Goal: Task Accomplishment & Management: Complete application form

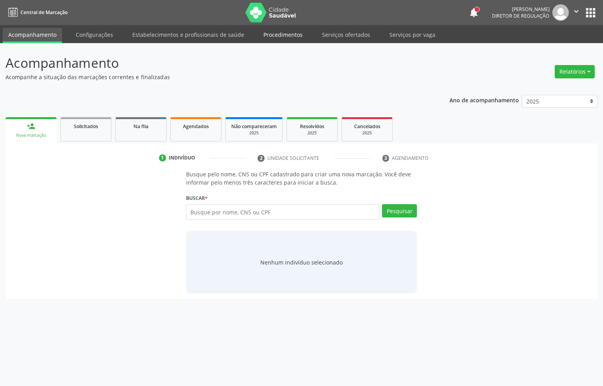
click at [267, 32] on link "Procedimentos" at bounding box center [283, 35] width 50 height 14
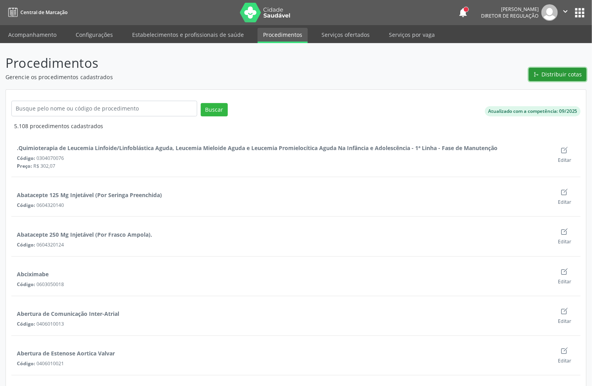
click at [554, 75] on span "Distribuir cotas" at bounding box center [562, 74] width 40 height 8
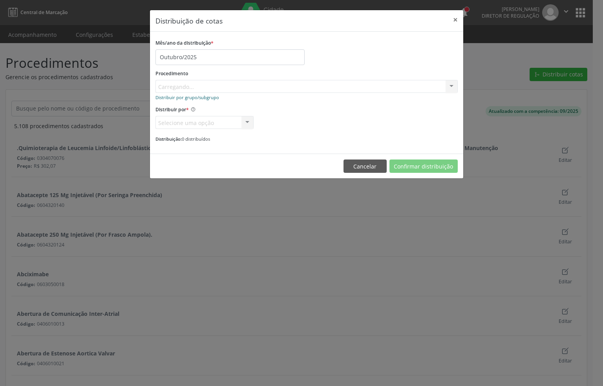
click at [194, 96] on small "Distribuir por grupo/subgrupo" at bounding box center [187, 98] width 64 height 6
click at [192, 99] on small "Distribuir por procedimento" at bounding box center [184, 98] width 58 height 6
click at [187, 85] on div "Procedimento Carregando... No elements found. Consider changing the search quer…" at bounding box center [306, 80] width 302 height 25
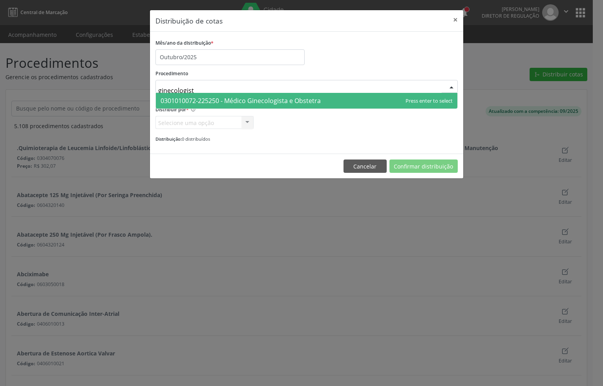
type input "ginecologista"
click at [208, 98] on span "0301010072-225250 - Médico Ginecologista e Obstetra" at bounding box center [240, 100] width 160 height 9
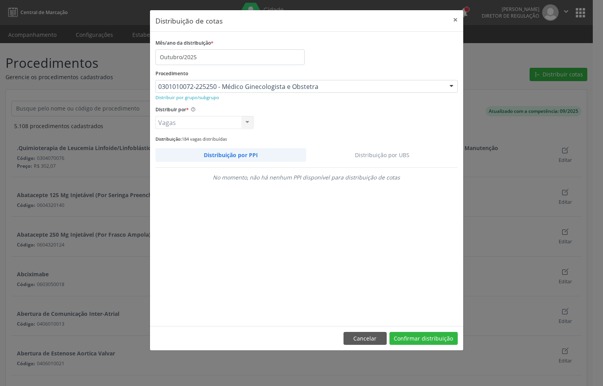
click at [383, 151] on link "Distribuição por UBS" at bounding box center [381, 155] width 151 height 14
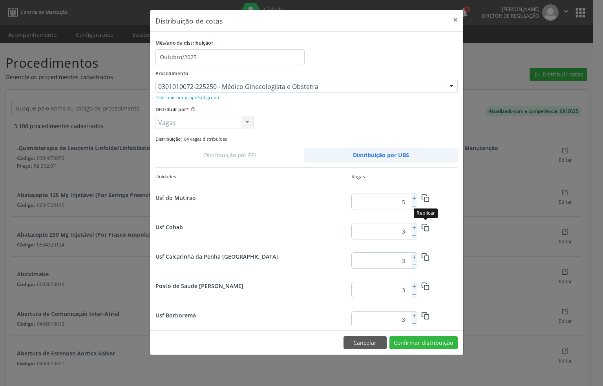
scroll to position [1001, 0]
click at [412, 255] on icon at bounding box center [413, 256] width 5 height 5
type input "19"
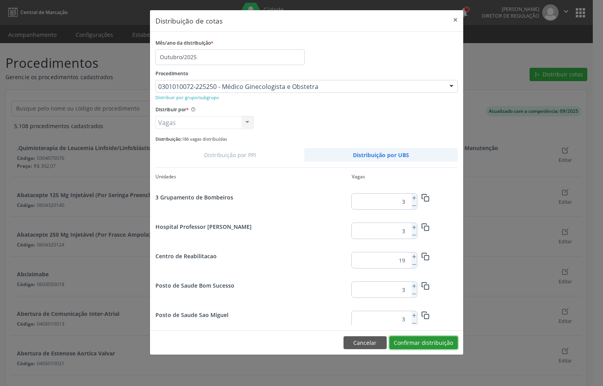
click at [415, 343] on button "Confirmar distribuição" at bounding box center [423, 343] width 68 height 13
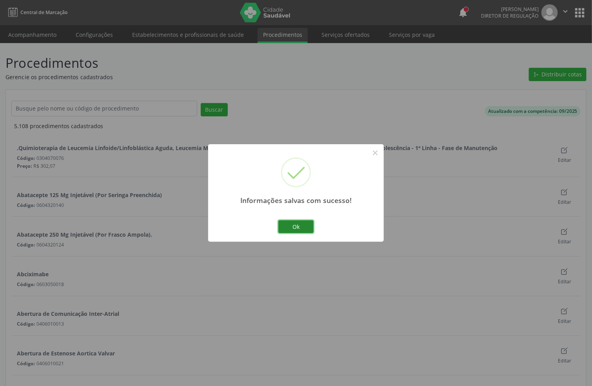
click at [305, 225] on button "Ok" at bounding box center [296, 226] width 35 height 13
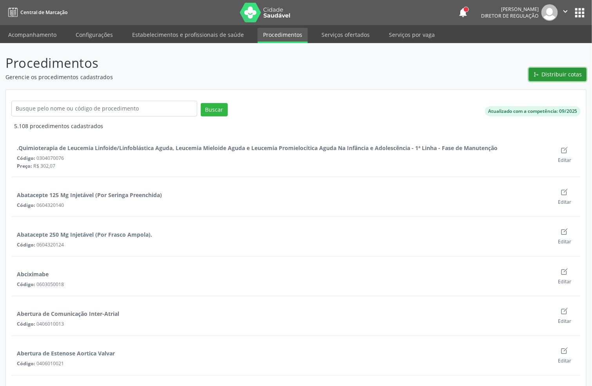
click at [542, 76] on button "Distribuir cotas" at bounding box center [558, 74] width 58 height 13
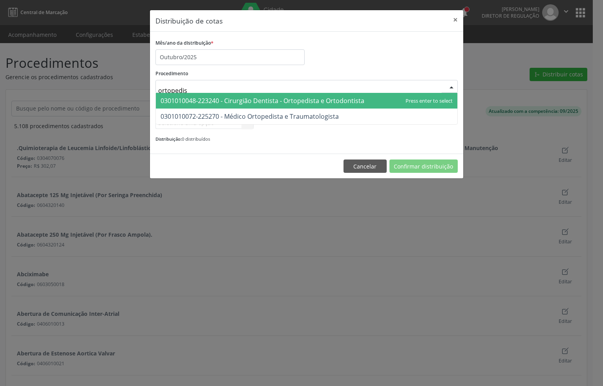
type input "ortopedist"
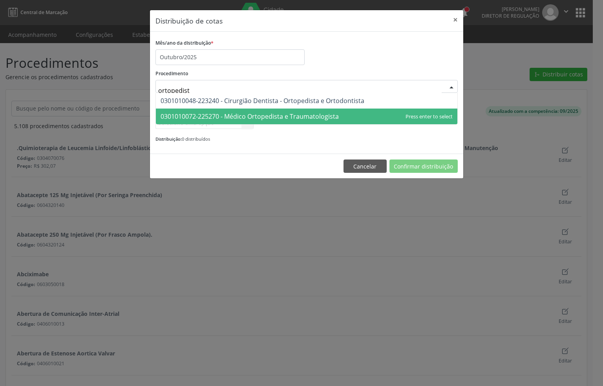
click at [220, 119] on span "0301010072-225270 - Médico Ortopedista e Traumatologista" at bounding box center [249, 116] width 178 height 9
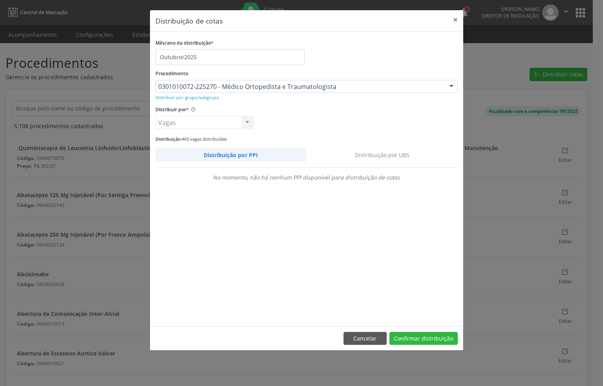
click at [387, 150] on link "Distribuição por UBS" at bounding box center [381, 155] width 151 height 14
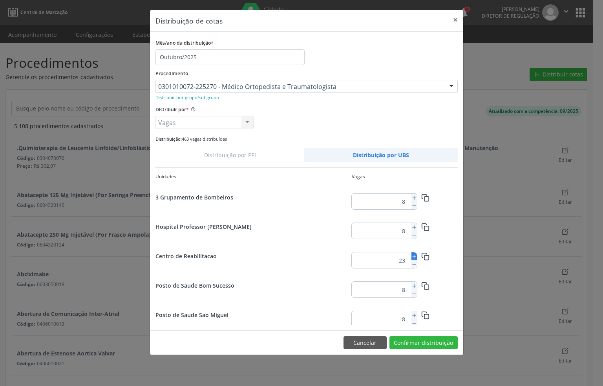
click at [412, 254] on icon at bounding box center [413, 256] width 5 height 5
type input "25"
click at [439, 350] on button "Confirmar distribuição" at bounding box center [423, 343] width 68 height 13
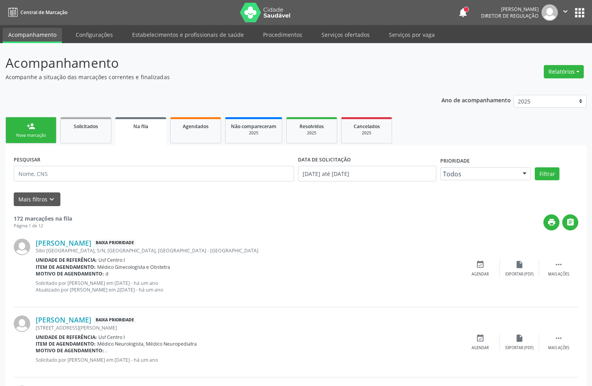
click at [44, 136] on div "Nova marcação" at bounding box center [30, 136] width 39 height 6
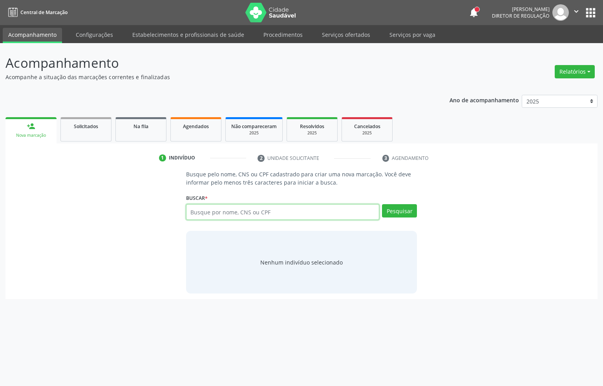
click at [230, 216] on input "text" at bounding box center [282, 212] width 193 height 16
click at [240, 213] on input "text" at bounding box center [282, 212] width 193 height 16
type input "700000313975005"
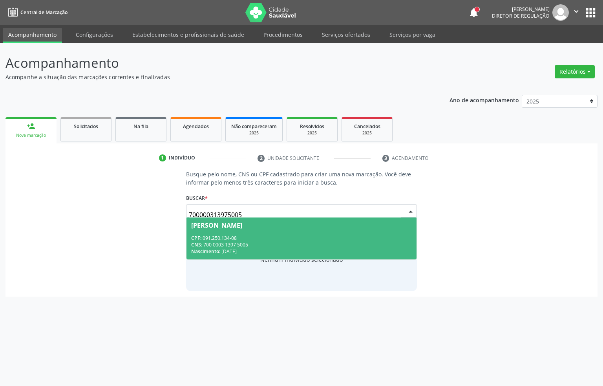
drag, startPoint x: 241, startPoint y: 241, endPoint x: 239, endPoint y: 220, distance: 20.9
click at [241, 239] on div "CPF: 091.250.134-08 CNS: 700 0003 1397 5005 Nascimento: 28/10/1985" at bounding box center [301, 245] width 221 height 20
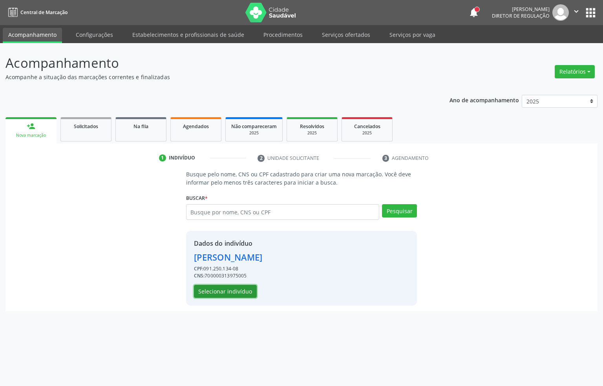
click at [219, 294] on button "Selecionar indivíduo" at bounding box center [225, 291] width 63 height 13
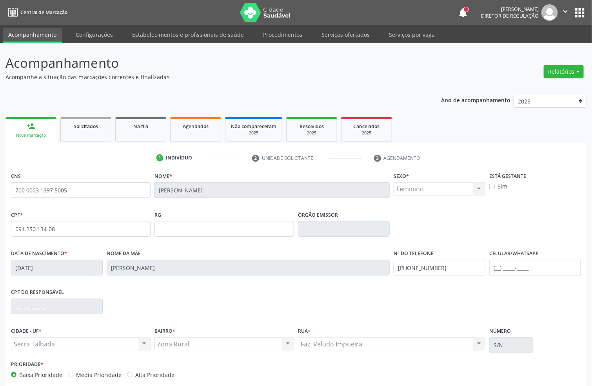
scroll to position [39, 0]
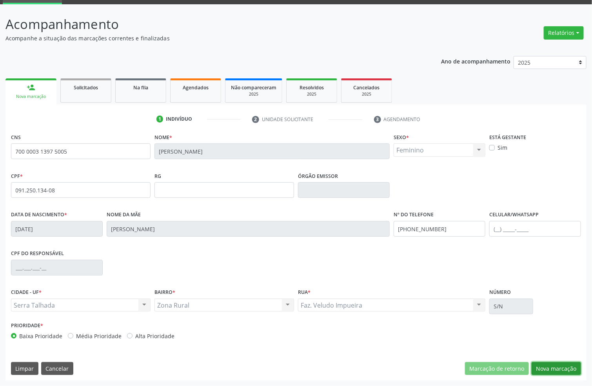
click at [557, 365] on button "Nova marcação" at bounding box center [556, 368] width 49 height 13
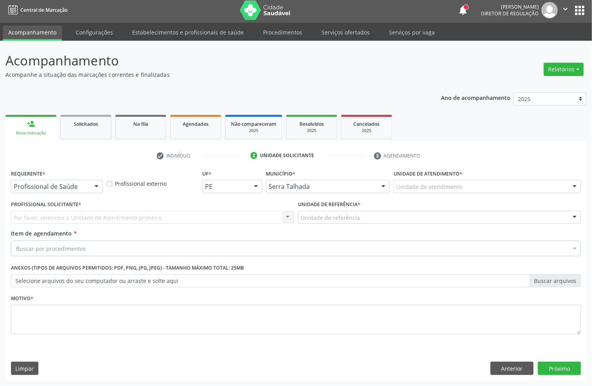
click at [63, 178] on div "Requerente * Profissional de Saúde Profissional de Saúde Paciente Nenhum result…" at bounding box center [57, 180] width 92 height 25
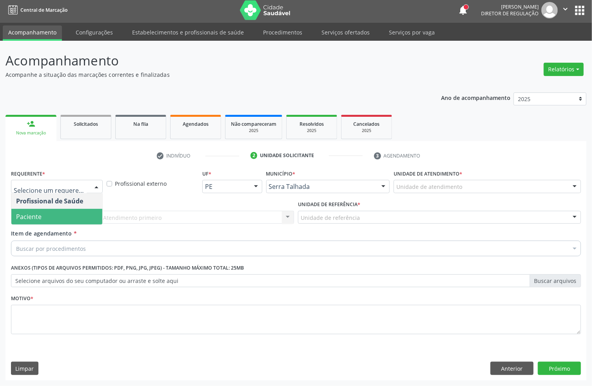
click at [54, 215] on span "Paciente" at bounding box center [56, 217] width 91 height 16
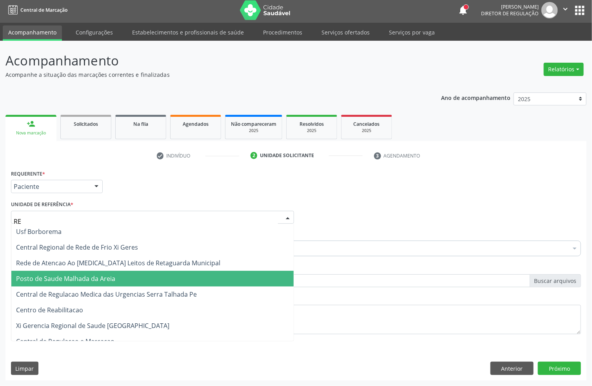
type input "REA"
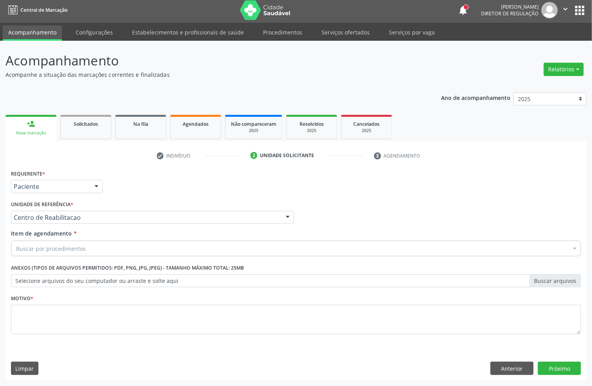
click at [138, 243] on div "Buscar por procedimentos" at bounding box center [296, 249] width 570 height 16
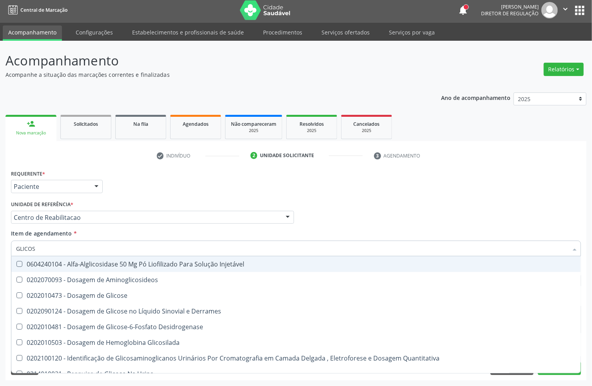
type input "GLICOSE"
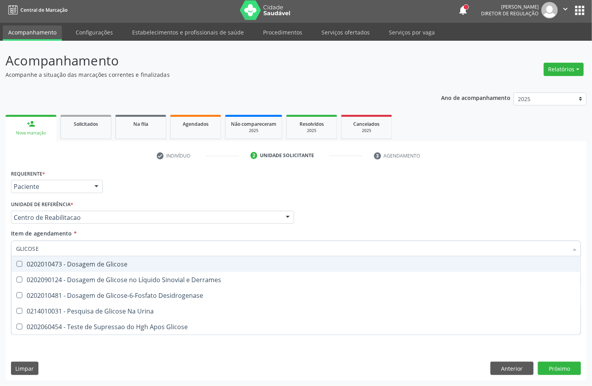
click at [125, 266] on div "0202010473 - Dosagem de Glicose" at bounding box center [296, 264] width 560 height 6
checkbox Glicose "true"
click at [112, 247] on input "GLICOSE" at bounding box center [292, 249] width 552 height 16
type input "ACI"
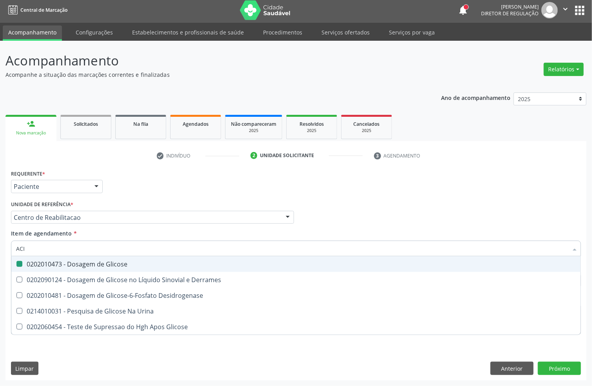
checkbox Glicose "false"
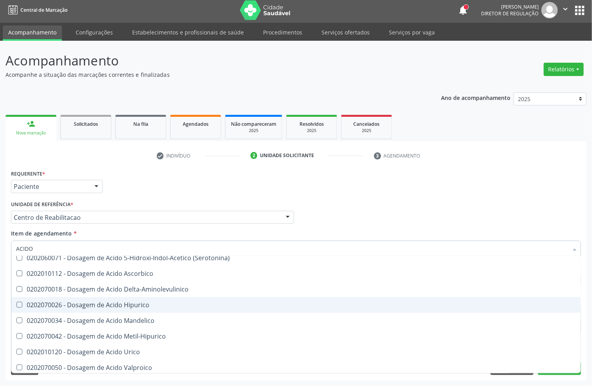
scroll to position [103, 0]
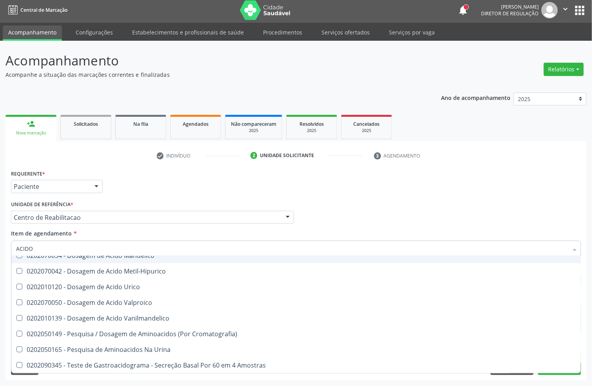
type input "ACIDO U"
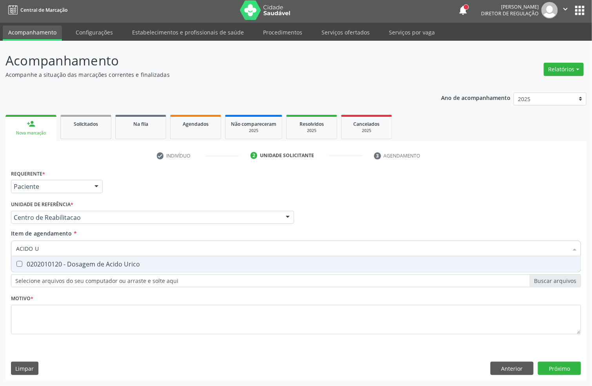
click at [105, 270] on span "0202010120 - Dosagem de Acido Urico" at bounding box center [296, 265] width 570 height 16
checkbox Urico "true"
click at [35, 248] on input "ACIDO U" at bounding box center [292, 249] width 552 height 16
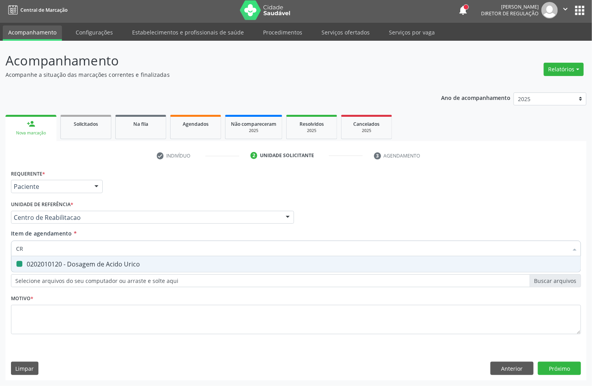
type input "CRE"
checkbox Urico "false"
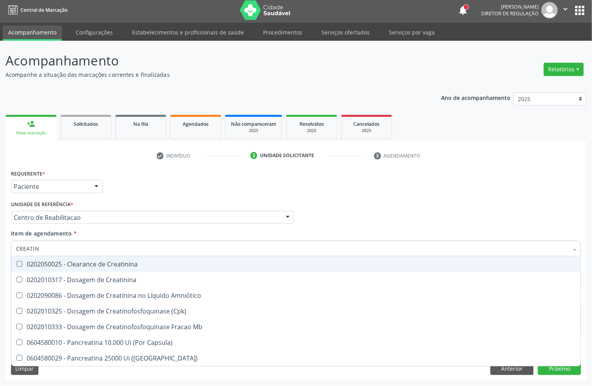
type input "CREATINI"
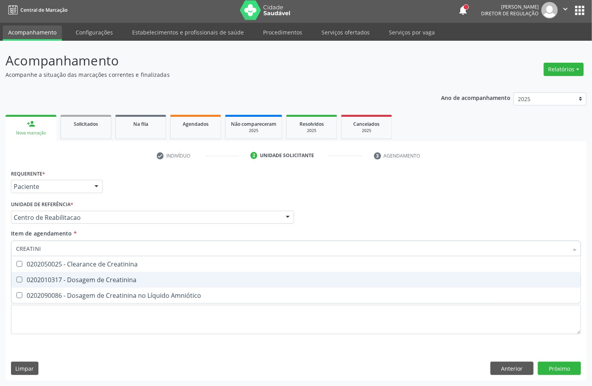
click at [51, 277] on div "0202010317 - Dosagem de Creatinina" at bounding box center [296, 280] width 560 height 6
checkbox Creatinina "true"
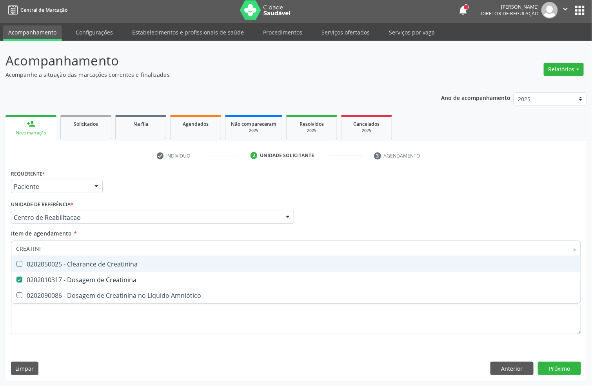
click at [55, 248] on input "CREATINI" at bounding box center [292, 249] width 552 height 16
checkbox Creatinina "false"
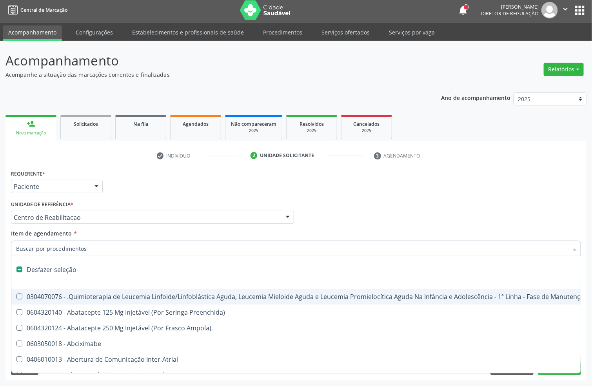
type input "U"
checkbox Cistometro "true"
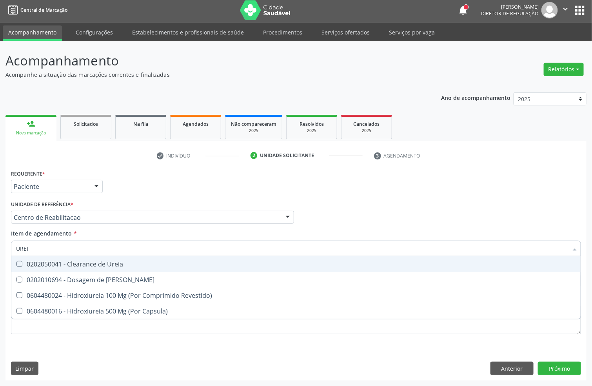
type input "UREIA"
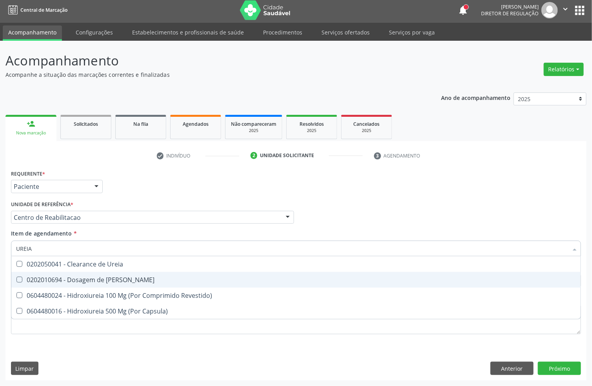
click at [80, 279] on div "0202010694 - Dosagem de [PERSON_NAME]" at bounding box center [296, 280] width 560 height 6
checkbox Ureia "true"
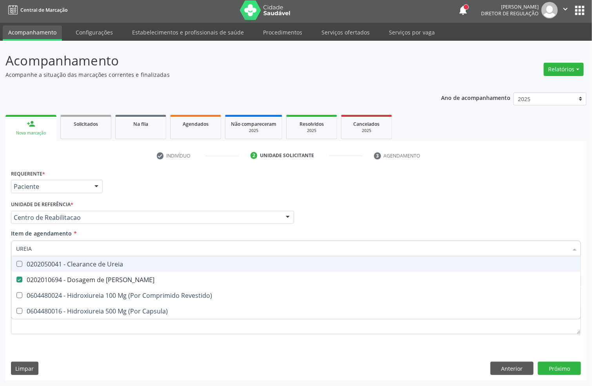
click at [57, 246] on input "UREIA" at bounding box center [292, 249] width 552 height 16
type input "CREA"
checkbox Ureia "false"
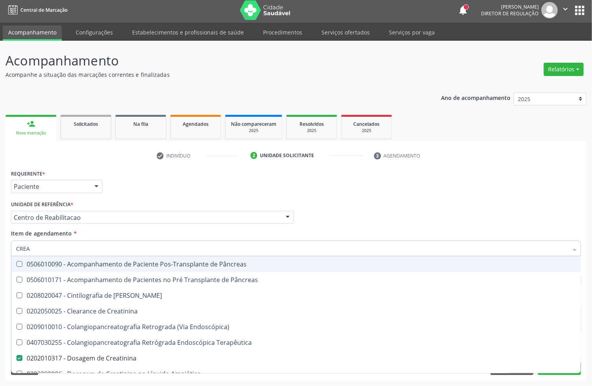
type input "CREAT"
checkbox Creatinina "true"
checkbox Creatinina "false"
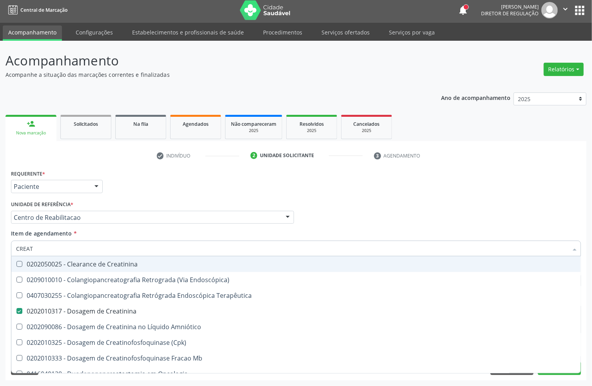
type input "CREATI"
checkbox Endoscópica\) "true"
checkbox Creatinina "false"
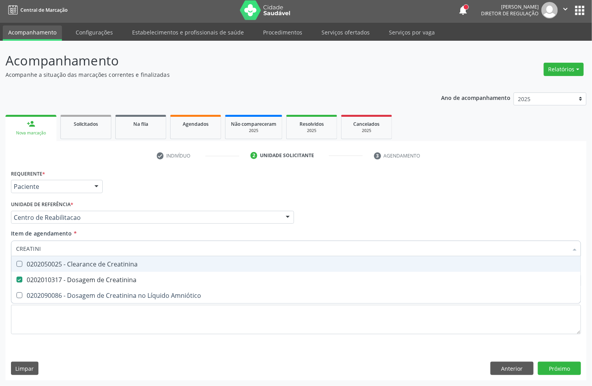
type input "CREATINI"
click at [66, 239] on div "Item de agendamento * CREATINI Desfazer seleção 0202050025 - Clearance de Creat…" at bounding box center [296, 241] width 570 height 25
click at [66, 245] on input "CREATINI" at bounding box center [292, 249] width 552 height 16
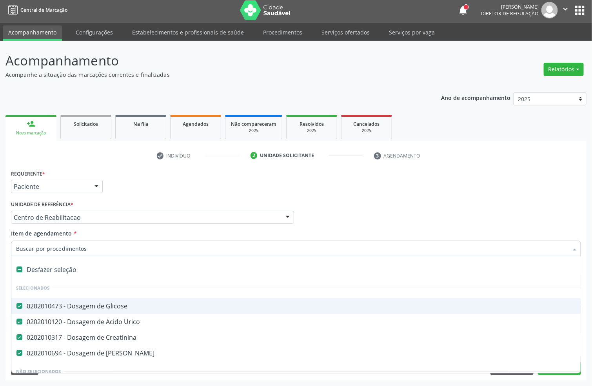
checkbox Urico "true"
click at [64, 251] on input "Item de agendamento *" at bounding box center [292, 249] width 552 height 16
type input "U"
checkbox Ureia "false"
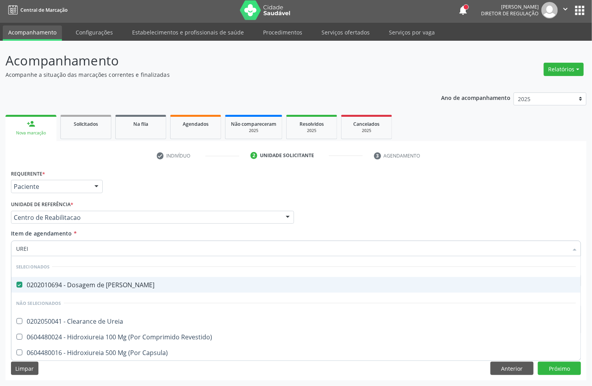
type input "UREIA"
click at [58, 244] on input "UREIA" at bounding box center [292, 249] width 552 height 16
checkbox Revestido\) "true"
checkbox Ureia "true"
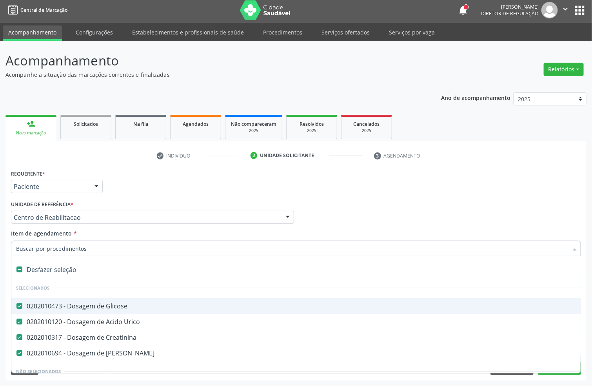
click at [60, 252] on input "Item de agendamento *" at bounding box center [292, 249] width 552 height 16
click at [77, 246] on input "Item de agendamento *" at bounding box center [292, 249] width 552 height 16
type input "COL"
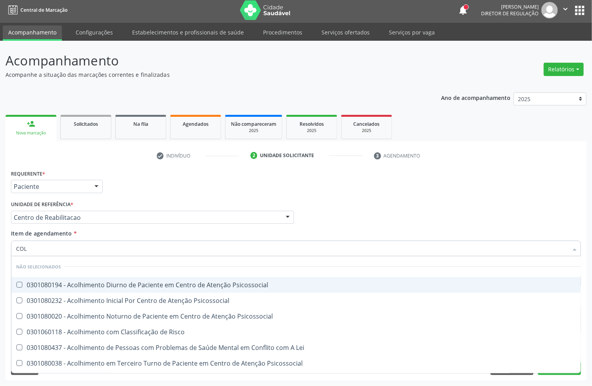
checkbox Psicossocial "false"
type input "C"
checkbox Psicossocial "true"
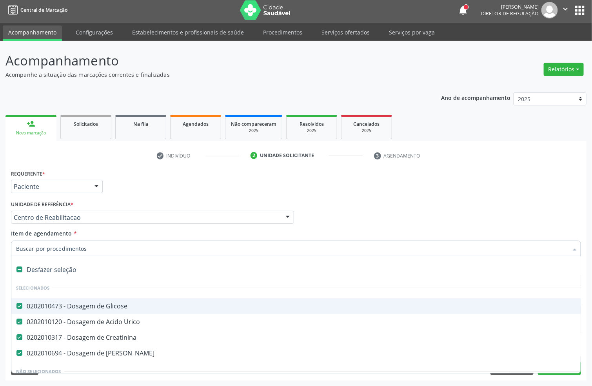
click at [162, 195] on div "Requerente * Paciente Profissional de Saúde Paciente Nenhum resultado encontrad…" at bounding box center [296, 183] width 574 height 31
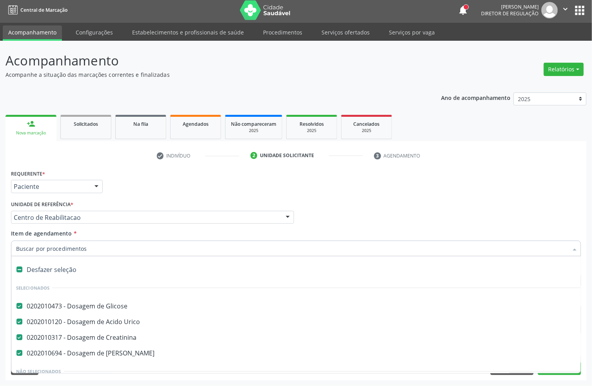
click at [166, 197] on div "Requerente * Paciente Profissional de Saúde Paciente Nenhum resultado encontrad…" at bounding box center [296, 183] width 574 height 31
type input "BI"
checkbox Glicose "false"
checkbox Urico "false"
checkbox Creatinina "false"
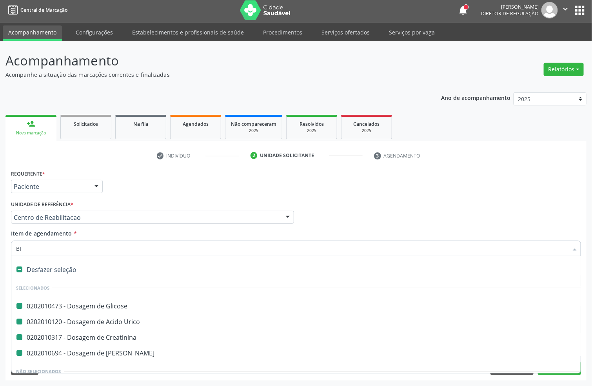
checkbox Ureia "false"
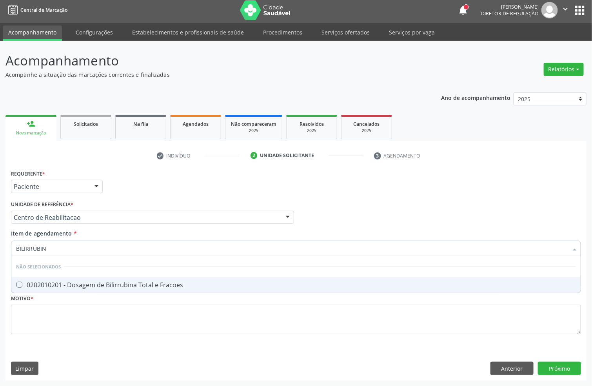
type input "BILIRRUBINA"
click at [65, 282] on div "0202010201 - Dosagem de Bilirrubina Total e Fracoes" at bounding box center [296, 285] width 560 height 6
checkbox Fracoes "true"
click at [62, 248] on input "BILIRRUBINA" at bounding box center [292, 249] width 552 height 16
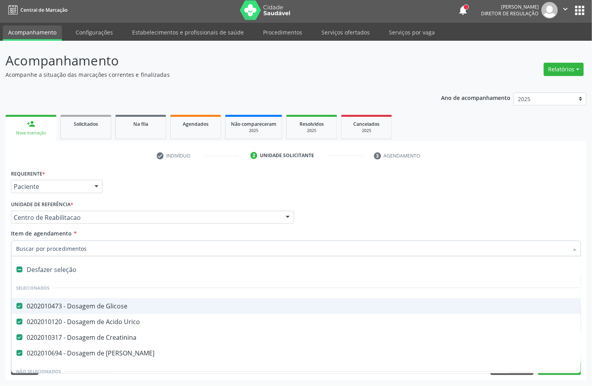
type input "T"
checkbox Creatinina "false"
checkbox Ureia "false"
type input "TRA"
checkbox Glicose "false"
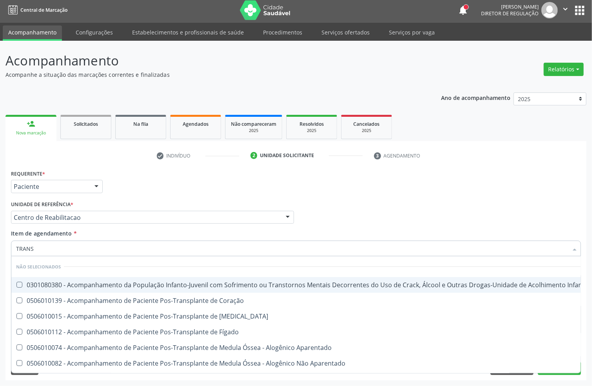
type input "TRANSA"
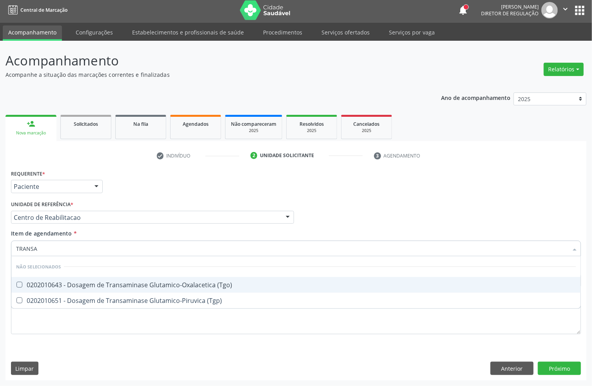
click at [49, 285] on div "0202010643 - Dosagem de Transaminase Glutamico-Oxalacetica (Tgo)" at bounding box center [296, 285] width 560 height 6
checkbox \(Tgo\) "true"
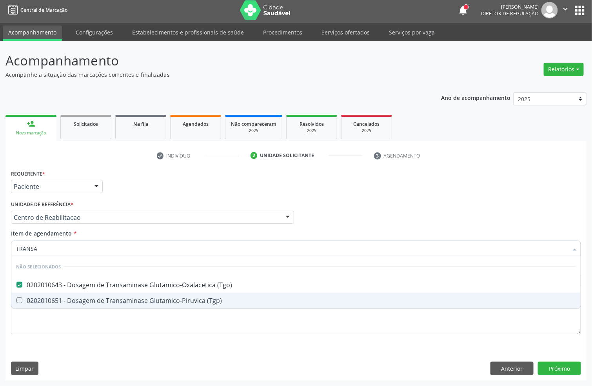
click at [46, 298] on div "0202010651 - Dosagem de Transaminase Glutamico-Piruvica (Tgp)" at bounding box center [296, 301] width 560 height 6
checkbox \(Tgp\) "true"
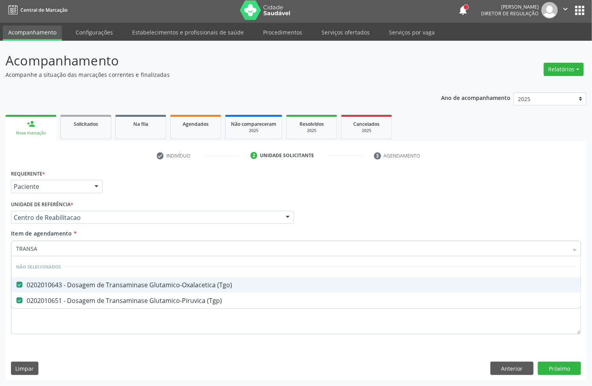
click at [46, 248] on input "TRANSA" at bounding box center [292, 249] width 552 height 16
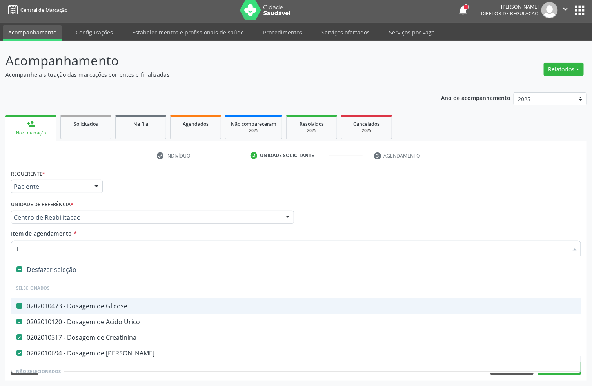
type input "TR"
checkbox Glicose "false"
checkbox Creatinina "false"
checkbox Ureia "false"
checkbox Paliativos "true"
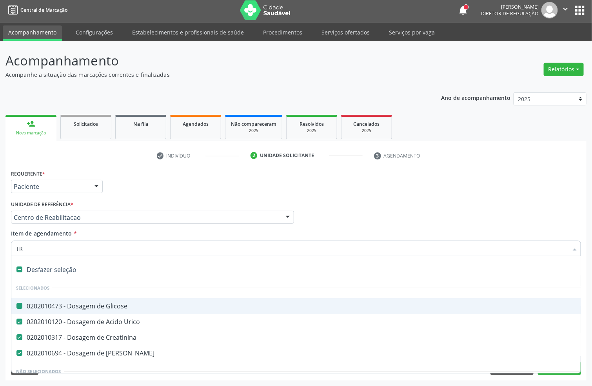
checkbox Especializada "true"
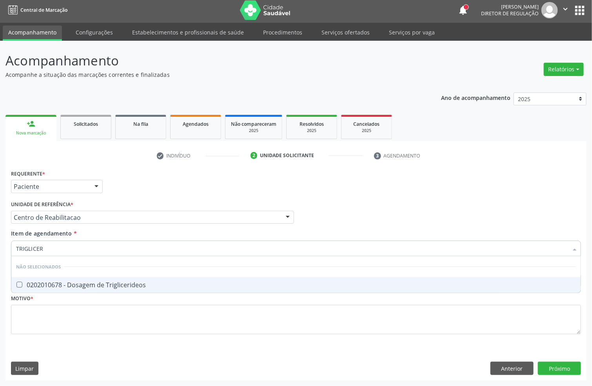
type input "TRIGLICERI"
click at [60, 285] on div "0202010678 - Dosagem de Triglicerideos" at bounding box center [296, 285] width 560 height 6
checkbox Triglicerideos "true"
click at [59, 249] on input "TRIGLICERI" at bounding box center [292, 249] width 552 height 16
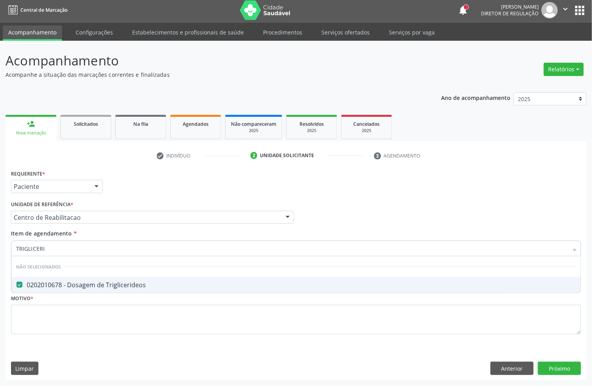
click at [59, 249] on input "TRIGLICERI" at bounding box center [292, 249] width 552 height 16
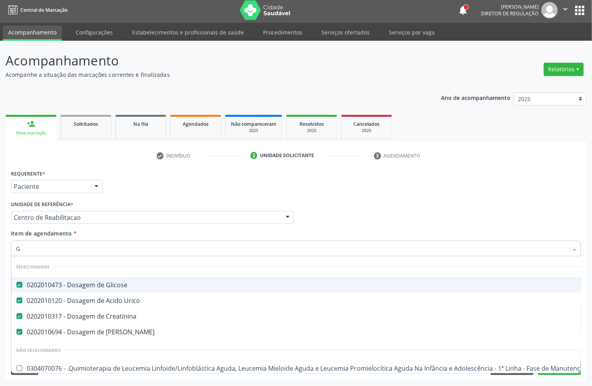
type input "GL"
checkbox Creatinina "false"
checkbox Ureia "false"
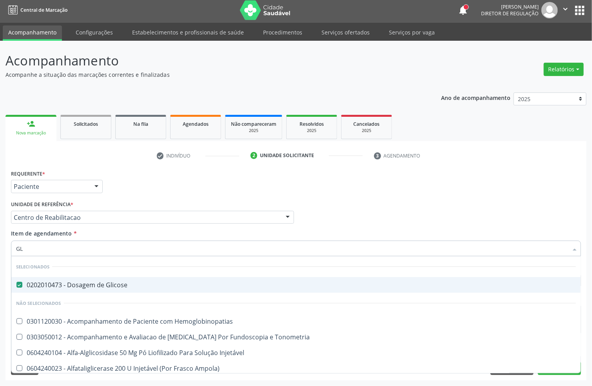
type input "GLI"
checkbox Dosagens\) "true"
type input "GLIC"
checkbox Derrames "true"
checkbox Triglicerideos "false"
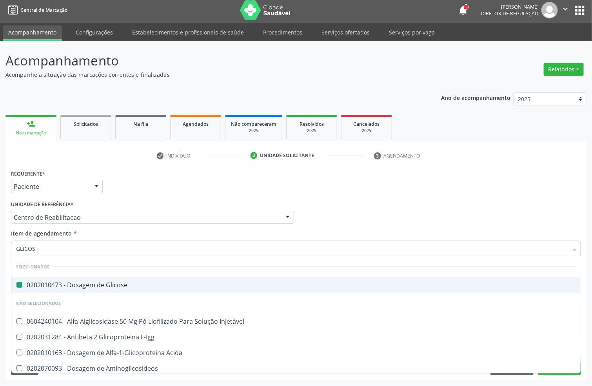
type input "GLICOSI"
checkbox Glicose "false"
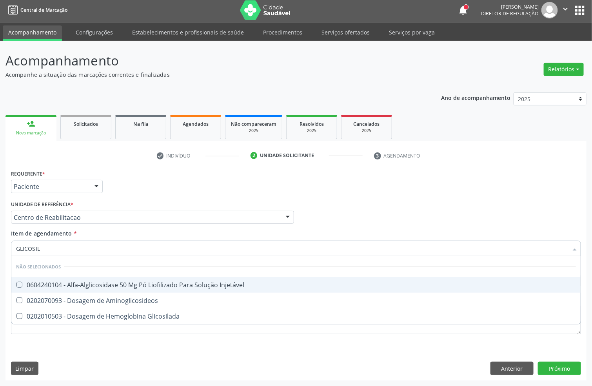
type input "GLICOSILA"
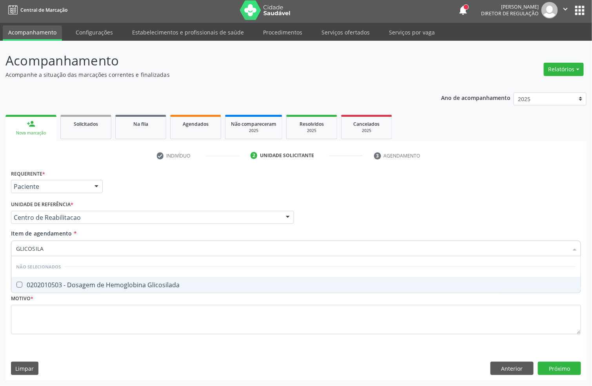
click at [28, 288] on span "0202010503 - Dosagem de Hemoglobina Glicosilada" at bounding box center [296, 285] width 570 height 16
checkbox Glicosilada "true"
click at [56, 249] on input "GLICOSILA" at bounding box center [292, 249] width 552 height 16
type input "HEM"
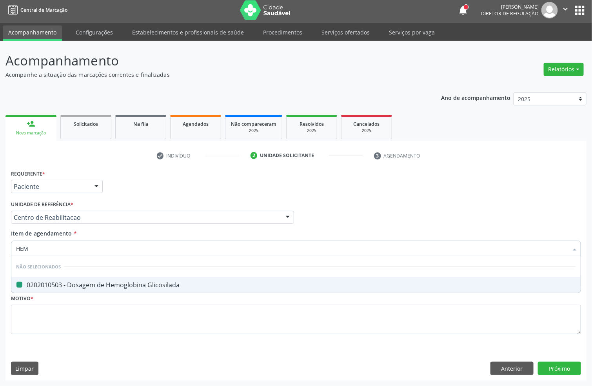
checkbox Glicosilada "false"
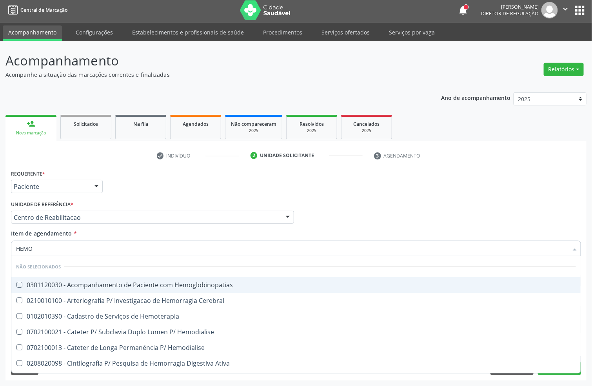
type input "HEMOG"
checkbox Tardio\) "true"
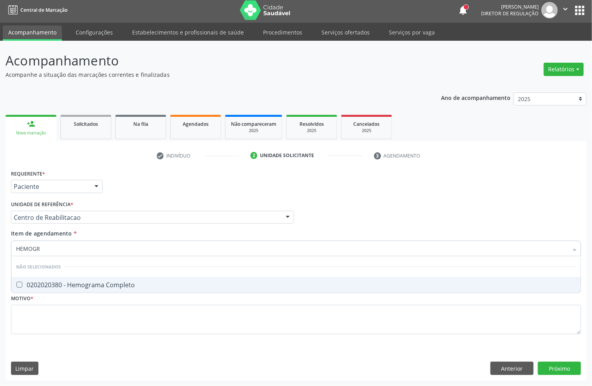
type input "HEMOGRA"
click at [57, 282] on div "0202020380 - Hemograma Completo" at bounding box center [296, 285] width 560 height 6
checkbox Completo "true"
click at [57, 243] on input "HEMOGRA" at bounding box center [292, 249] width 552 height 16
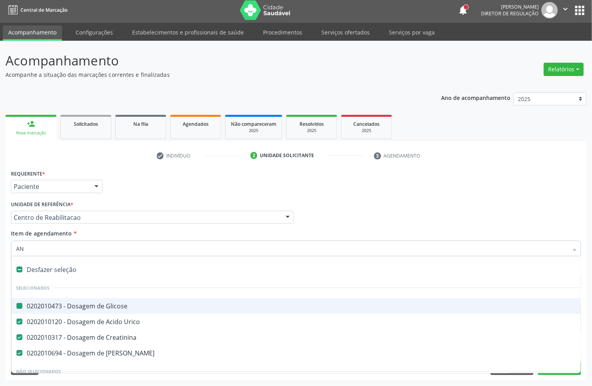
type input "ANA"
checkbox Glicose "false"
checkbox Urico "false"
checkbox Creatinina "false"
checkbox Ureia "false"
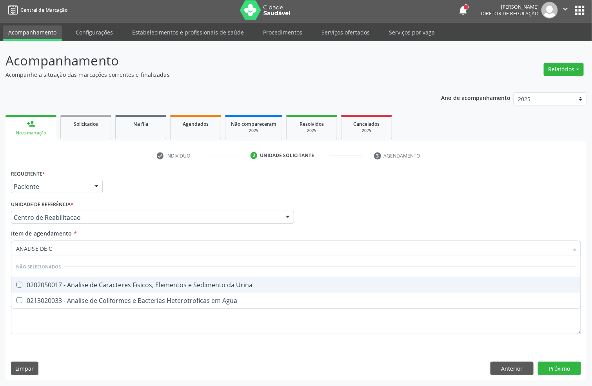
type input "ANALISE DE CA"
click at [128, 286] on div "0202050017 - Analise de Caracteres Fisicos, Elementos e Sedimento da Urina" at bounding box center [296, 285] width 560 height 6
checkbox Urina "true"
click at [69, 247] on input "ANALISE DE CA" at bounding box center [292, 249] width 552 height 16
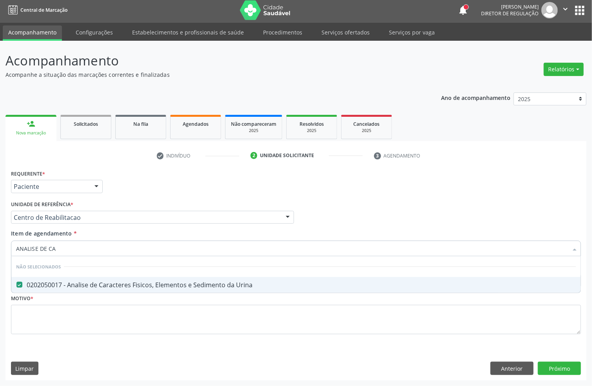
click at [69, 247] on input "ANALISE DE CA" at bounding box center [292, 249] width 552 height 16
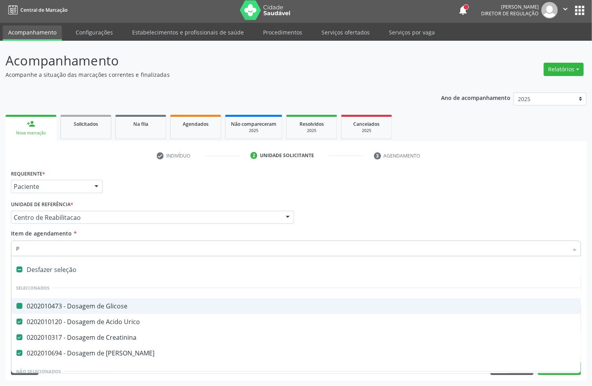
type input "PE"
checkbox Glicose "false"
checkbox Urico "false"
checkbox Creatinina "false"
checkbox Ureia "false"
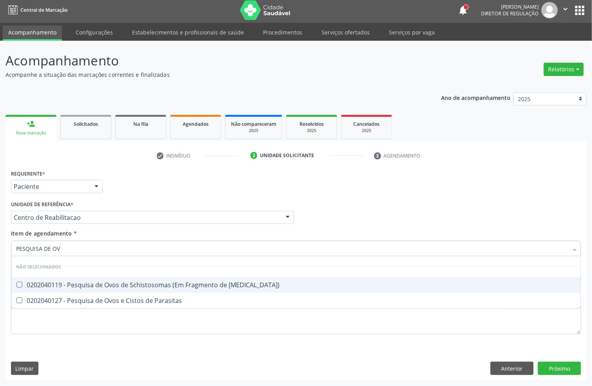
type input "PESQUISA DE OVO"
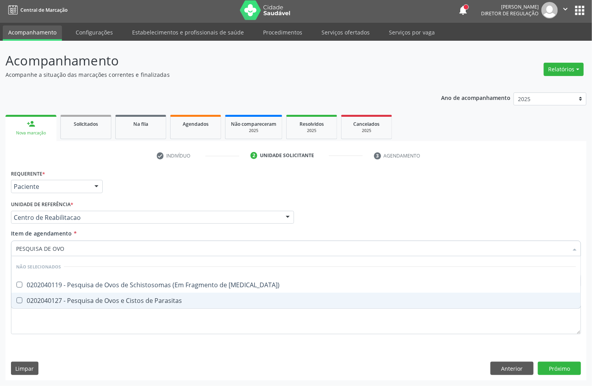
click at [67, 305] on span "0202040127 - Pesquisa de Ovos e Cistos de Parasitas" at bounding box center [296, 301] width 570 height 16
checkbox Parasitas "true"
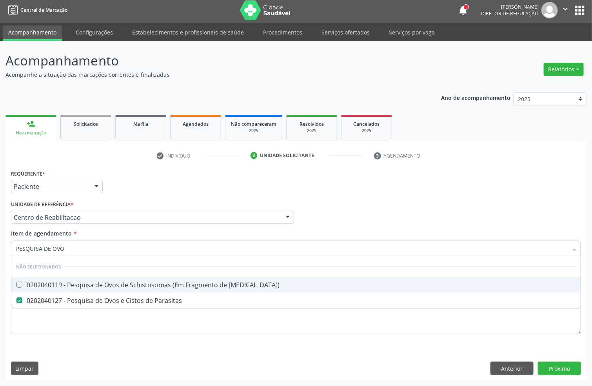
click at [80, 241] on input "PESQUISA DE OVO" at bounding box center [292, 249] width 552 height 16
checkbox Mucosa\) "true"
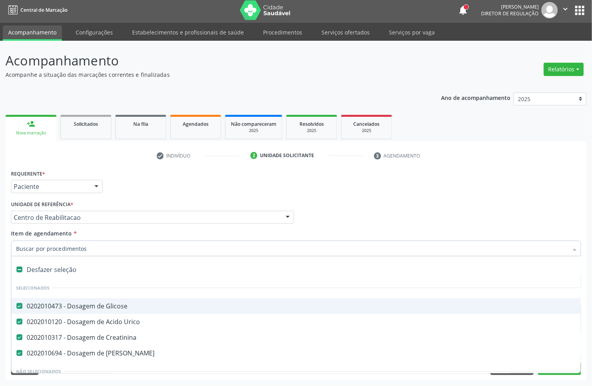
type input "T"
checkbox Creatinina "false"
checkbox Ureia "false"
checkbox Punho "true"
checkbox Urina "false"
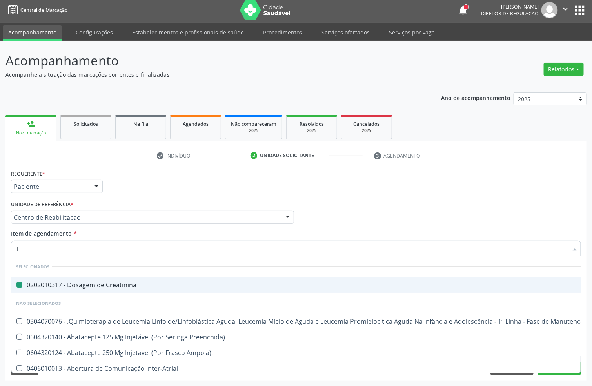
type input "T3"
checkbox Creatinina "false"
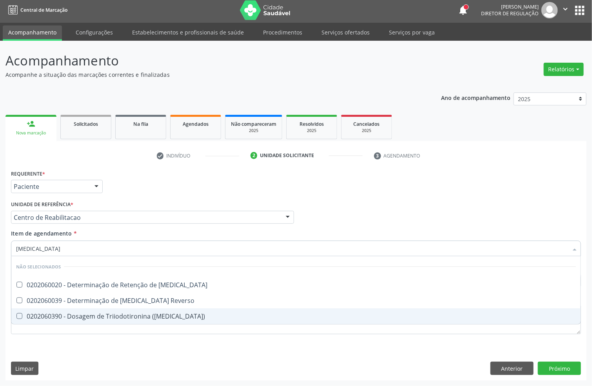
click at [102, 313] on div "0202060390 - Dosagem de Triiodotironina (T3)" at bounding box center [296, 316] width 560 height 6
checkbox \(T3\) "true"
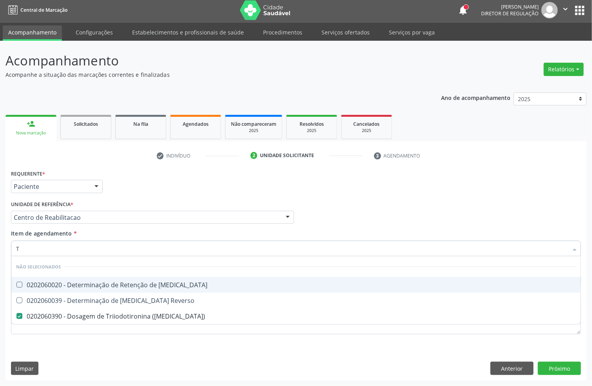
type input "T4"
checkbox T3 "false"
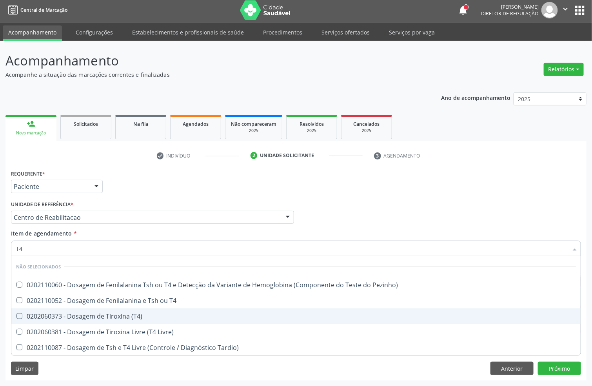
click at [73, 318] on div "0202060373 - Dosagem de Tiroxina (T4)" at bounding box center [296, 316] width 560 height 6
checkbox \(T4\) "true"
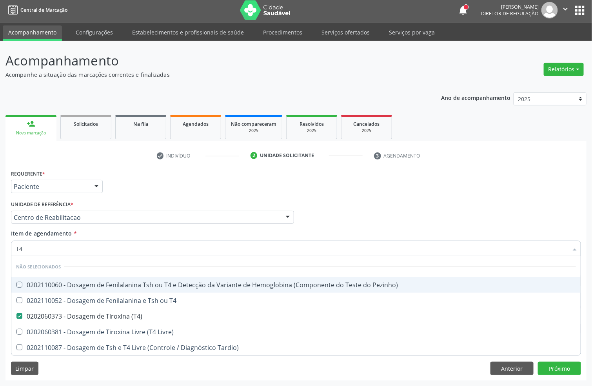
type input "T"
checkbox Pezinho\) "true"
checkbox \(T4\) "false"
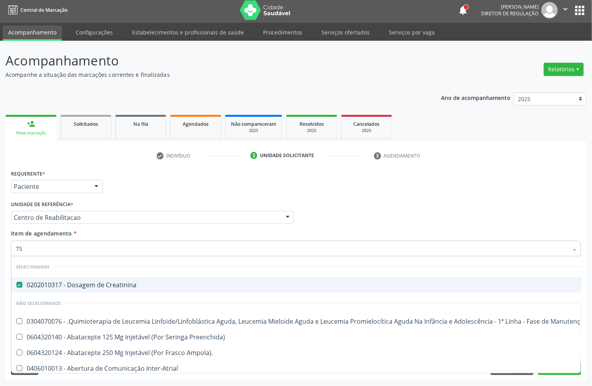
type input "TSH"
checkbox Creatinina "false"
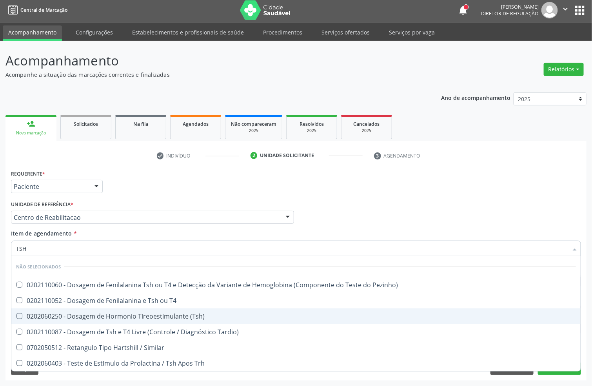
click at [96, 320] on span "0202060250 - Dosagem de Hormonio Tireoestimulante (Tsh)" at bounding box center [296, 317] width 570 height 16
checkbox \(Tsh\) "true"
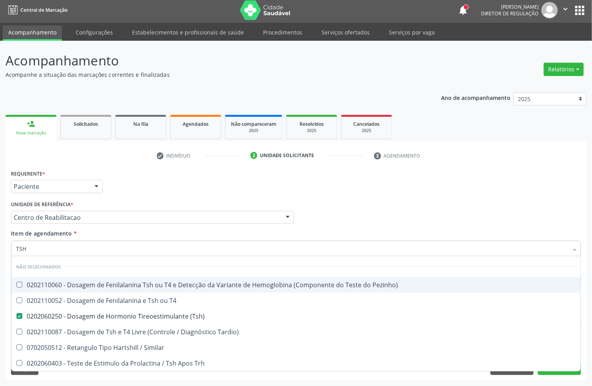
click at [132, 192] on div "Requerente * Paciente Profissional de Saúde Paciente Nenhum resultado encontrad…" at bounding box center [296, 183] width 574 height 31
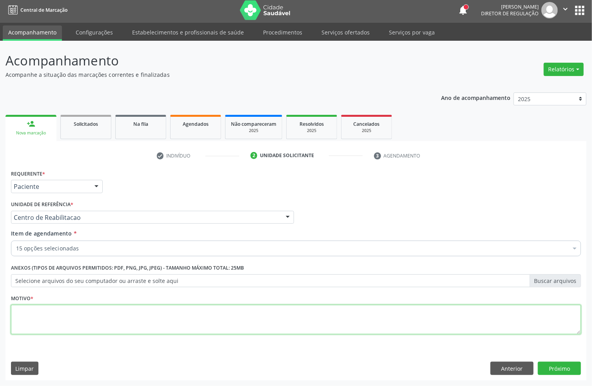
click at [42, 319] on textarea at bounding box center [296, 320] width 570 height 30
type textarea "S"
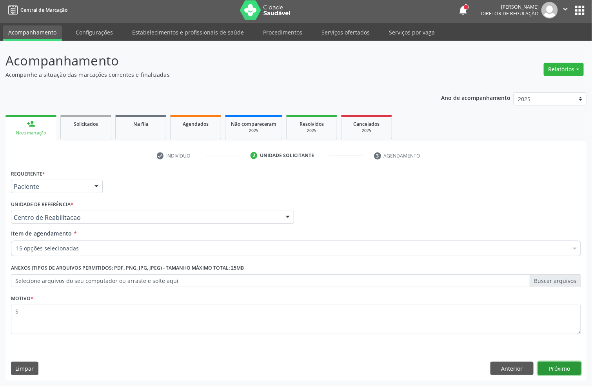
click at [566, 368] on button "Próximo" at bounding box center [559, 368] width 43 height 13
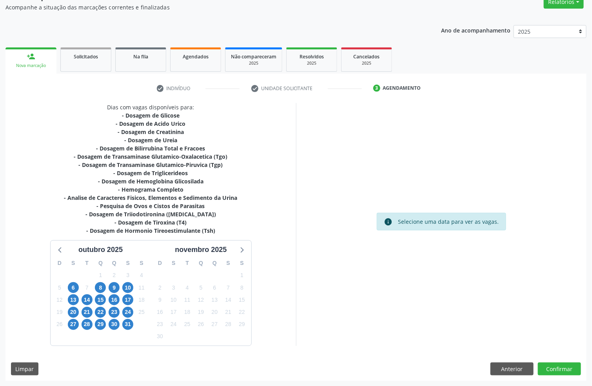
scroll to position [71, 0]
click at [86, 298] on span "14" at bounding box center [87, 299] width 11 height 11
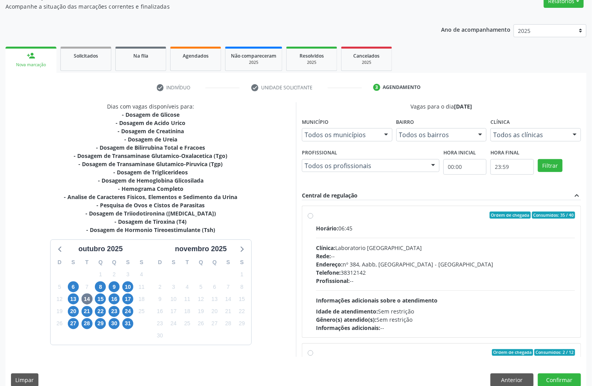
click at [383, 265] on div "Endereço: nº 384, Aabb, Serra Talhada - PE" at bounding box center [445, 264] width 259 height 8
click at [313, 219] on input "Ordem de chegada Consumidos: 35 / 40 Horário: 06:45 Clínica: Laboratorio Sao Fr…" at bounding box center [310, 215] width 5 height 7
radio input "true"
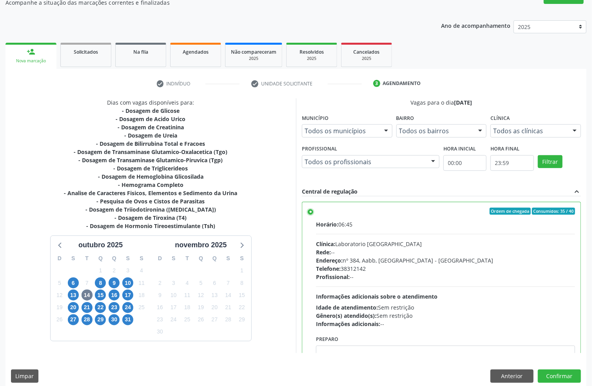
scroll to position [82, 0]
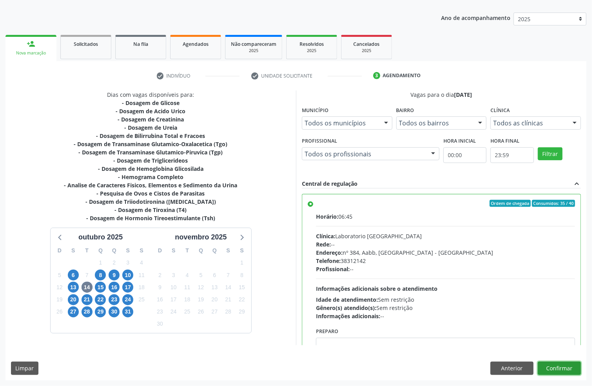
click at [558, 368] on button "Confirmar" at bounding box center [559, 368] width 43 height 13
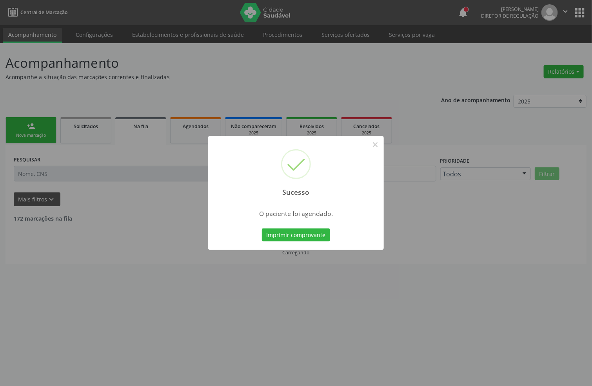
scroll to position [0, 0]
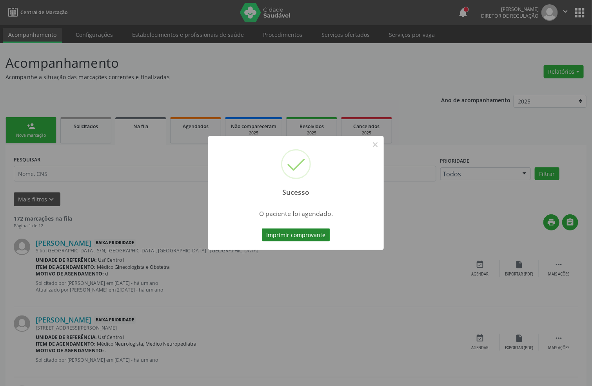
click at [308, 237] on button "Imprimir comprovante" at bounding box center [296, 235] width 68 height 13
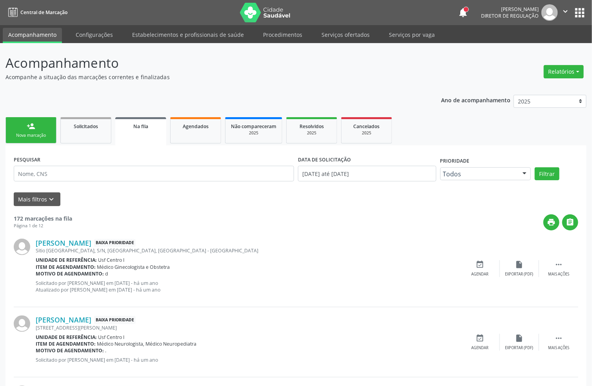
click at [45, 137] on div "Sucesso × O paciente foi agendado. Imprimir comprovante Cancel" at bounding box center [296, 193] width 592 height 386
click at [49, 134] on div "Sucesso × O paciente foi agendado. Imprimir comprovante Cancel" at bounding box center [296, 193] width 592 height 386
click at [29, 133] on div "Sucesso × O paciente foi agendado. Imprimir comprovante Cancel" at bounding box center [296, 193] width 592 height 386
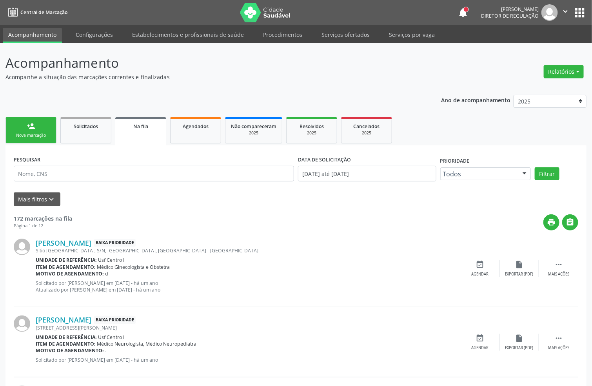
click at [54, 138] on div "Sucesso × O paciente foi agendado. Imprimir comprovante Cancel" at bounding box center [296, 193] width 592 height 386
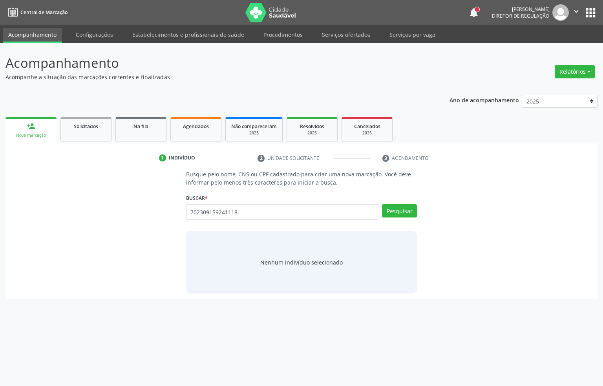
type input "702309159241118"
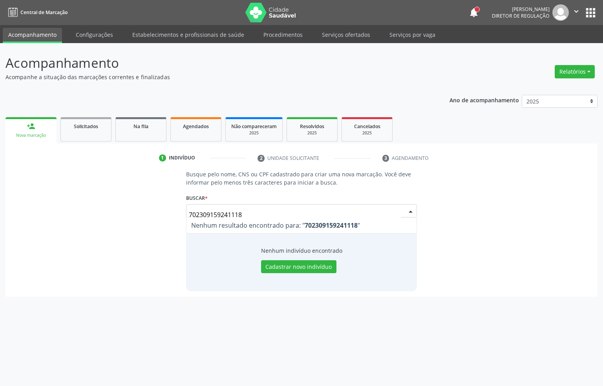
click at [232, 217] on input "702309159241118" at bounding box center [295, 215] width 212 height 16
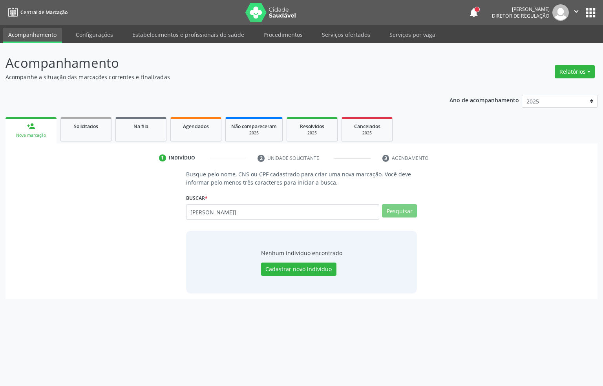
type input "ALUISIO PEREIRA"
click at [242, 213] on input "ALUISIO PEREIRA" at bounding box center [282, 212] width 193 height 16
type input "ALUISIO PEREIR"
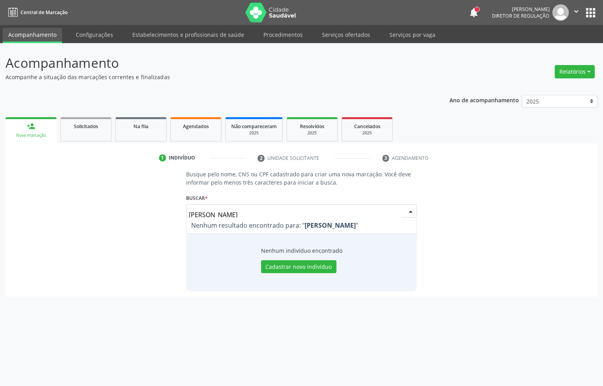
click at [248, 216] on input "ALUISIO PEREIR" at bounding box center [295, 215] width 212 height 16
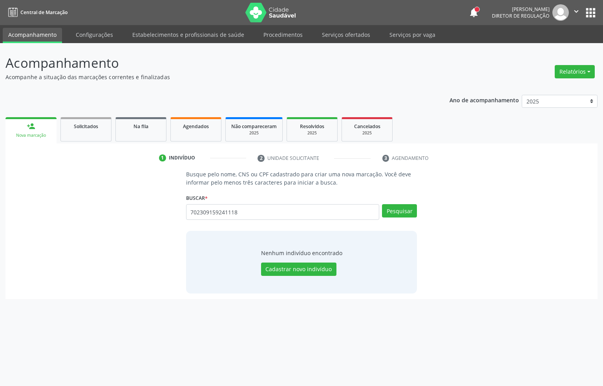
type input "702309159241118"
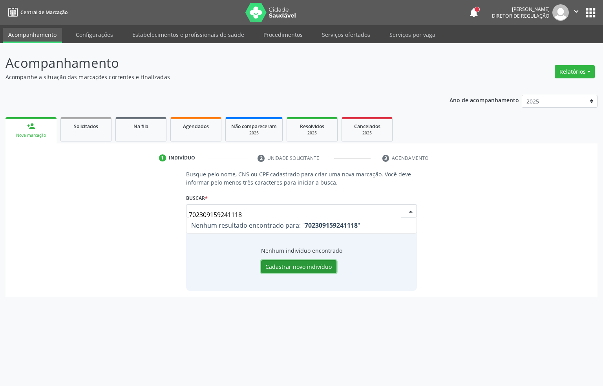
click at [305, 271] on button "Cadastrar novo indivíduo" at bounding box center [298, 266] width 75 height 13
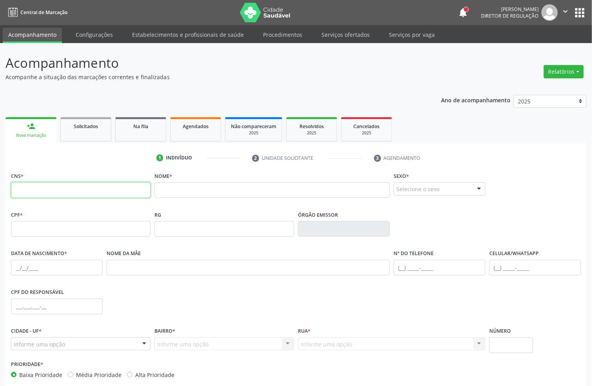
click at [92, 194] on input "text" at bounding box center [81, 190] width 140 height 16
type input "702 3091 5924 1118"
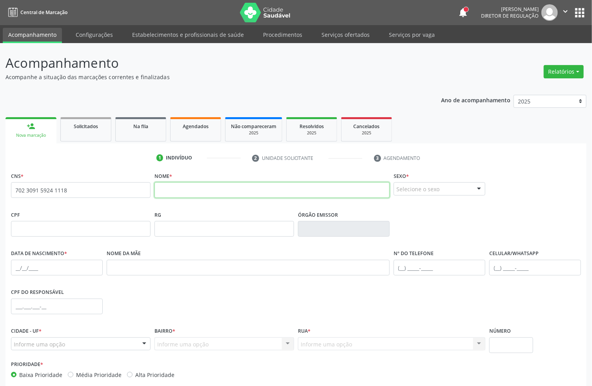
click at [184, 189] on input "text" at bounding box center [272, 190] width 235 height 16
type input "ALUISIO PEREIRA DE MOURA"
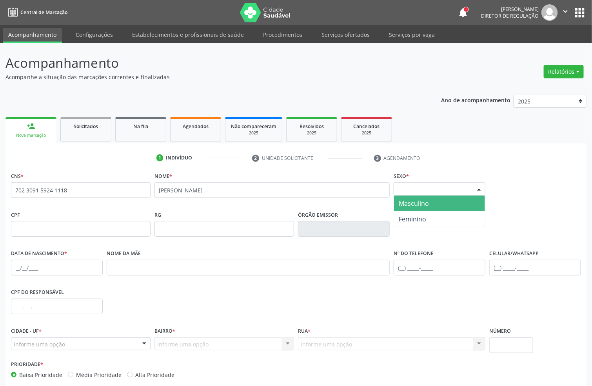
click at [418, 209] on span "Masculino" at bounding box center [439, 204] width 91 height 16
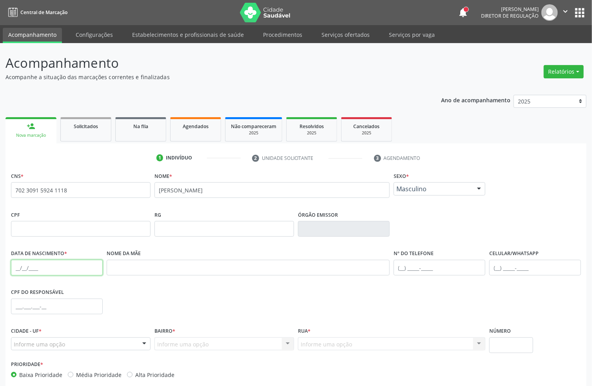
click at [16, 271] on input "text" at bounding box center [57, 268] width 92 height 16
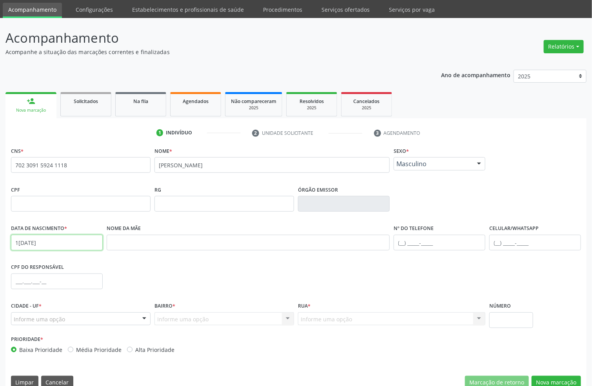
scroll to position [39, 0]
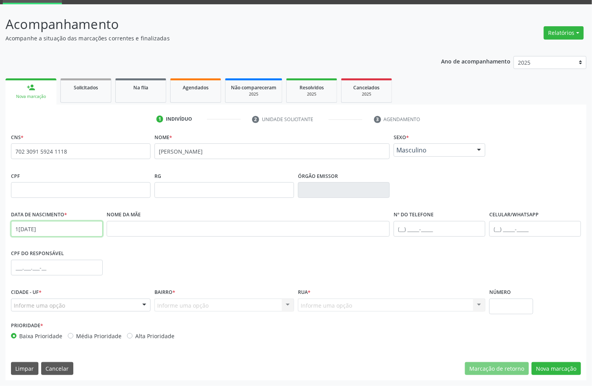
type input "16/08/1968"
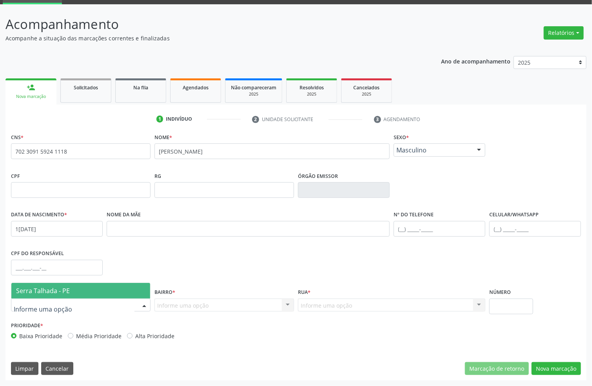
click at [72, 298] on span "Serra Talhada - PE" at bounding box center [80, 291] width 139 height 16
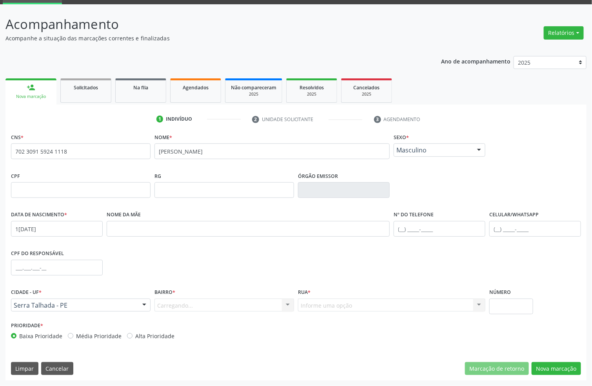
click at [185, 302] on div "Carregando... Nenhum resultado encontrado para: " " Nenhuma opção encontrada. D…" at bounding box center [225, 305] width 140 height 13
click at [178, 305] on div "Carregando... Nenhum resultado encontrado para: " " Nenhuma opção encontrada. D…" at bounding box center [225, 305] width 140 height 13
click at [197, 308] on div "Carregando... Nenhum resultado encontrado para: " " Nenhuma opção encontrada. D…" at bounding box center [225, 305] width 140 height 13
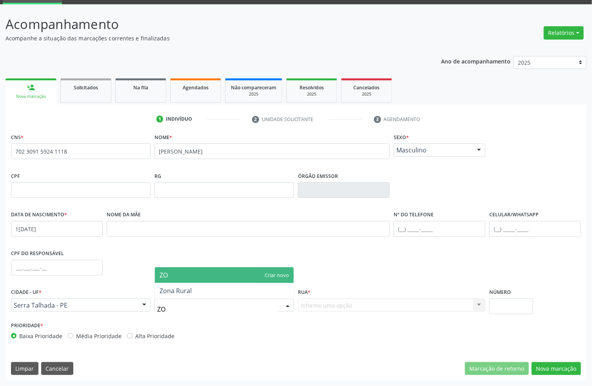
type input "ZON"
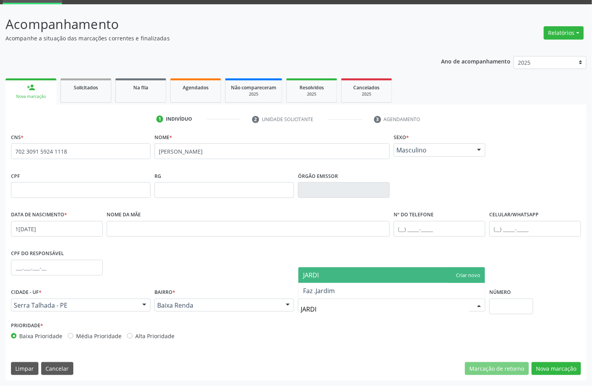
type input "JARDIM"
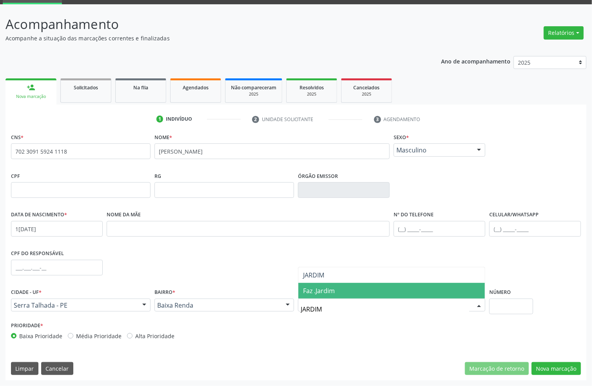
click at [339, 287] on span "Faz .Jardim" at bounding box center [392, 291] width 187 height 16
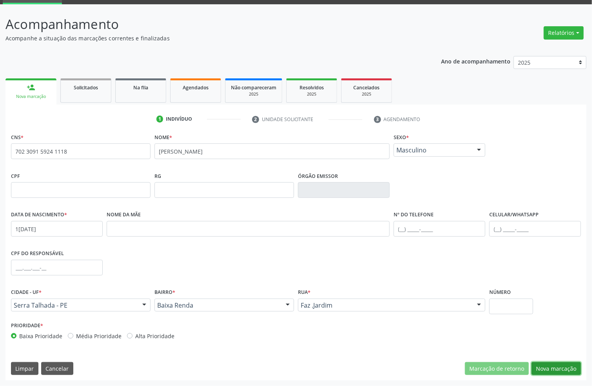
click at [559, 363] on button "Nova marcação" at bounding box center [556, 368] width 49 height 13
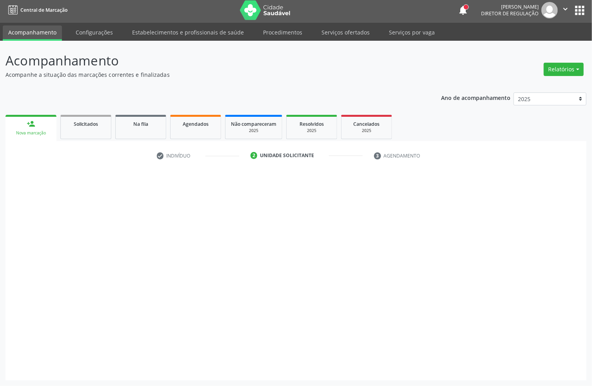
scroll to position [3, 0]
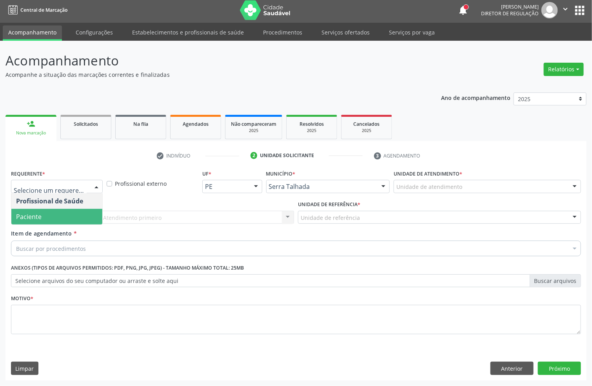
click at [39, 217] on span "Paciente" at bounding box center [28, 217] width 25 height 9
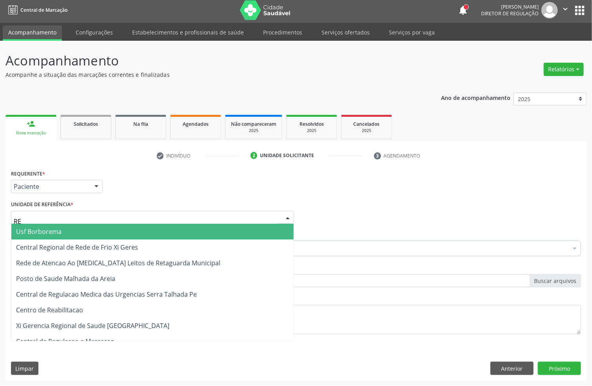
type input "REA"
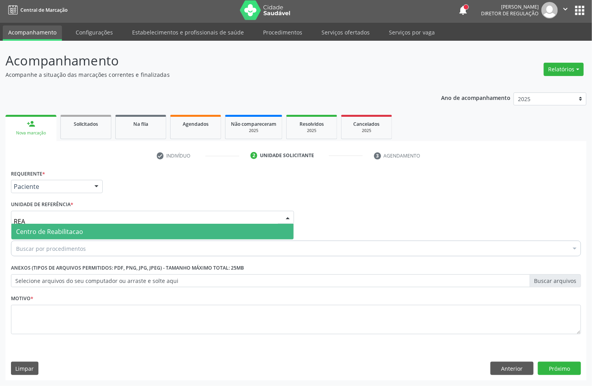
click at [42, 230] on span "Centro de Reabilitacao" at bounding box center [49, 232] width 67 height 9
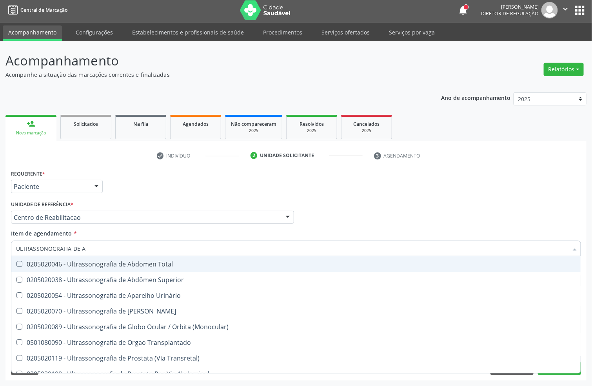
type input "ULTRASSONOGRAFIA DE AB"
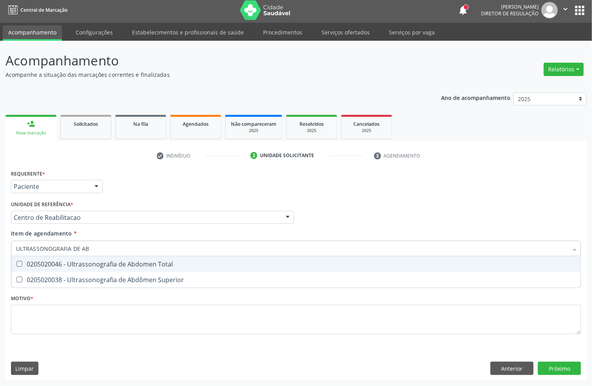
click at [59, 264] on div "0205020046 - Ultrassonografia de Abdomen Total" at bounding box center [296, 264] width 560 height 6
checkbox Total "true"
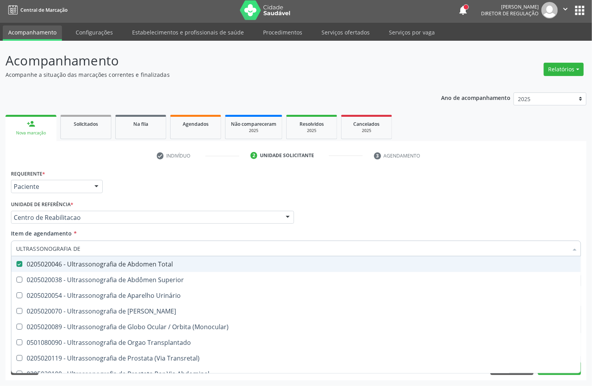
type input "ULTRASSONOGRAFIA DE P"
checkbox Total "false"
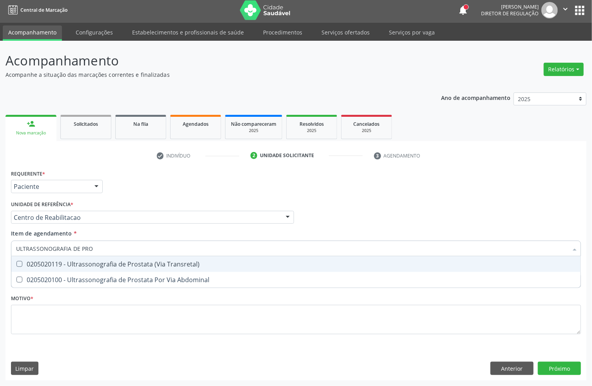
type input "ULTRASSONOGRAFIA DE PROS"
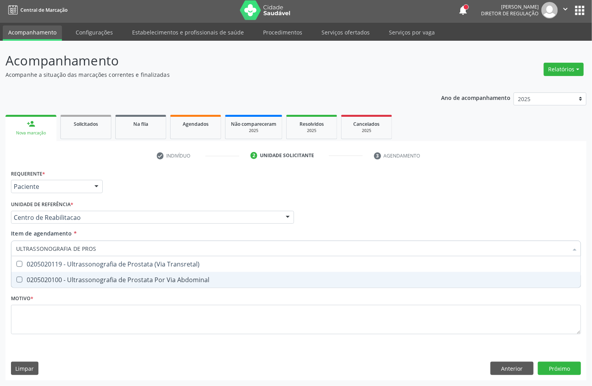
click at [131, 273] on span "0205020100 - Ultrassonografia de Prostata Por Via Abdominal" at bounding box center [296, 280] width 570 height 16
checkbox Abdominal "true"
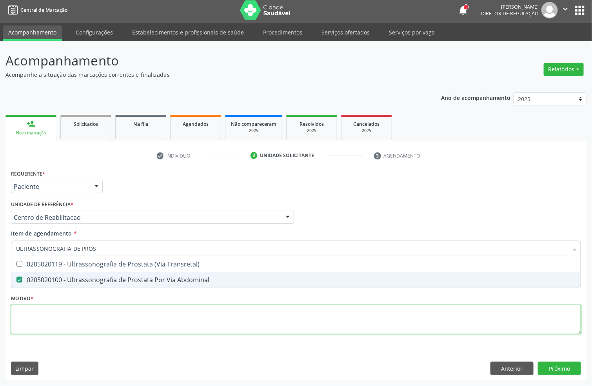
click at [65, 322] on div "Requerente * Paciente Profissional de Saúde Paciente Nenhum resultado encontrad…" at bounding box center [296, 257] width 570 height 178
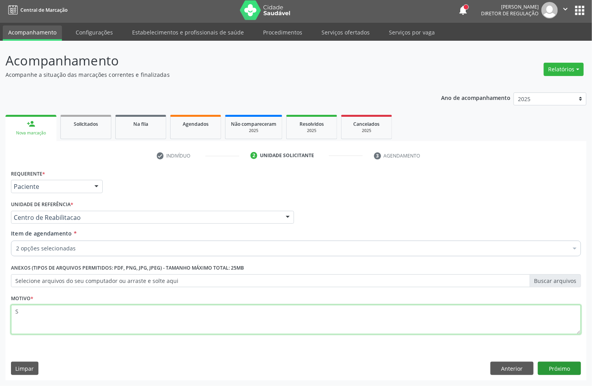
type textarea "S"
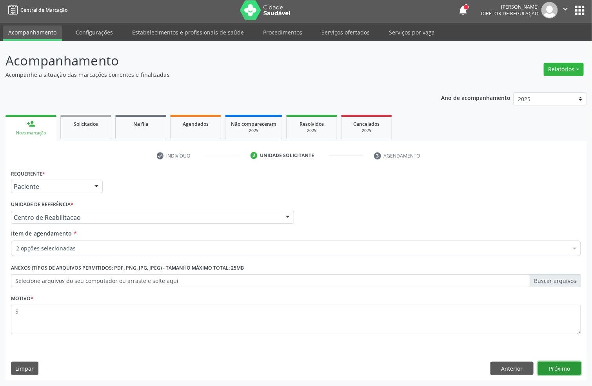
click at [558, 368] on button "Próximo" at bounding box center [559, 368] width 43 height 13
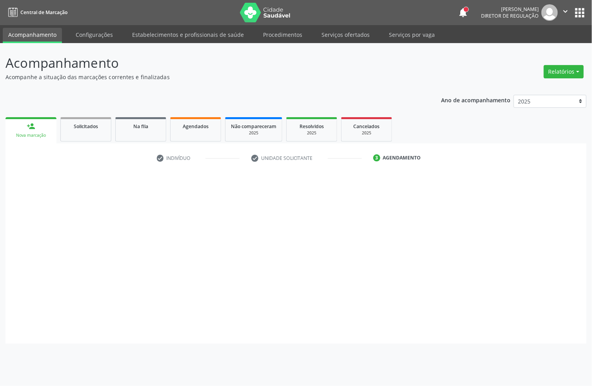
scroll to position [0, 0]
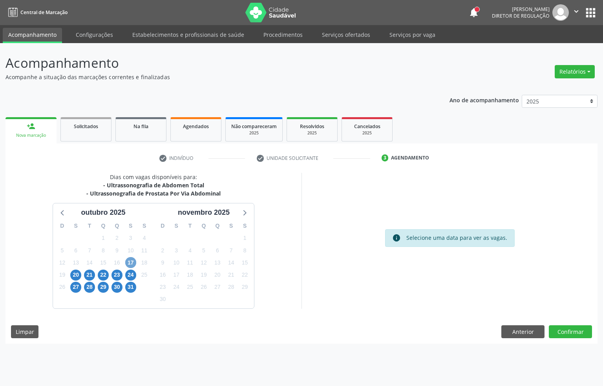
click at [131, 264] on span "17" at bounding box center [130, 262] width 11 height 11
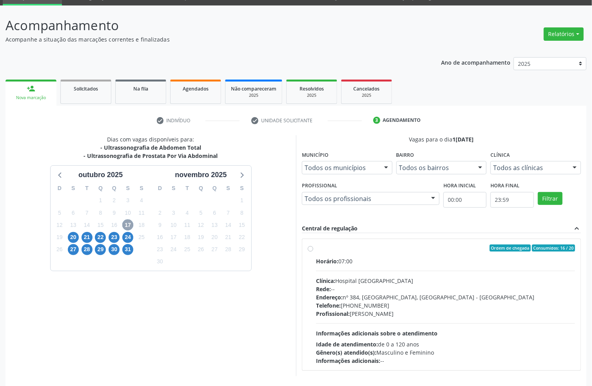
scroll to position [59, 0]
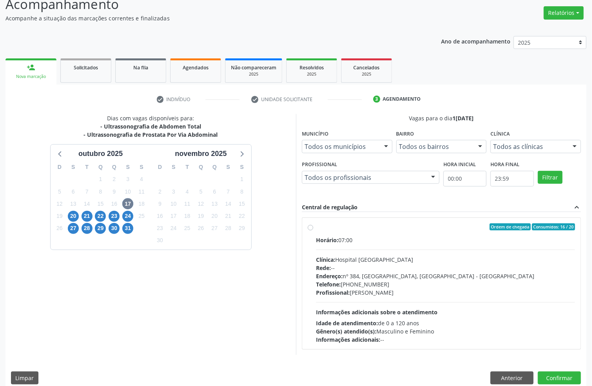
click at [388, 226] on div "Ordem de chegada Consumidos: 16 / 20" at bounding box center [445, 227] width 259 height 7
click at [313, 226] on input "Ordem de chegada Consumidos: 16 / 20 Horário: 07:00 Clínica: Hospital Sao Franc…" at bounding box center [310, 227] width 5 height 7
radio input "true"
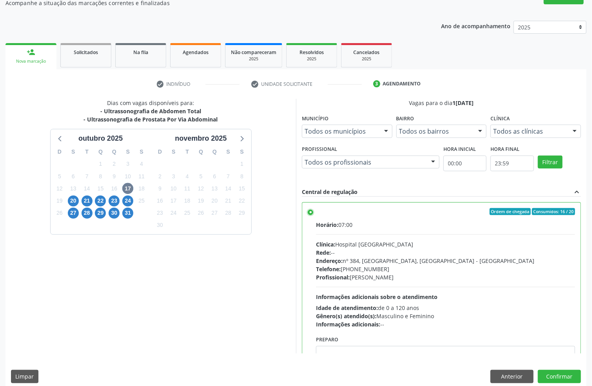
scroll to position [82, 0]
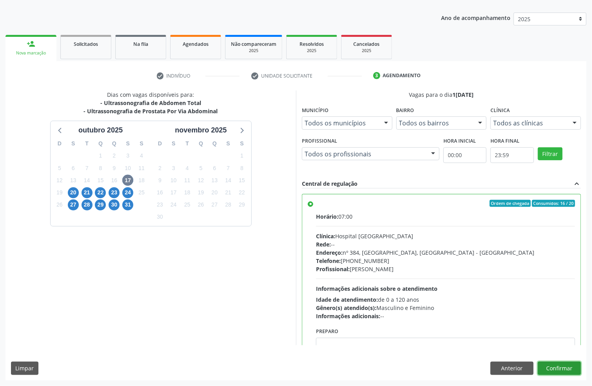
click at [565, 370] on button "Confirmar" at bounding box center [559, 368] width 43 height 13
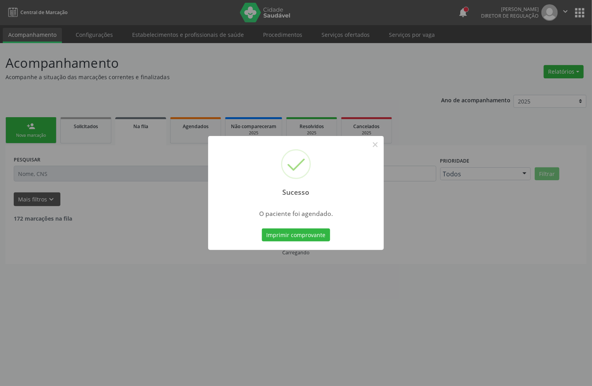
scroll to position [0, 0]
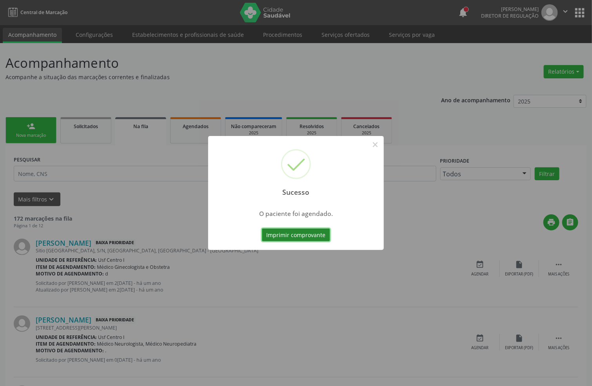
click at [285, 234] on button "Imprimir comprovante" at bounding box center [296, 235] width 68 height 13
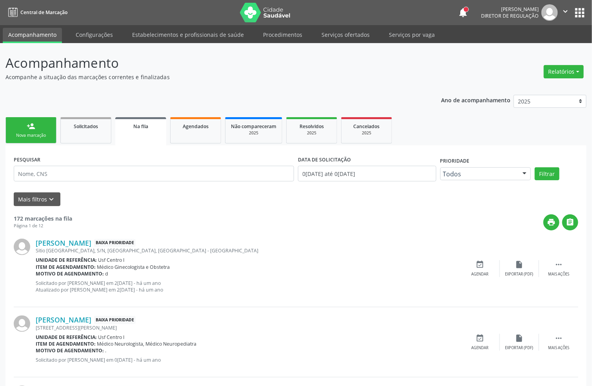
click at [27, 129] on div "person_add" at bounding box center [31, 126] width 9 height 9
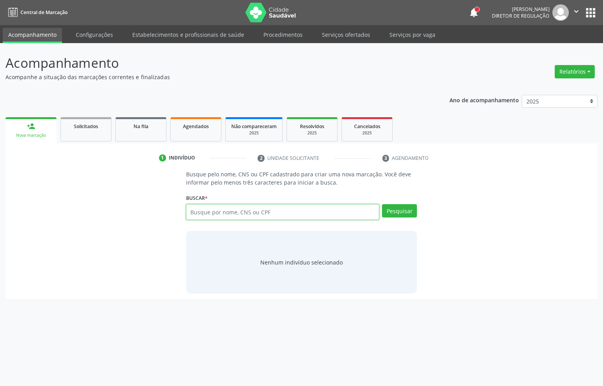
click at [225, 218] on input "text" at bounding box center [282, 212] width 193 height 16
paste input "CNS: 702 3091 5924 1118"
type input "CNS: 702 3091 5924 1118"
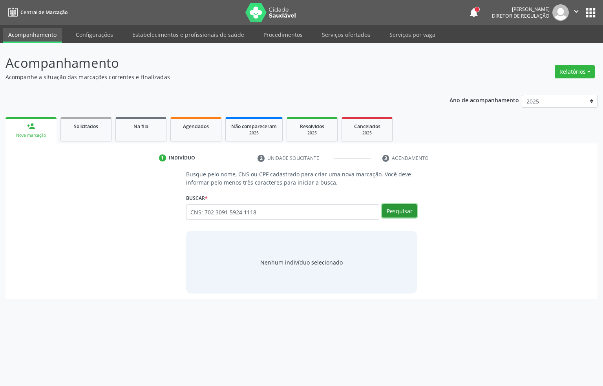
click at [402, 212] on button "Pesquisar" at bounding box center [399, 210] width 35 height 13
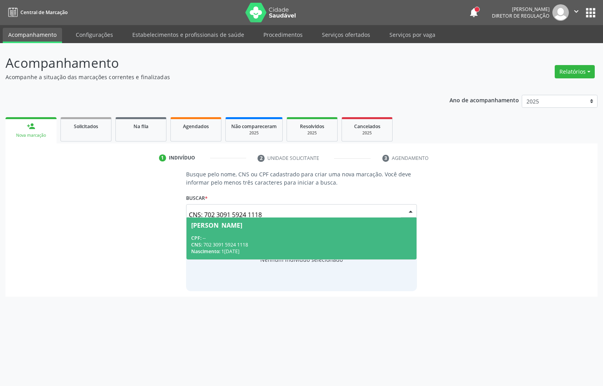
click at [297, 242] on div "CNS: 702 3091 5924 1118" at bounding box center [301, 245] width 221 height 7
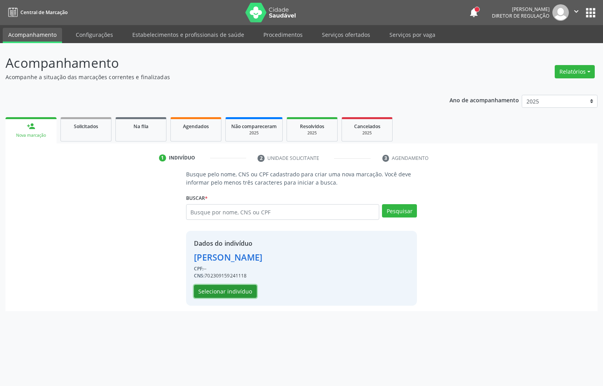
click at [222, 293] on button "Selecionar indivíduo" at bounding box center [225, 291] width 63 height 13
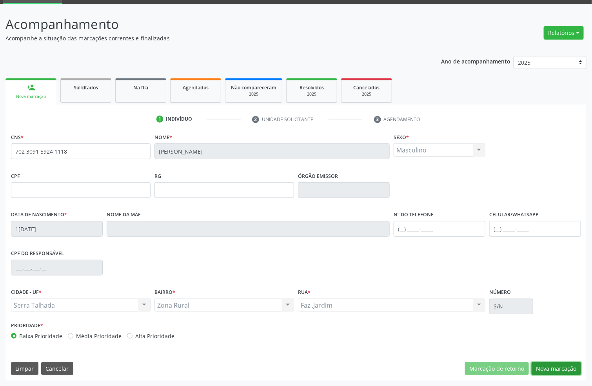
click at [548, 370] on button "Nova marcação" at bounding box center [556, 368] width 49 height 13
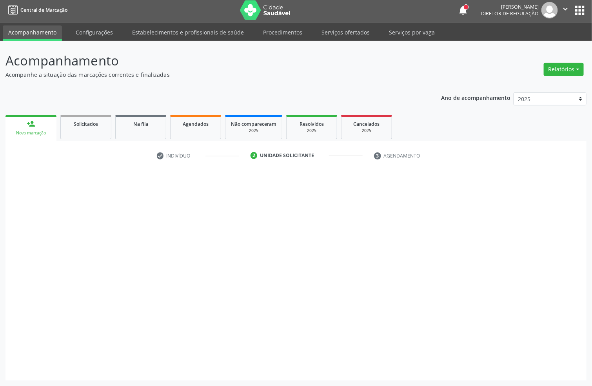
scroll to position [3, 0]
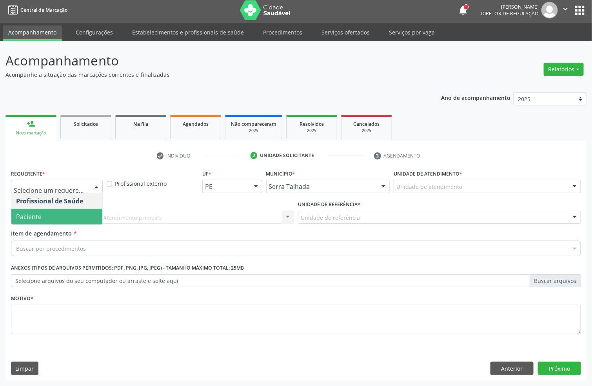
click at [51, 211] on span "Paciente" at bounding box center [56, 217] width 91 height 16
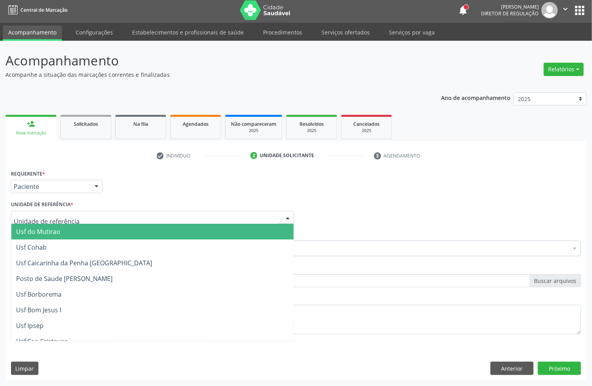
click at [51, 212] on div at bounding box center [152, 217] width 283 height 13
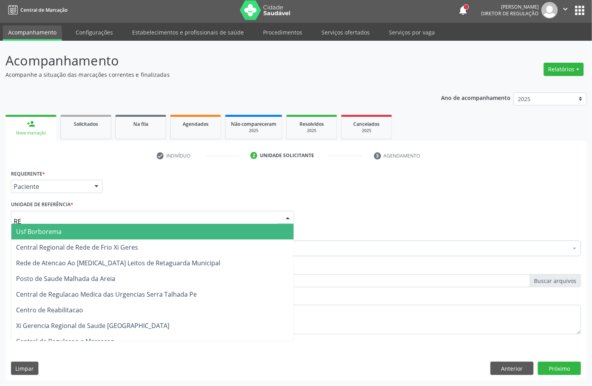
type input "REA"
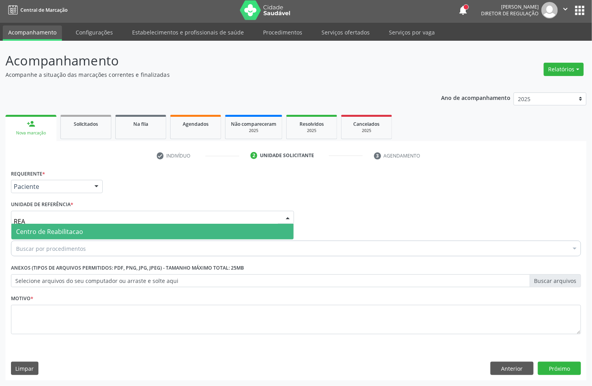
click at [66, 229] on span "Centro de Reabilitacao" at bounding box center [49, 232] width 67 height 9
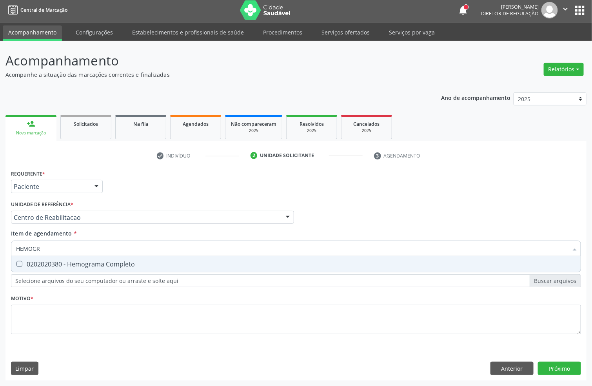
type input "HEMOGRA"
click at [52, 264] on div "0202020380 - Hemograma Completo" at bounding box center [296, 264] width 560 height 6
checkbox Completo "true"
click at [52, 249] on input "HEMOGRA" at bounding box center [292, 249] width 552 height 16
drag, startPoint x: 52, startPoint y: 249, endPoint x: 59, endPoint y: 248, distance: 7.5
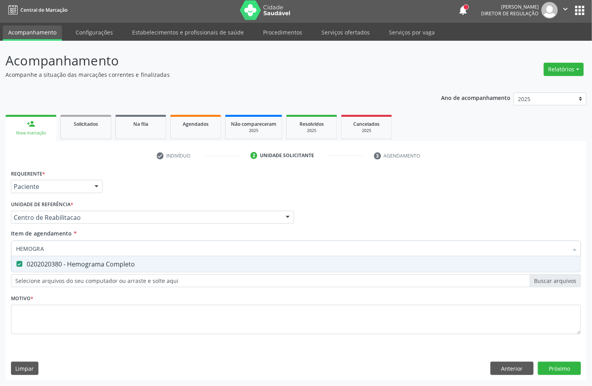
click at [52, 248] on input "HEMOGRA" at bounding box center [292, 249] width 552 height 16
type input "GL"
checkbox Completo "false"
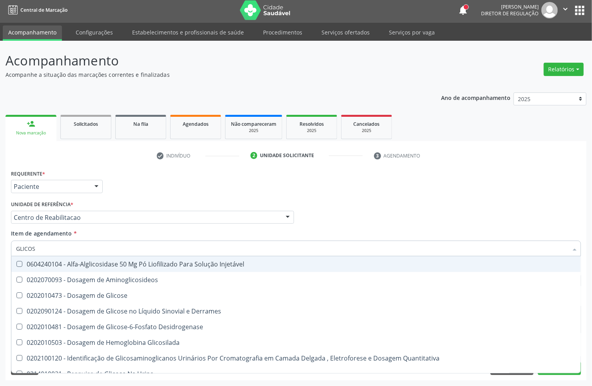
type input "GLICOSE"
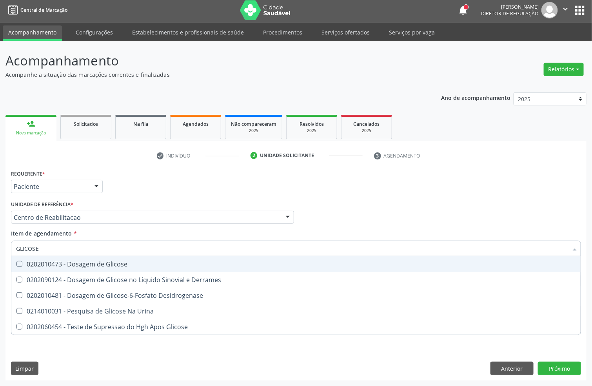
click at [53, 267] on div "0202010473 - Dosagem de Glicose" at bounding box center [296, 264] width 560 height 6
checkbox Glicose "true"
click at [53, 253] on input "GLICOSE" at bounding box center [292, 249] width 552 height 16
type input "CRE"
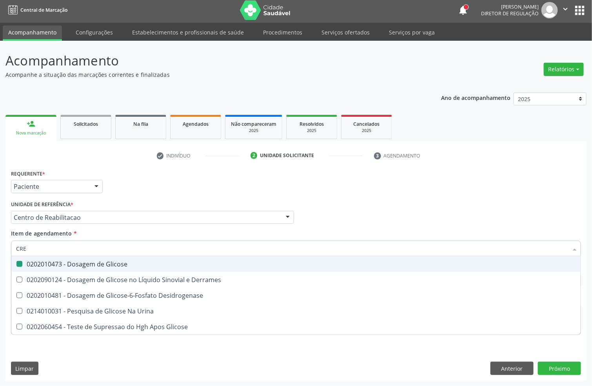
checkbox Glicose "false"
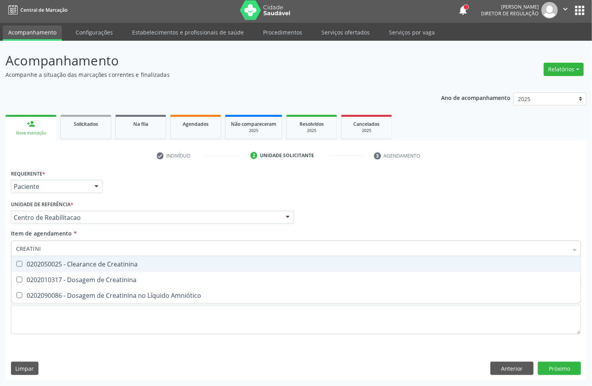
type input "CREATININ"
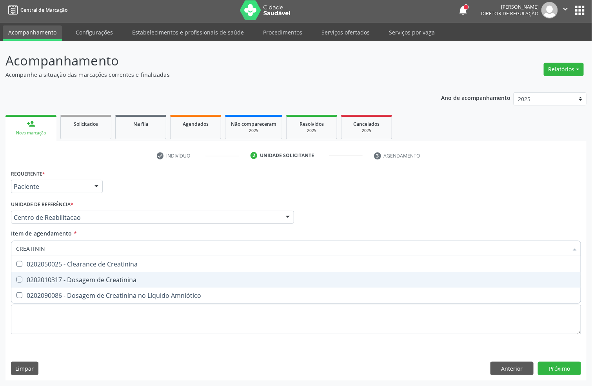
click at [50, 274] on span "0202010317 - Dosagem de Creatinina" at bounding box center [296, 280] width 570 height 16
checkbox Creatinina "true"
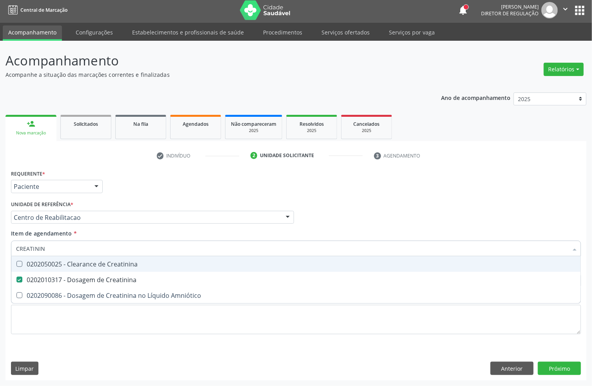
click at [50, 241] on input "CREATININ" at bounding box center [292, 249] width 552 height 16
click at [49, 242] on input "CREATININ" at bounding box center [292, 249] width 552 height 16
checkbox Creatinina "false"
type input "UREIA"
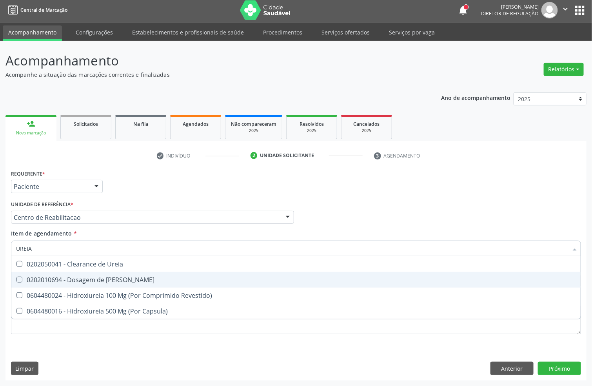
click at [61, 278] on div "0202010694 - Dosagem de Ureia" at bounding box center [296, 280] width 560 height 6
checkbox Ureia "true"
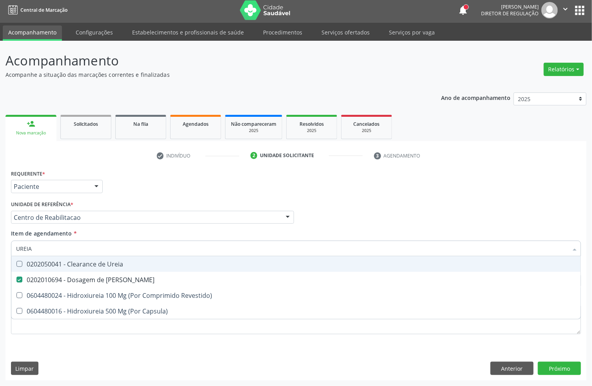
click at [53, 253] on input "UREIA" at bounding box center [292, 249] width 552 height 16
type input "CO"
checkbox Ureia "false"
type input "COLEST"
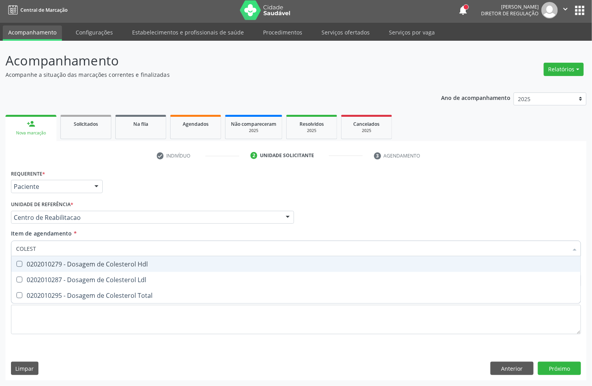
click at [49, 261] on div "0202010279 - Dosagem de Colesterol Hdl" at bounding box center [296, 264] width 560 height 6
checkbox Hdl "true"
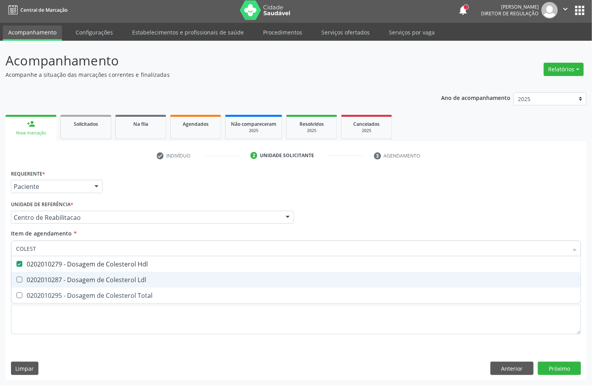
click at [46, 279] on div "0202010287 - Dosagem de Colesterol Ldl" at bounding box center [296, 280] width 560 height 6
checkbox Ldl "true"
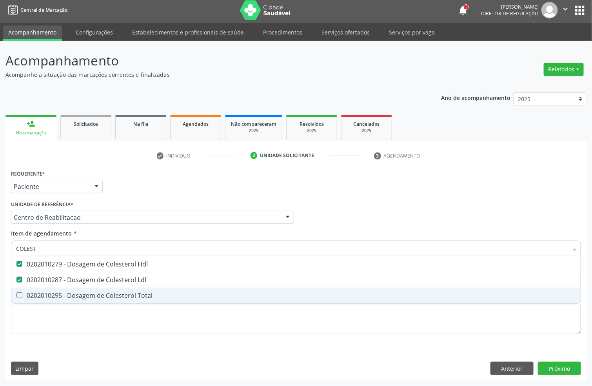
click at [46, 295] on div "0202010295 - Dosagem de Colesterol Total" at bounding box center [296, 296] width 560 height 6
checkbox Total "true"
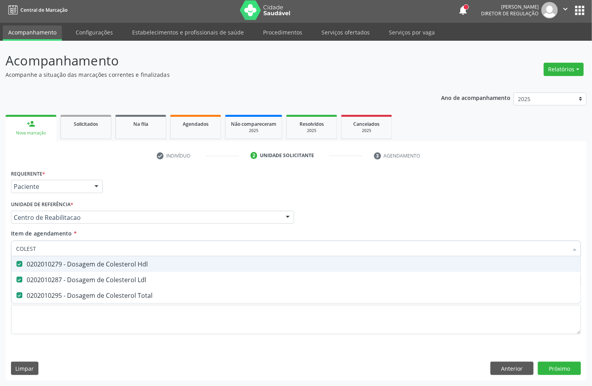
click at [58, 248] on input "COLEST" at bounding box center [292, 249] width 552 height 16
type input "TRANS"
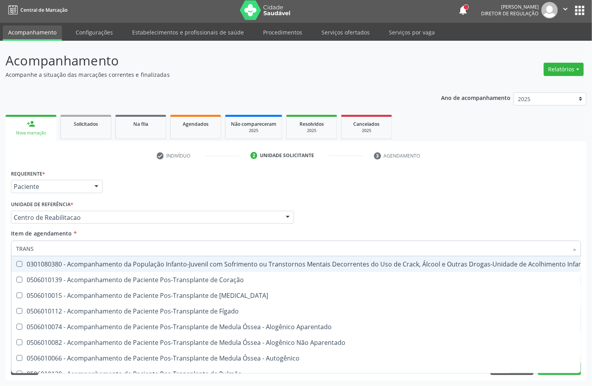
checkbox \(Uai\)\ "false"
checkbox Coração "false"
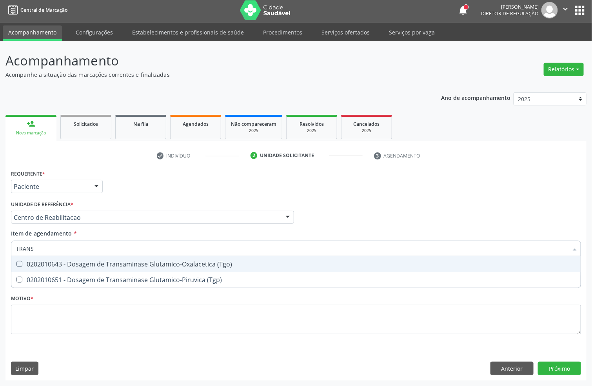
type input "TRANSA"
click at [74, 266] on div "0202010643 - Dosagem de Transaminase Glutamico-Oxalacetica (Tgo)" at bounding box center [296, 264] width 560 height 6
checkbox \(Tgo\) "true"
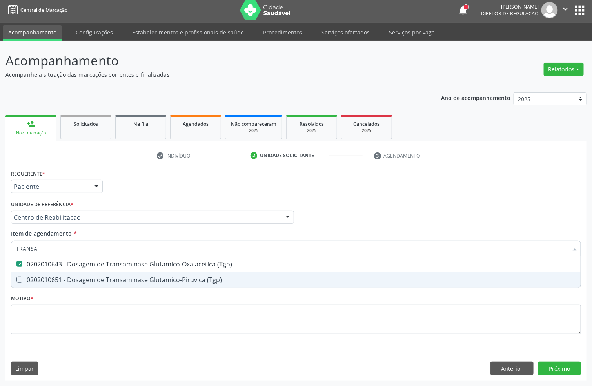
click at [74, 277] on div "0202010651 - Dosagem de Transaminase Glutamico-Piruvica (Tgp)" at bounding box center [296, 280] width 560 height 6
checkbox \(Tgp\) "true"
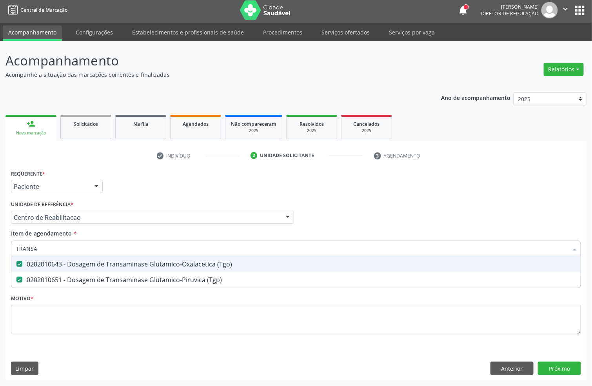
click at [63, 252] on input "TRANSA" at bounding box center [292, 249] width 552 height 16
type input "TRI"
checkbox \(Tgo\) "false"
checkbox \(Tgp\) "false"
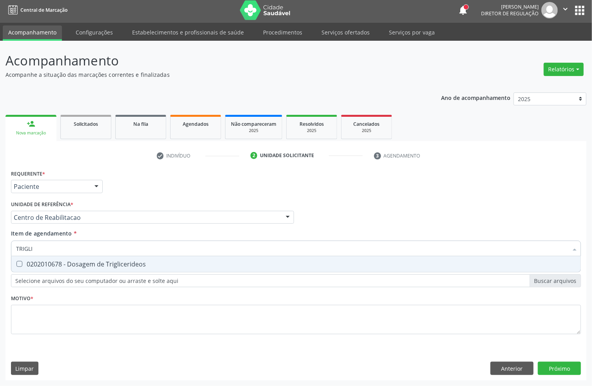
type input "TRIGLIC"
drag, startPoint x: 64, startPoint y: 254, endPoint x: 64, endPoint y: 263, distance: 8.6
click at [64, 254] on div "TRIGLIC Desfazer seleção 0202010678 - Dosagem de Triglicerideos Nenhum resultad…" at bounding box center [296, 247] width 570 height 13
click at [64, 264] on div "0202010678 - Dosagem de Triglicerideos" at bounding box center [296, 264] width 560 height 6
checkbox Triglicerideos "true"
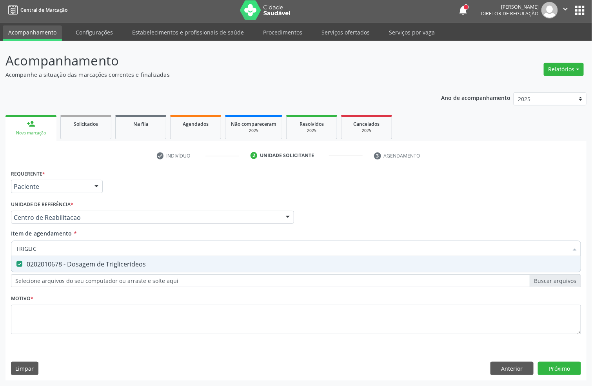
click at [56, 245] on input "TRIGLIC" at bounding box center [292, 249] width 552 height 16
type input "GL"
checkbox Triglicerideos "false"
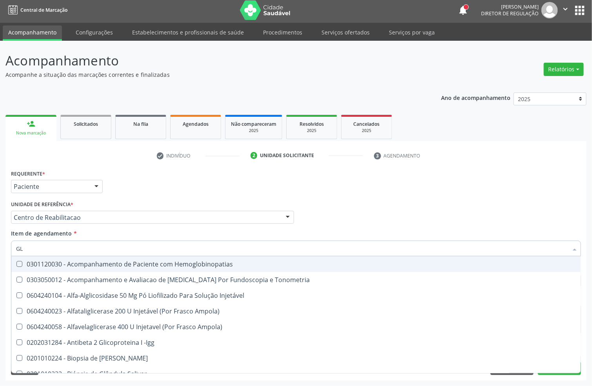
type input "GLI"
checkbox \(Confirmatorio\) "true"
checkbox Glomerular "true"
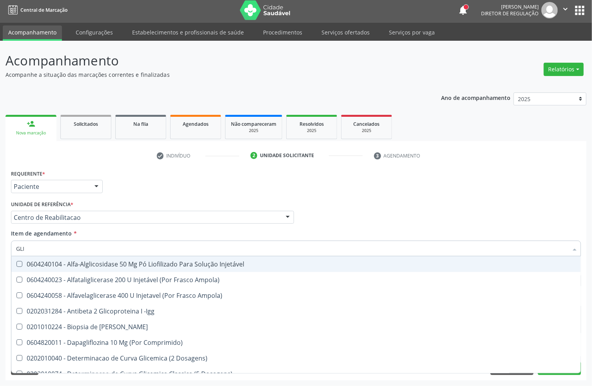
type input "GLIC"
checkbox Aminoglicosideos "true"
checkbox Glicose "false"
checkbox Derrames "true"
checkbox Triglicerideos "false"
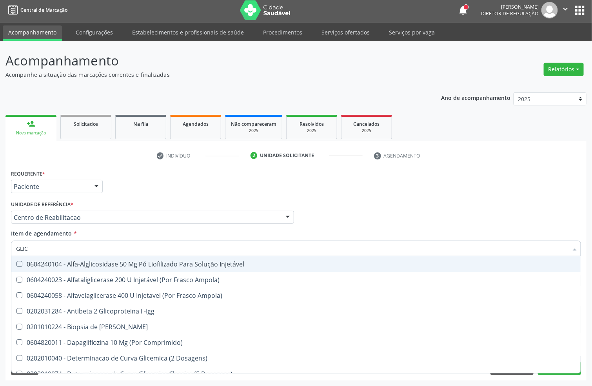
type input "GLICO"
checkbox Comprimido\) "true"
checkbox Aminoglicosideos "false"
type input "GLICOS"
checkbox Acida "true"
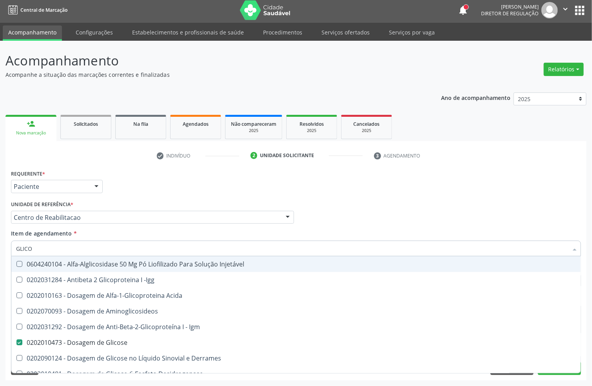
checkbox Glicose "false"
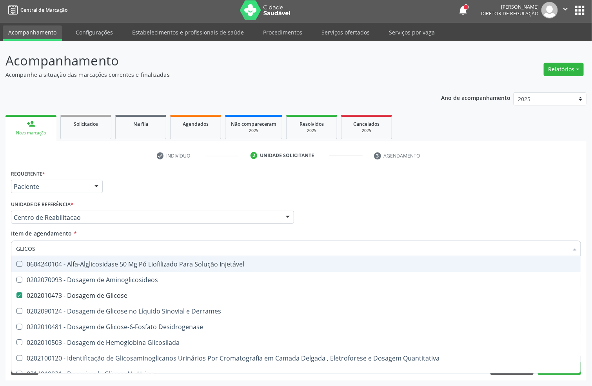
type input "GLICOSI"
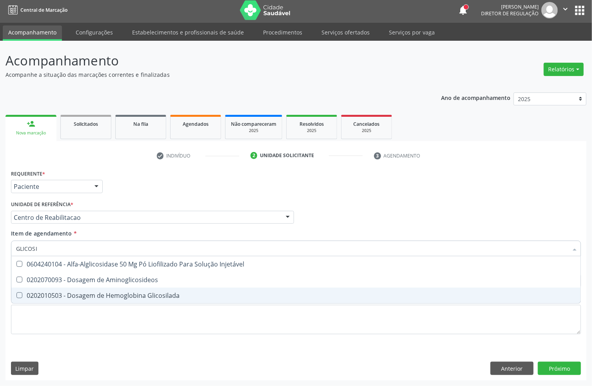
click at [68, 293] on div "0202010503 - Dosagem de Hemoglobina Glicosilada" at bounding box center [296, 296] width 560 height 6
checkbox Glicosilada "true"
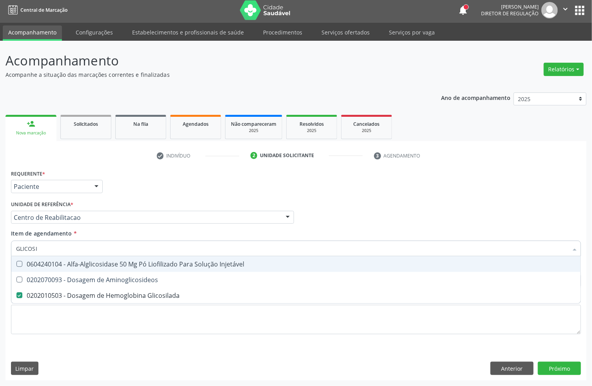
click at [58, 248] on input "GLICOSI" at bounding box center [292, 249] width 552 height 16
checkbox Glicosilada "false"
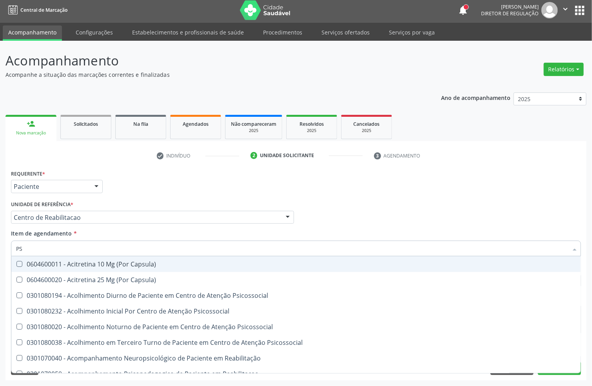
type input "PSA"
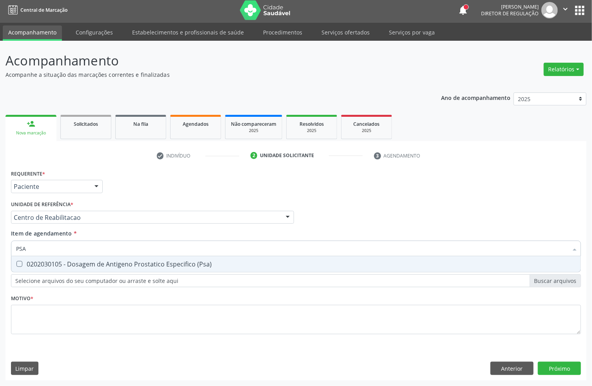
click at [57, 261] on div "0202030105 - Dosagem de Antigeno Prostatico Especifico (Psa)" at bounding box center [296, 264] width 560 height 6
checkbox \(Psa\) "true"
click at [50, 245] on input "PSA" at bounding box center [292, 249] width 552 height 16
type input "HEM"
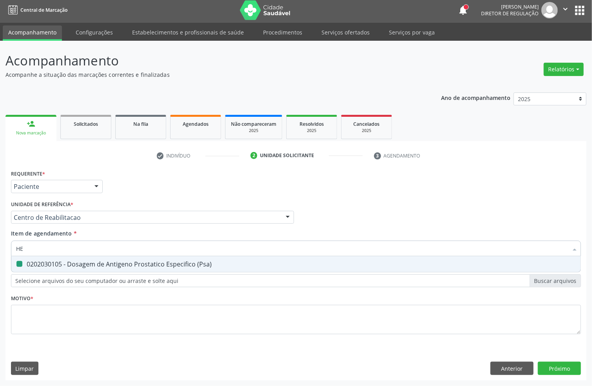
checkbox \(Psa\) "false"
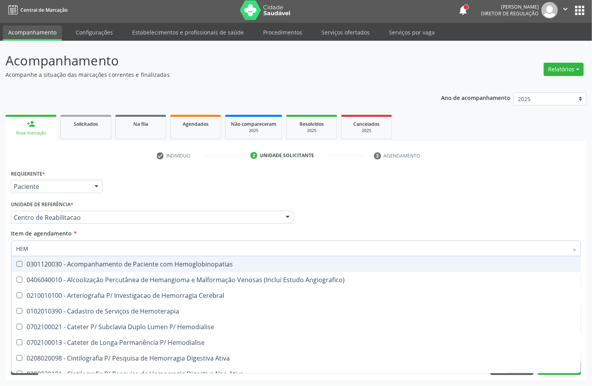
type input "HEMO"
checkbox Hemacias "true"
checkbox Glicosilada "false"
checkbox Retro-Retal "true"
checkbox Completo "false"
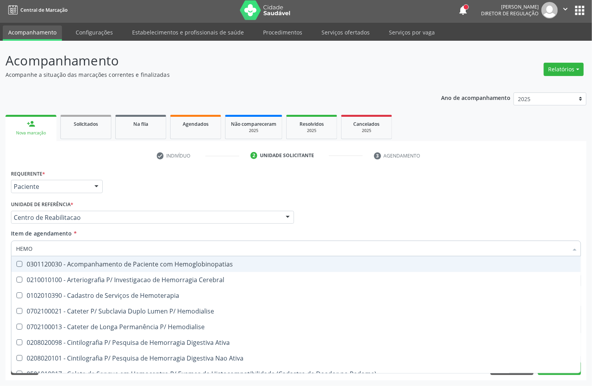
type input "HEMOG"
checkbox Tardio\) "true"
checkbox Carboxi-Hemoglobina "true"
type input "HEMOGR"
checkbox Hemoglobinopatias "true"
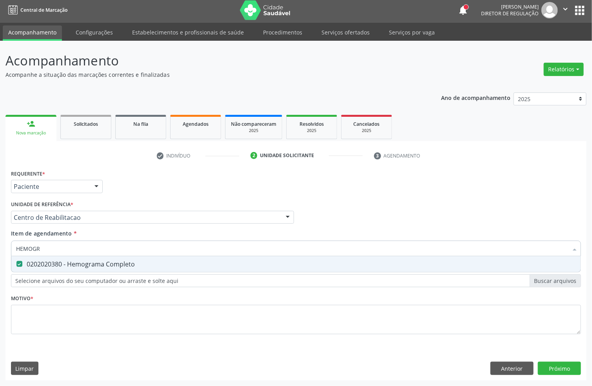
type input "HEMOGRA"
click at [50, 245] on input "HEMOGRA" at bounding box center [292, 249] width 552 height 16
checkbox Completo "false"
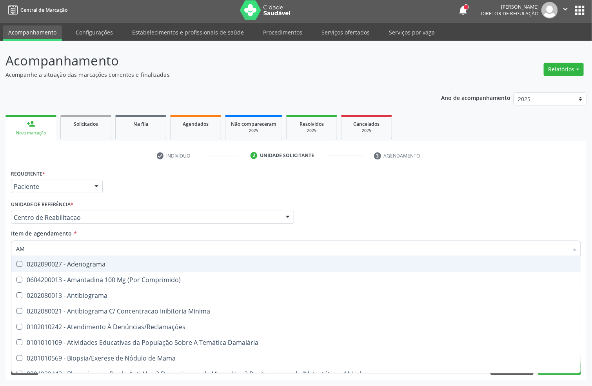
type input "A"
checkbox Completo "false"
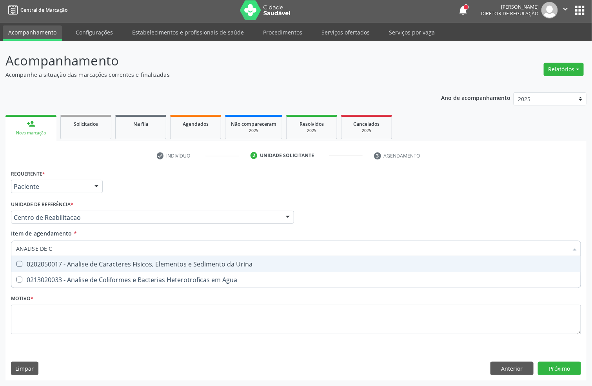
type input "ANALISE DE CA"
click at [108, 265] on div "0202050017 - Analise de Caracteres Fisicos, Elementos e Sedimento da Urina" at bounding box center [296, 264] width 560 height 6
checkbox Urina "true"
click at [93, 245] on input "ANALISE DE CA" at bounding box center [292, 249] width 552 height 16
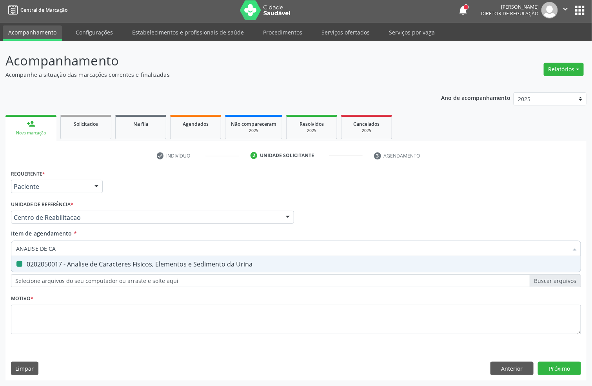
type input "ANALISE DE"
checkbox Urina "false"
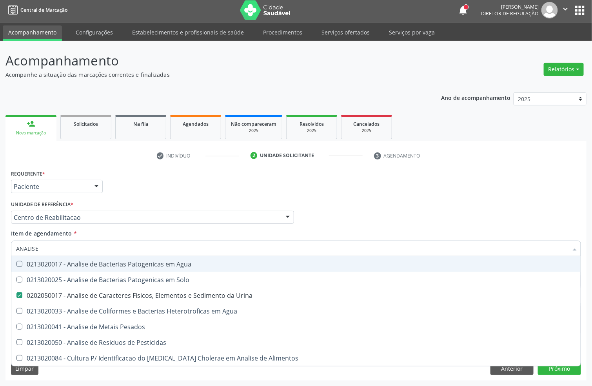
type input "ANALISE"
checkbox Urina "false"
checkbox Pesados "true"
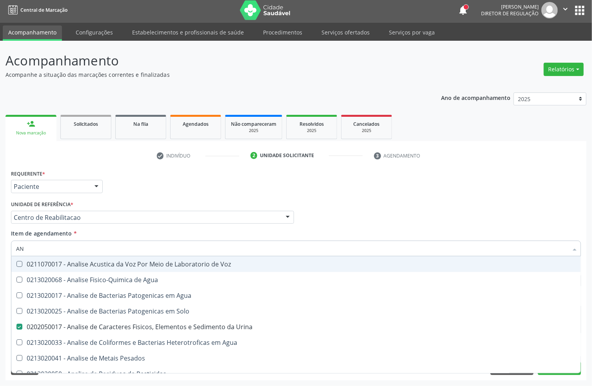
type input "A"
checkbox Urina "false"
checkbox Agua "false"
checkbox Alimentos "false"
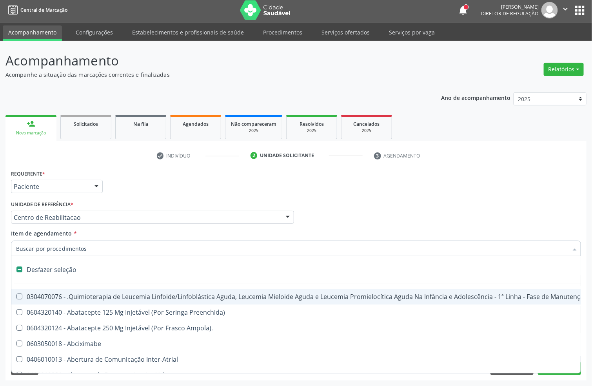
type input "T"
checkbox Reto "true"
checkbox Urina "false"
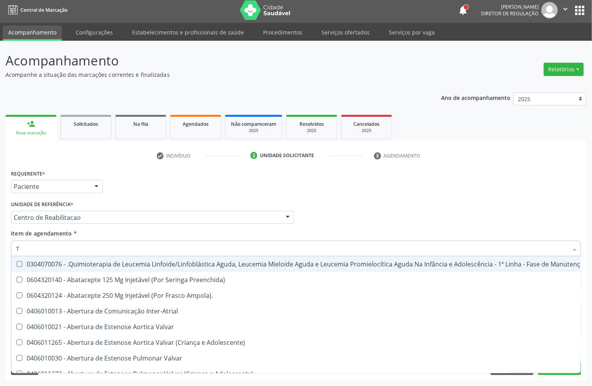
type input "T4"
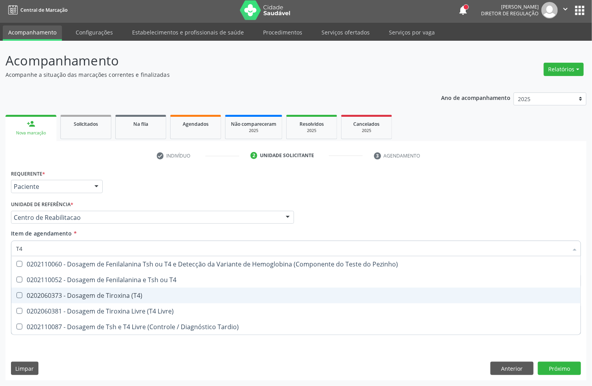
click at [100, 293] on div "0202060373 - Dosagem de Tiroxina (T4)" at bounding box center [296, 296] width 560 height 6
checkbox \(T4\) "true"
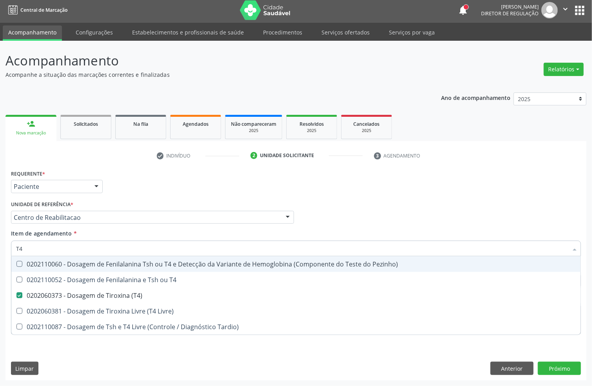
click at [65, 246] on input "T4" at bounding box center [292, 249] width 552 height 16
type input "T"
checkbox \(T4\) "false"
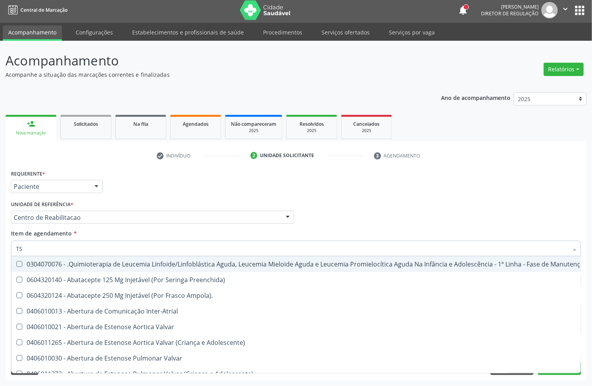
type input "TSH"
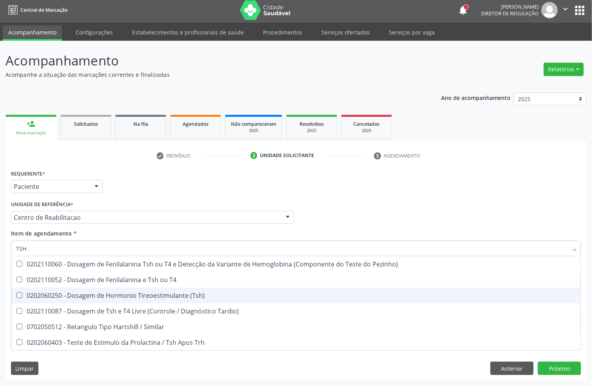
click at [64, 293] on div "0202060250 - Dosagem de Hormonio Tireoestimulante (Tsh)" at bounding box center [296, 296] width 560 height 6
checkbox \(Tsh\) "true"
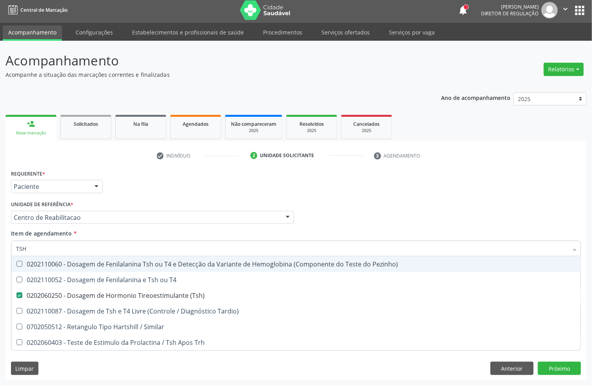
click at [137, 209] on div "Unidade de referência * Centro de Reabilitacao Usf do Mutirao Usf Cohab Usf Cai…" at bounding box center [152, 211] width 283 height 25
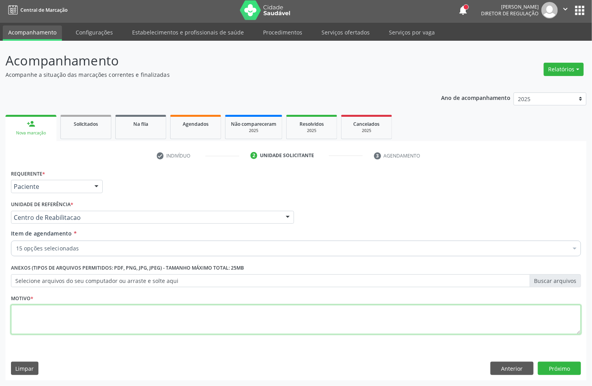
click at [26, 325] on textarea at bounding box center [296, 320] width 570 height 30
type textarea "S"
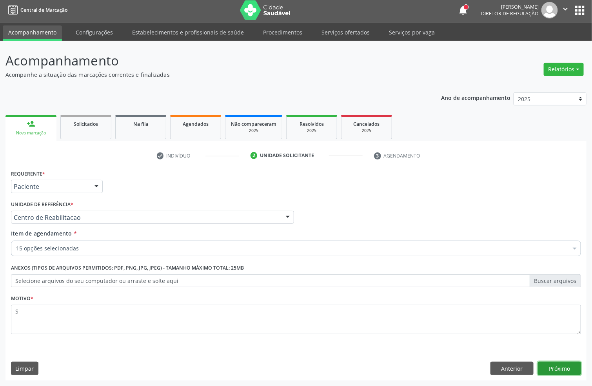
click at [544, 373] on button "Próximo" at bounding box center [559, 368] width 43 height 13
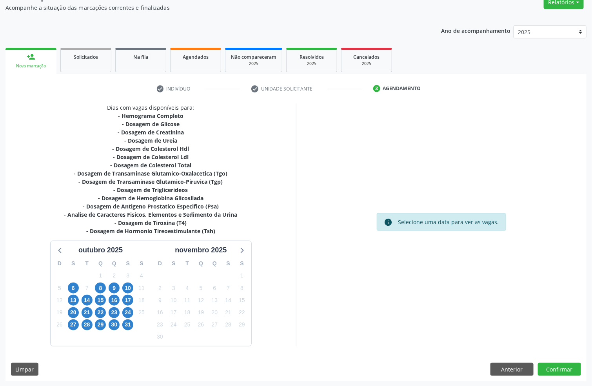
scroll to position [71, 0]
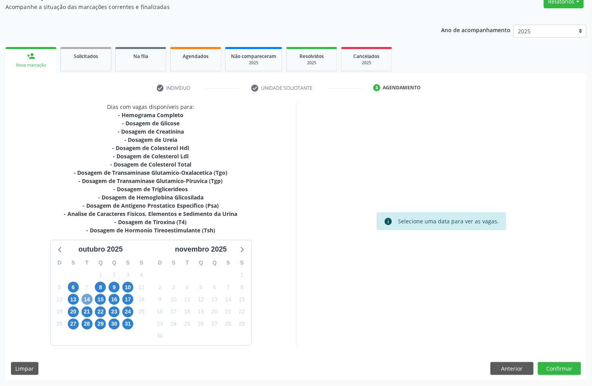
click at [86, 298] on span "14" at bounding box center [87, 299] width 11 height 11
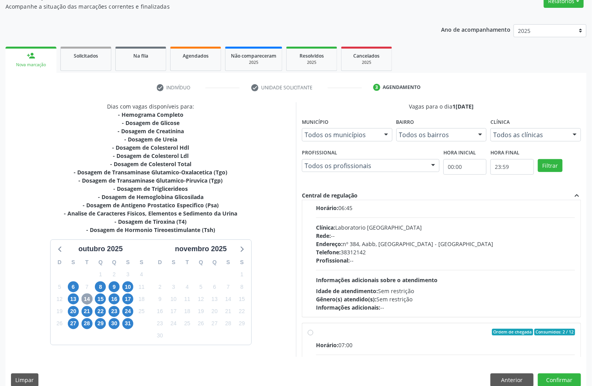
scroll to position [0, 0]
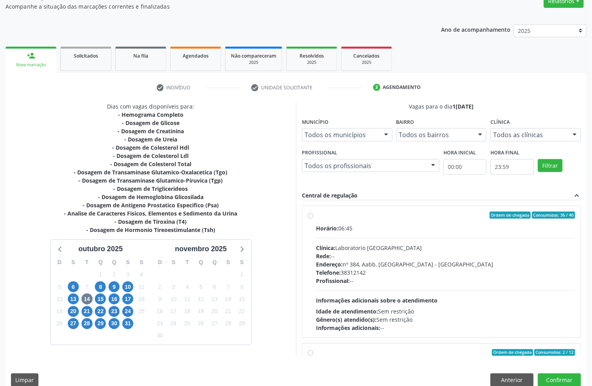
click at [390, 243] on div "Horário: 06:45 Clínica: Laboratorio Sao Francisco Rede: -- Endereço: nº 384, Aa…" at bounding box center [445, 278] width 259 height 108
click at [313, 219] on input "Ordem de chegada Consumidos: 36 / 40 Horário: 06:45 Clínica: Laboratorio Sao Fr…" at bounding box center [310, 215] width 5 height 7
radio input "true"
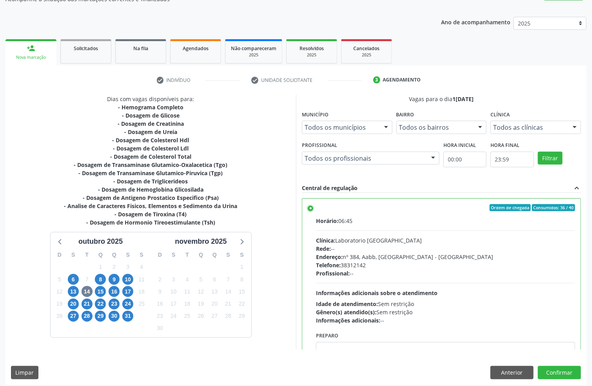
scroll to position [82, 0]
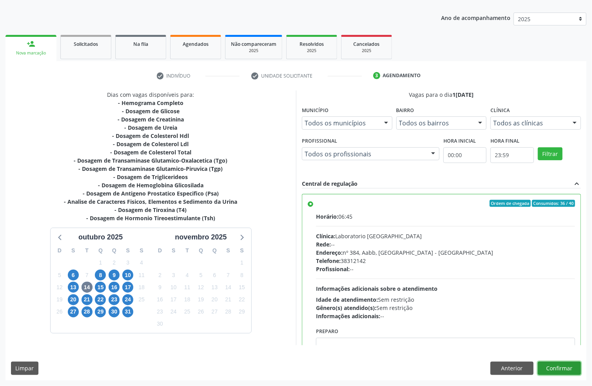
click at [573, 370] on button "Confirmar" at bounding box center [559, 368] width 43 height 13
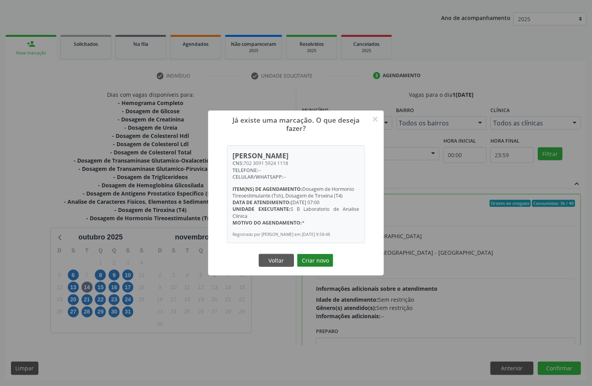
click at [316, 264] on button "Criar novo" at bounding box center [315, 260] width 36 height 13
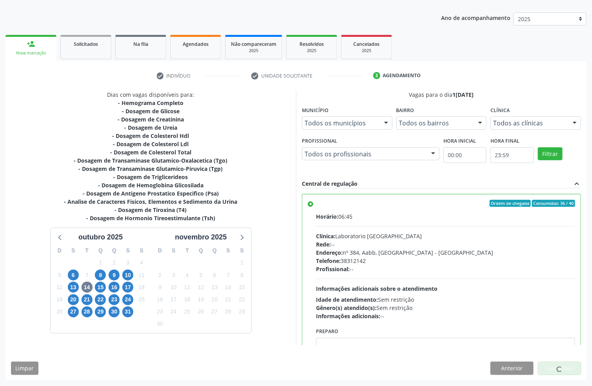
scroll to position [0, 0]
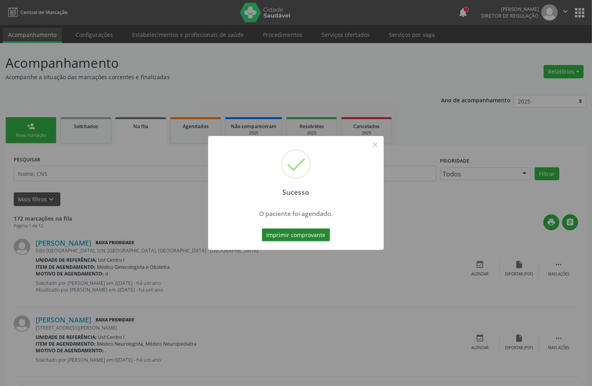
click at [296, 233] on button "Imprimir comprovante" at bounding box center [296, 235] width 68 height 13
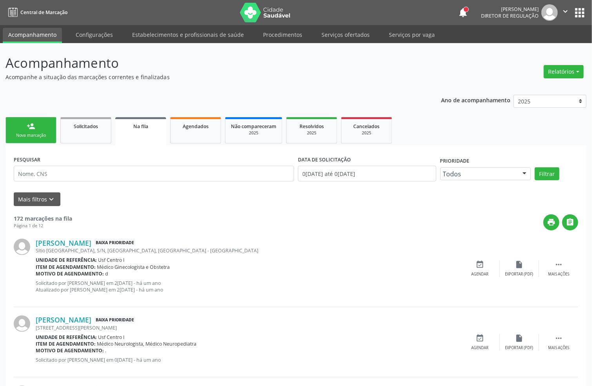
drag, startPoint x: 25, startPoint y: 131, endPoint x: 89, endPoint y: 109, distance: 68.1
click at [25, 132] on link "person_add Nova marcação" at bounding box center [30, 130] width 51 height 26
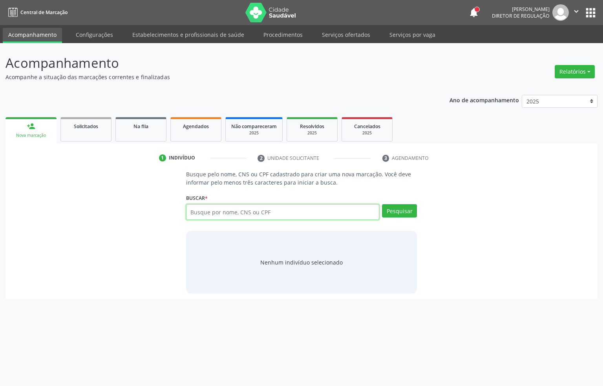
click at [238, 214] on input "text" at bounding box center [282, 212] width 193 height 16
type input "38777100425"
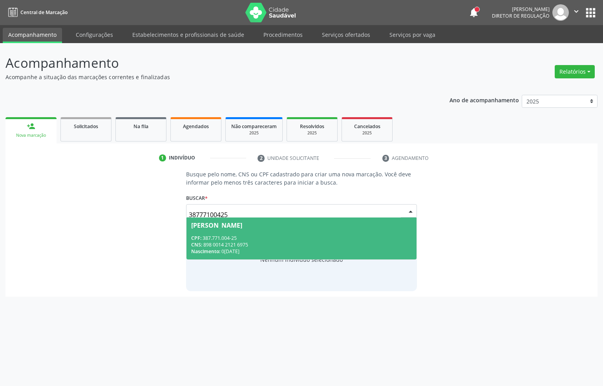
click at [255, 240] on div "CPF: 387.771.004-25" at bounding box center [301, 238] width 221 height 7
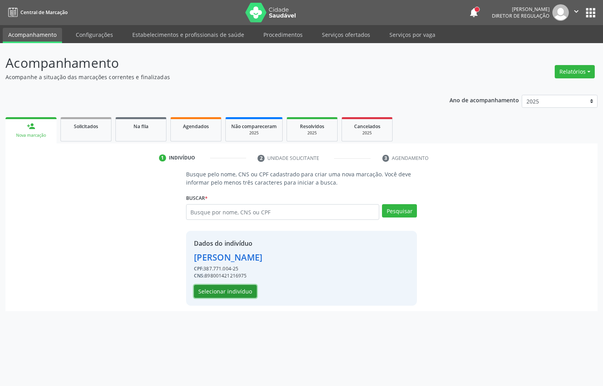
click at [229, 293] on button "Selecionar indivíduo" at bounding box center [225, 291] width 63 height 13
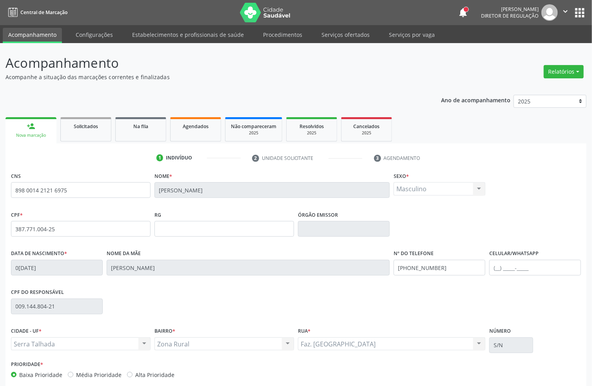
scroll to position [39, 0]
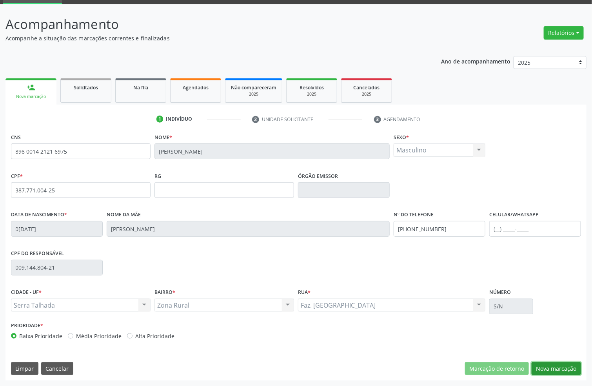
click at [557, 370] on button "Nova marcação" at bounding box center [556, 368] width 49 height 13
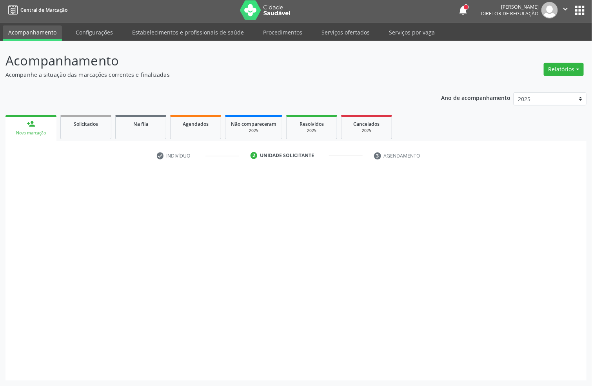
scroll to position [3, 0]
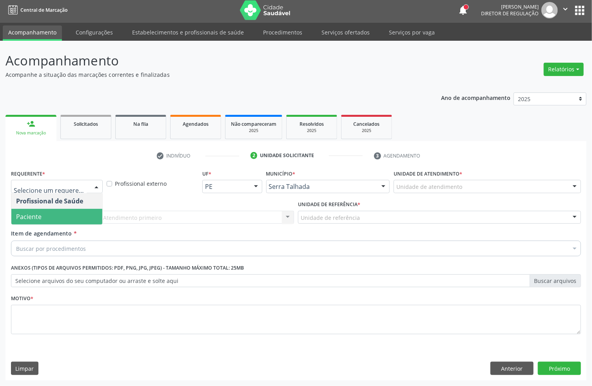
click at [51, 213] on span "Paciente" at bounding box center [56, 217] width 91 height 16
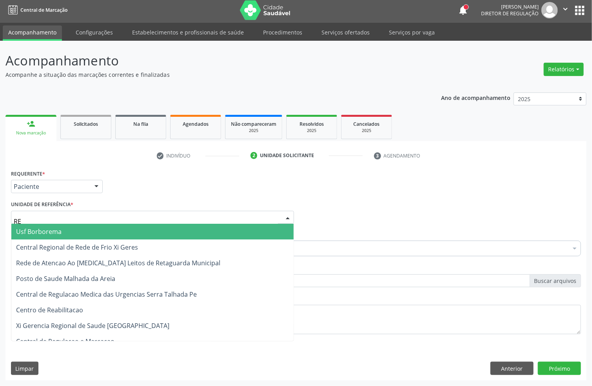
type input "REA"
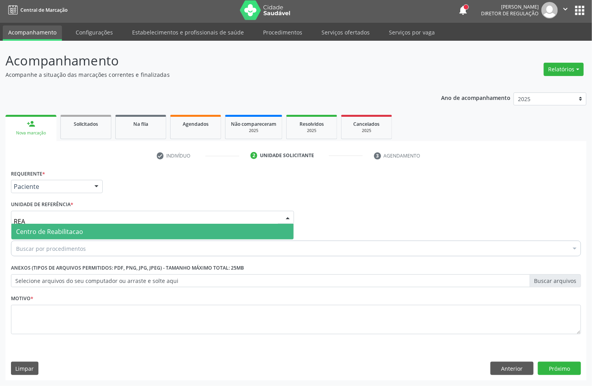
click at [55, 225] on span "Centro de Reabilitacao" at bounding box center [152, 232] width 282 height 16
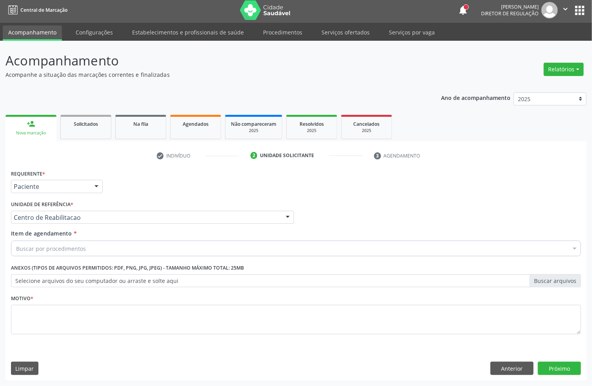
click at [56, 243] on div "Buscar por procedimentos" at bounding box center [296, 249] width 570 height 16
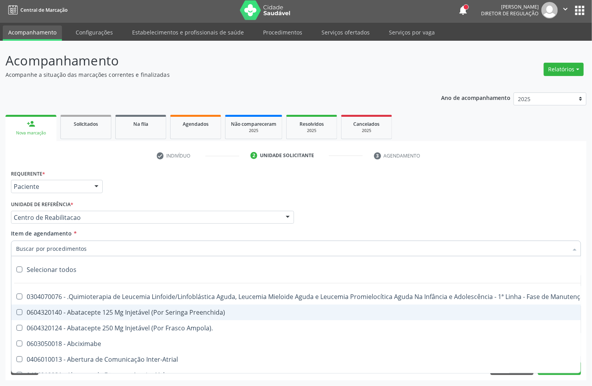
click at [167, 193] on div "Requerente * Paciente Profissional de Saúde Paciente Nenhum resultado encontrad…" at bounding box center [296, 183] width 574 height 31
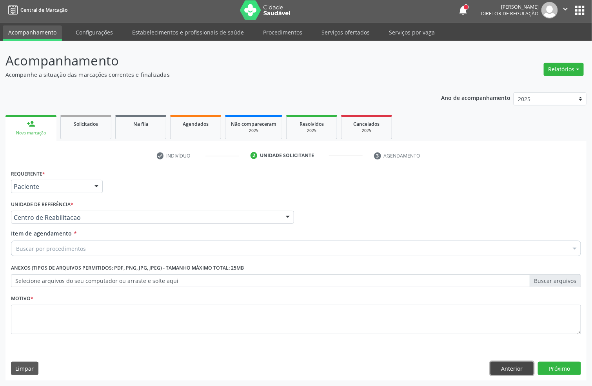
click at [521, 368] on button "Anterior" at bounding box center [512, 368] width 43 height 13
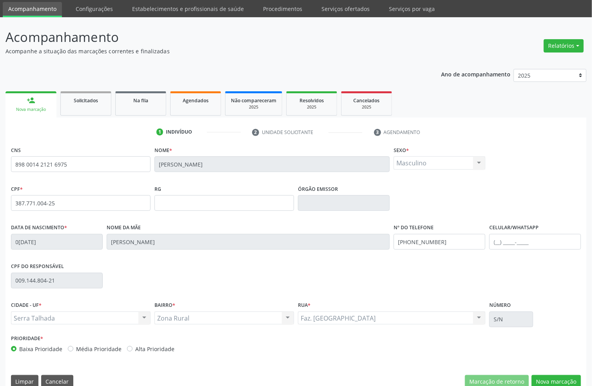
scroll to position [39, 0]
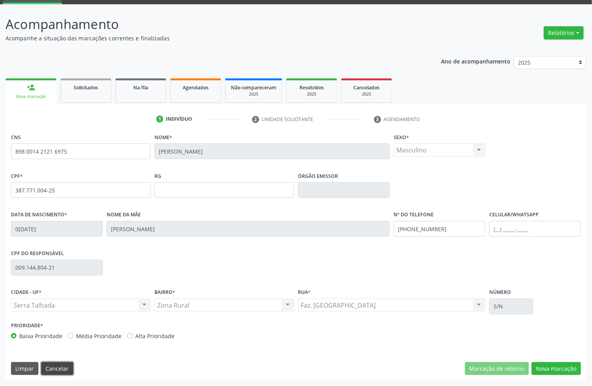
click at [59, 372] on button "Cancelar" at bounding box center [57, 368] width 32 height 13
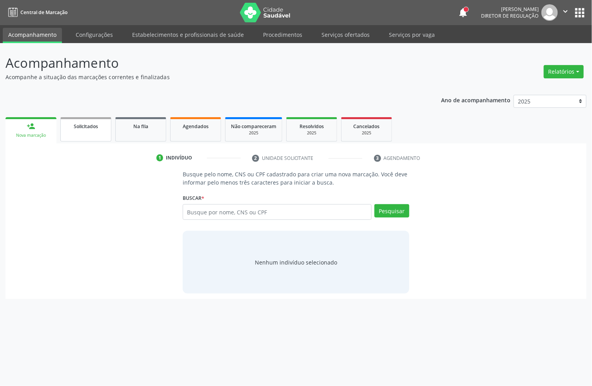
scroll to position [0, 0]
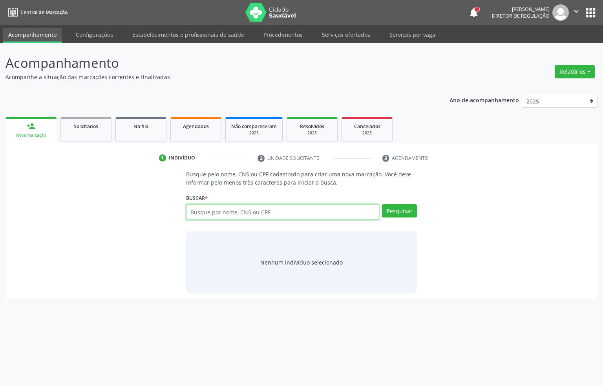
click at [199, 219] on input "text" at bounding box center [282, 212] width 193 height 16
click at [227, 206] on input "text" at bounding box center [282, 212] width 193 height 16
click at [198, 127] on span "Agendados" at bounding box center [196, 126] width 26 height 7
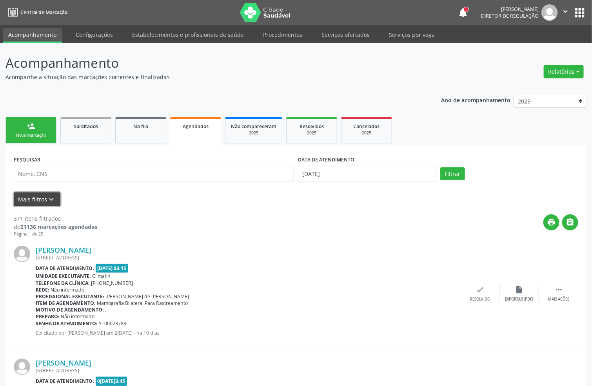
click at [42, 200] on button "Mais filtros keyboard_arrow_down" at bounding box center [37, 200] width 47 height 14
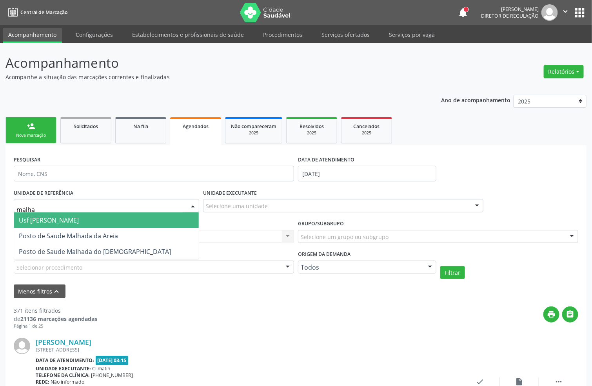
type input "malhad"
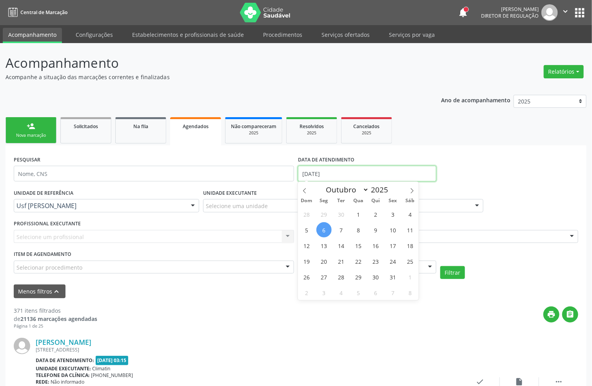
click at [317, 173] on input "[DATE]" at bounding box center [367, 174] width 138 height 16
click at [360, 233] on span "8" at bounding box center [358, 229] width 15 height 15
type input "08/10/2025"
click at [360, 228] on span "8" at bounding box center [358, 229] width 15 height 15
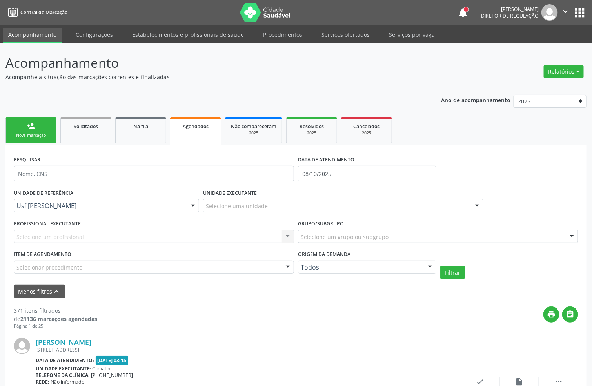
click at [40, 137] on div "Nova marcação" at bounding box center [30, 136] width 39 height 6
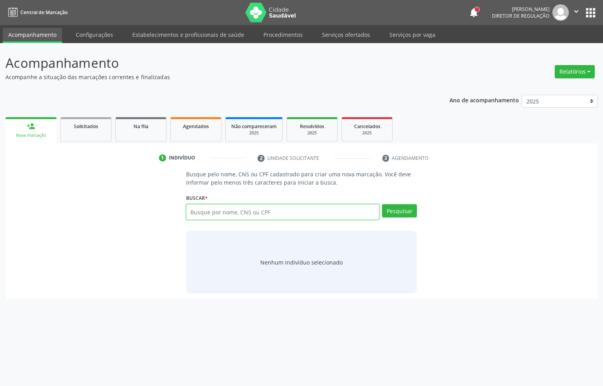
click at [242, 209] on input "text" at bounding box center [282, 212] width 193 height 16
click at [248, 215] on input "text" at bounding box center [282, 212] width 193 height 16
type input "898004052714573"
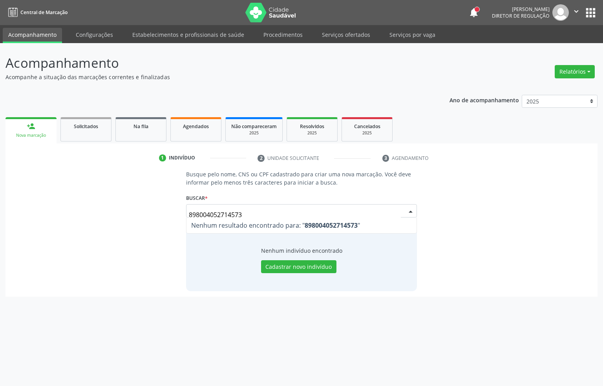
click at [218, 213] on input "898004052714573" at bounding box center [295, 215] width 212 height 16
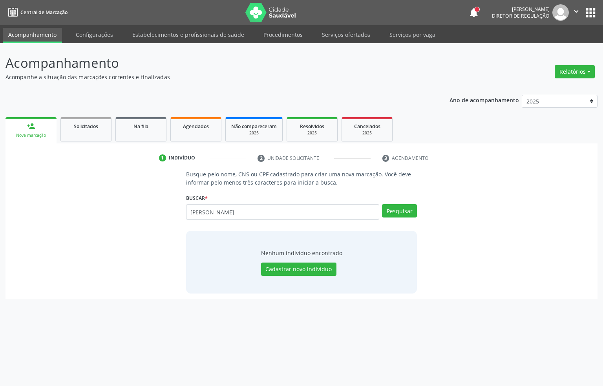
type input "ROSILENE MARIA DE LIMA"
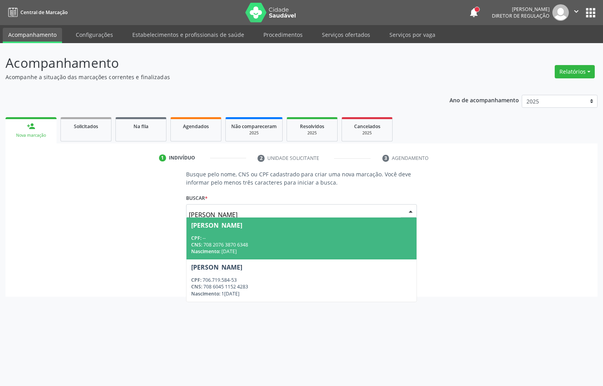
click at [279, 231] on span "Rosilene Maria de Lima CPF: -- CNS: 708 2076 3870 6348 Nascimento: 10/10/1965" at bounding box center [301, 239] width 230 height 42
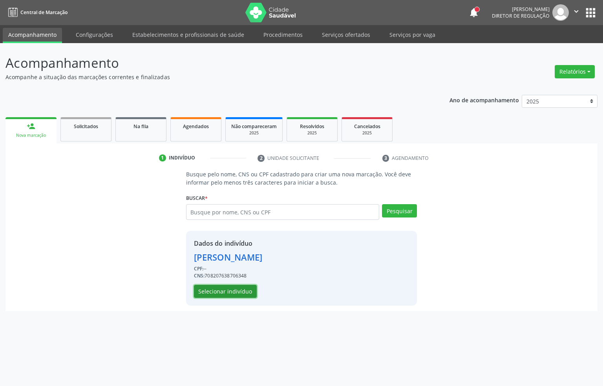
click at [196, 295] on button "Selecionar indivíduo" at bounding box center [225, 291] width 63 height 13
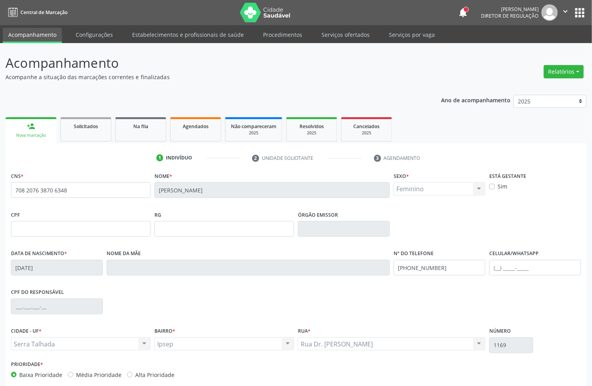
scroll to position [39, 0]
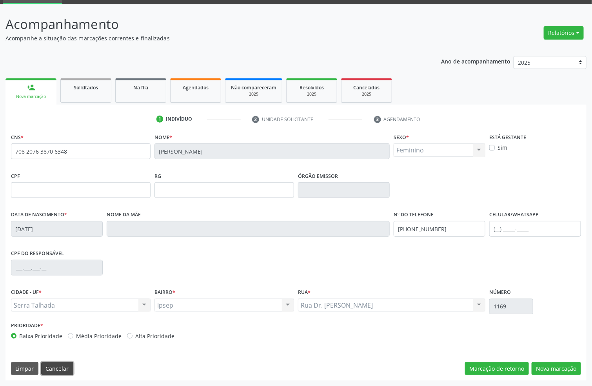
click at [46, 363] on button "Cancelar" at bounding box center [57, 368] width 32 height 13
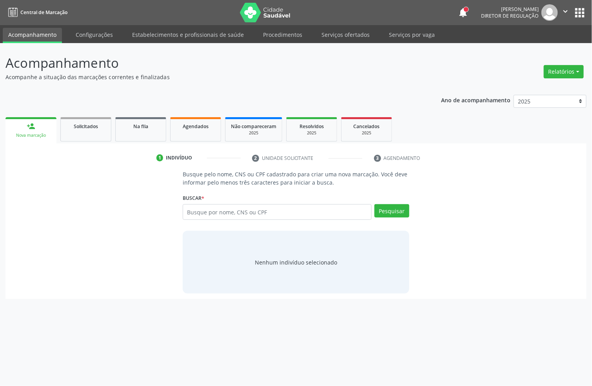
scroll to position [0, 0]
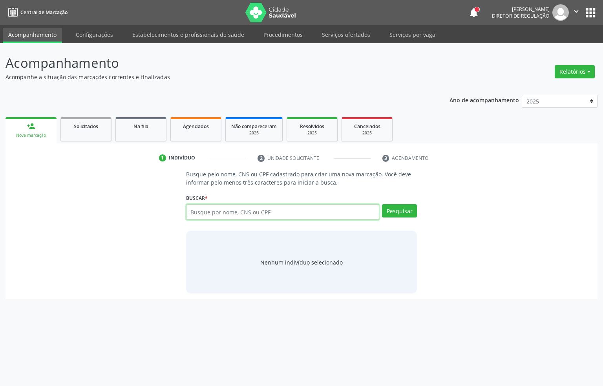
click at [217, 217] on input "text" at bounding box center [282, 212] width 193 height 16
click at [209, 214] on input "898004052714573" at bounding box center [282, 212] width 193 height 16
type input "898004052714573"
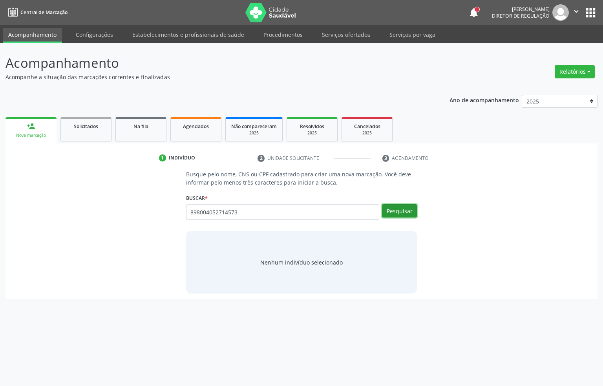
click at [398, 213] on button "Pesquisar" at bounding box center [399, 210] width 35 height 13
click at [279, 263] on button "Cadastrar novo indivíduo" at bounding box center [298, 269] width 75 height 13
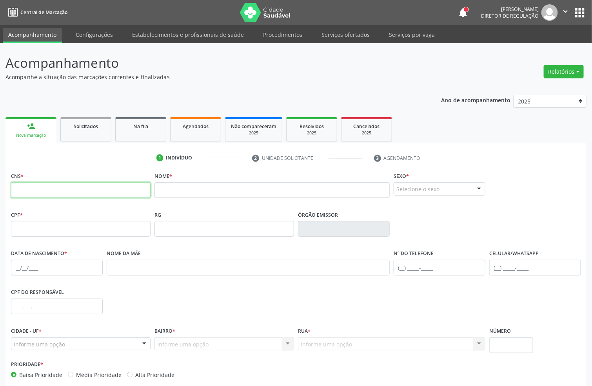
click at [96, 193] on input "text" at bounding box center [81, 190] width 140 height 16
paste input "898 0040 5271 4573"
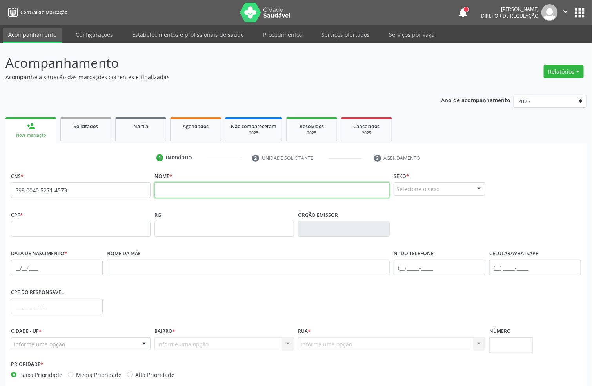
type input "898 0040 5271 4573"
type input "ROSILENE MARIA DE LIMA SANTOS"
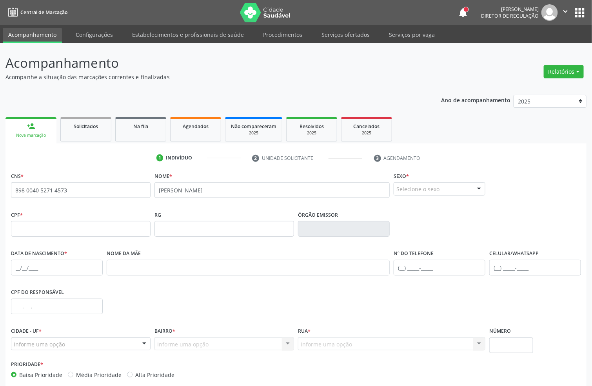
click at [410, 193] on div "Selecione o sexo" at bounding box center [440, 188] width 92 height 13
click at [411, 220] on span "Feminino" at bounding box center [412, 219] width 27 height 9
click at [13, 263] on input "text" at bounding box center [57, 268] width 92 height 16
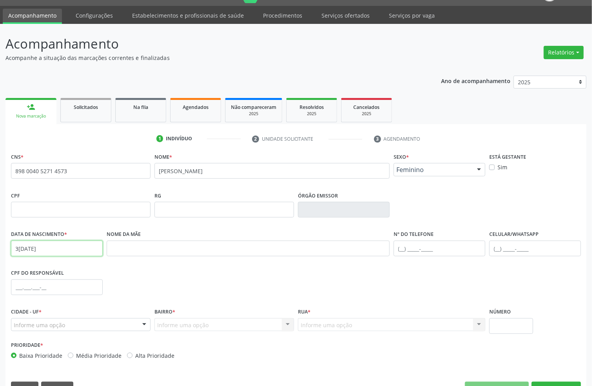
scroll to position [39, 0]
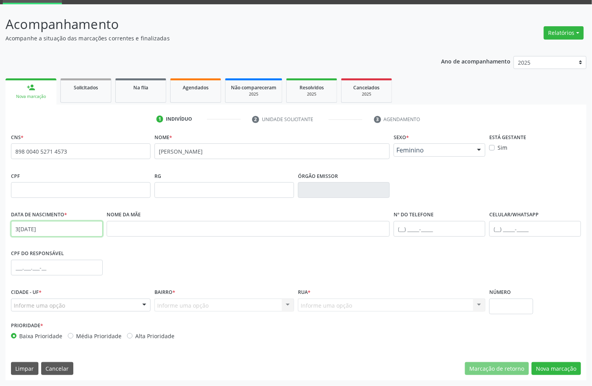
type input "30/10/1965"
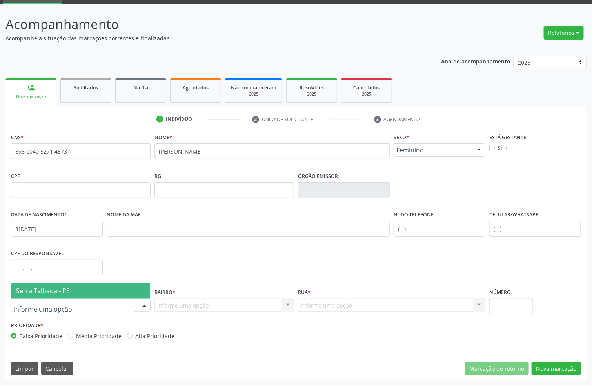
click at [45, 292] on span "Serra Talhada - PE" at bounding box center [43, 291] width 54 height 9
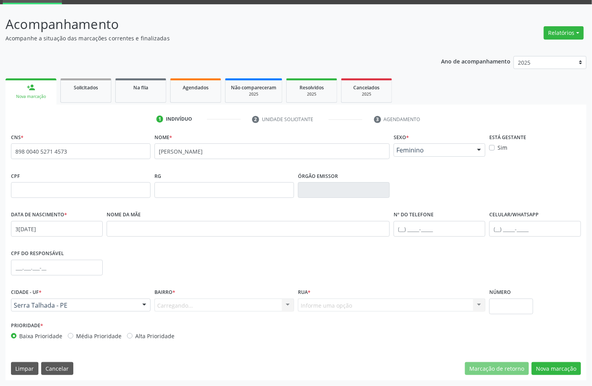
click at [171, 305] on div "Carregando... Nenhum resultado encontrado para: " " Nenhuma opção encontrada. D…" at bounding box center [225, 305] width 140 height 13
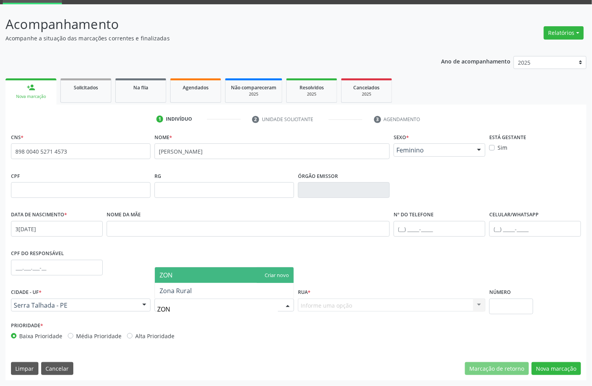
type input "ZONA"
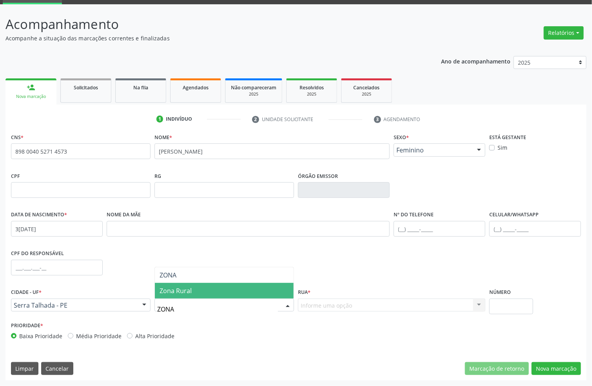
click at [199, 287] on span "Zona Rural" at bounding box center [224, 291] width 139 height 16
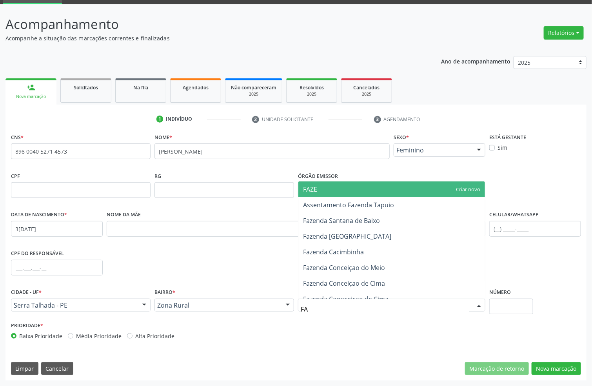
type input "F"
type input "JAZ"
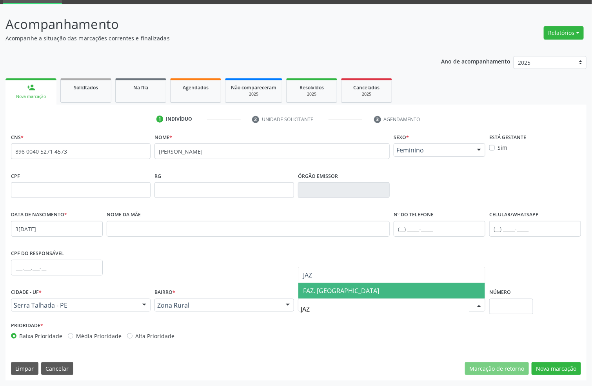
click at [318, 298] on span "FAZ. JAZIGO" at bounding box center [392, 291] width 187 height 16
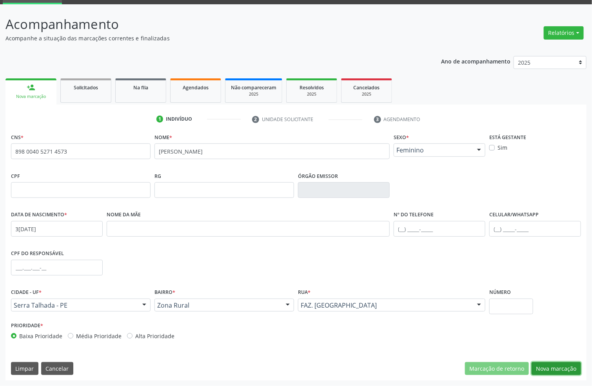
click at [557, 370] on button "Nova marcação" at bounding box center [556, 368] width 49 height 13
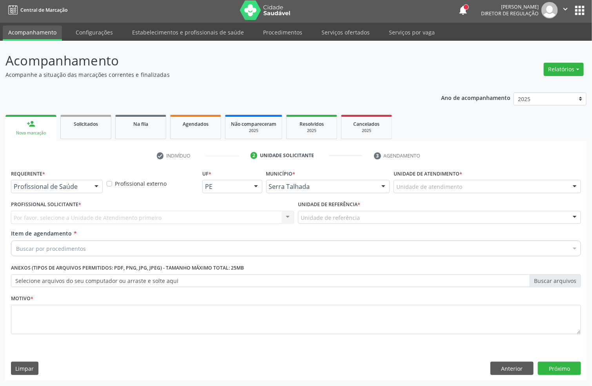
scroll to position [3, 0]
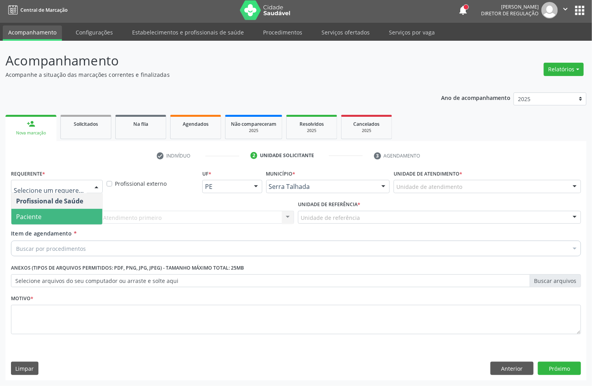
click at [55, 211] on span "Paciente" at bounding box center [56, 217] width 91 height 16
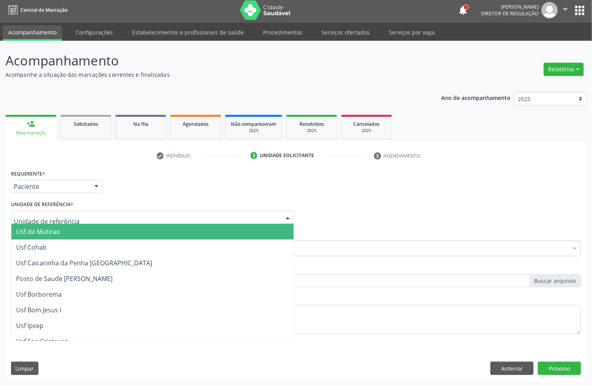
click at [55, 211] on div at bounding box center [152, 217] width 283 height 13
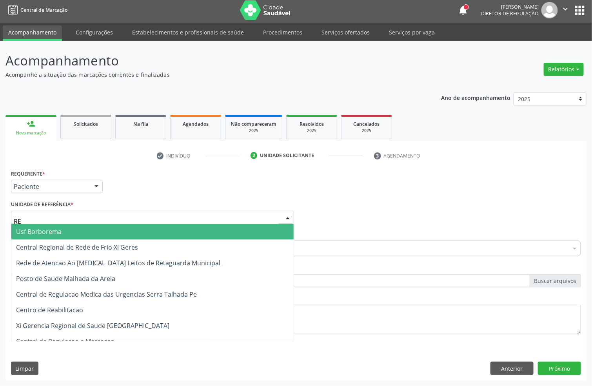
type input "REA"
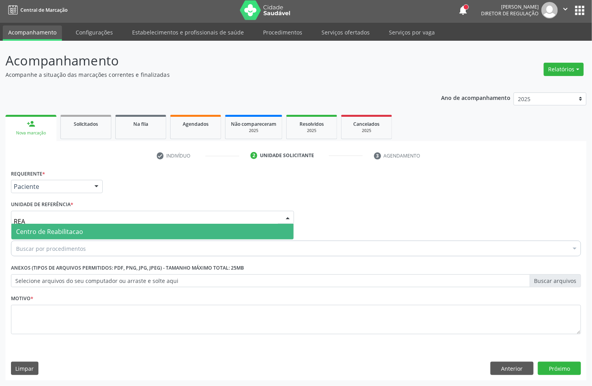
click at [58, 232] on span "Centro de Reabilitacao" at bounding box center [49, 232] width 67 height 9
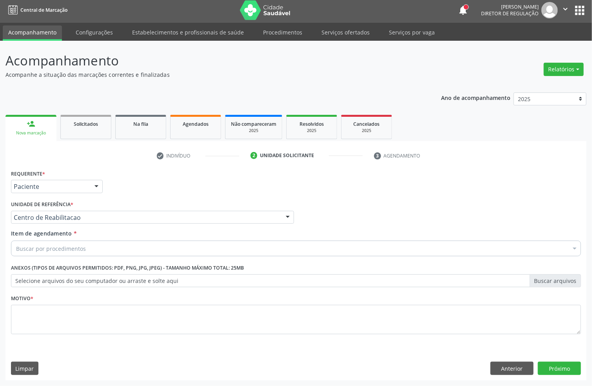
click at [59, 241] on div "Buscar por procedimentos" at bounding box center [296, 249] width 570 height 16
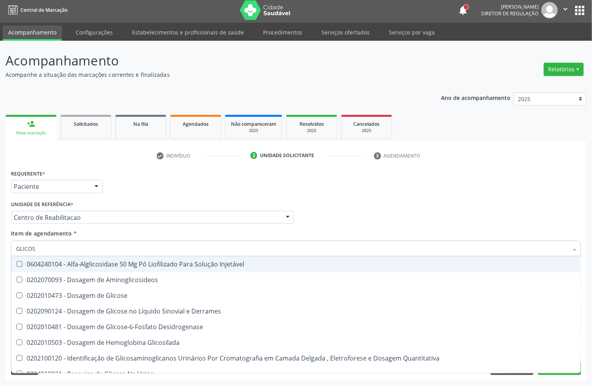
type input "GLICOSE"
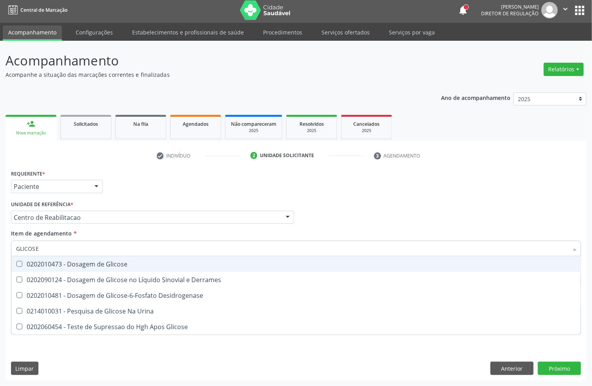
click at [122, 266] on div "0202010473 - Dosagem de Glicose" at bounding box center [296, 264] width 560 height 6
checkbox Glicose "true"
click at [107, 243] on input "GLICOSE" at bounding box center [292, 249] width 552 height 16
type input "CR"
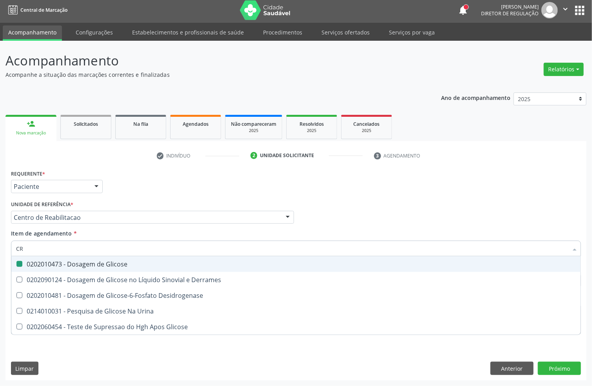
checkbox Glicose "false"
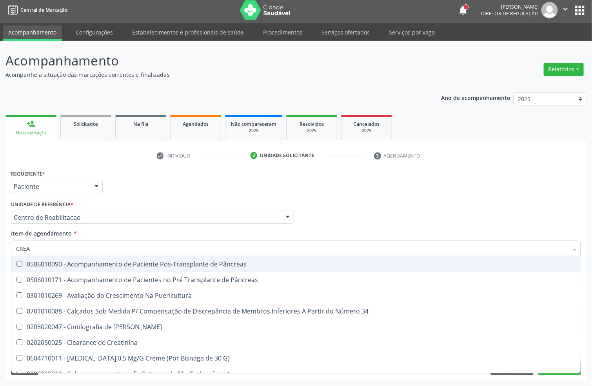
type input "CREAT"
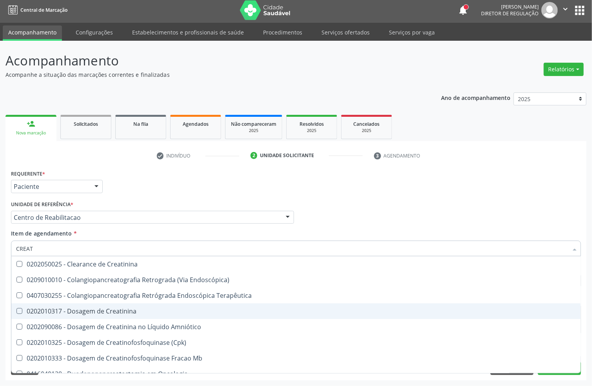
click at [108, 308] on div "0202010317 - Dosagem de Creatinina" at bounding box center [296, 311] width 560 height 6
checkbox Creatinina "true"
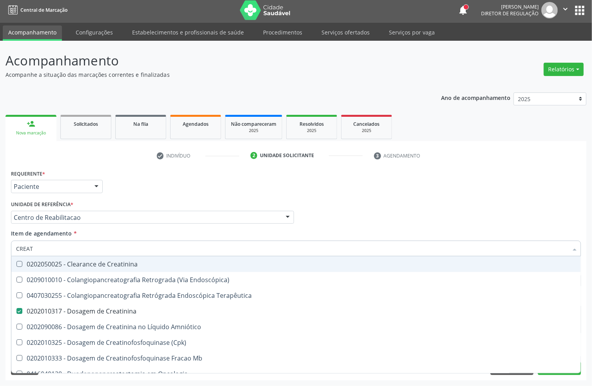
click at [98, 251] on input "CREAT" at bounding box center [292, 249] width 552 height 16
type input "UR"
checkbox Creatinina "false"
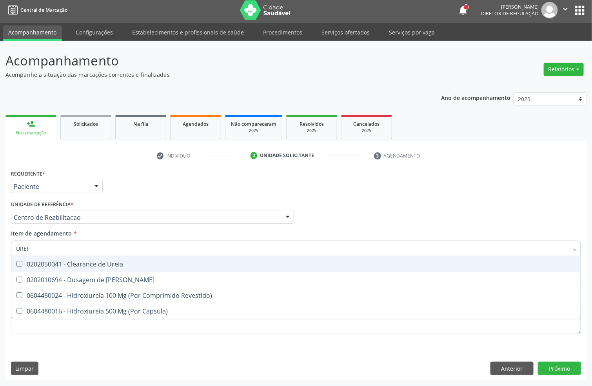
type input "UREIA"
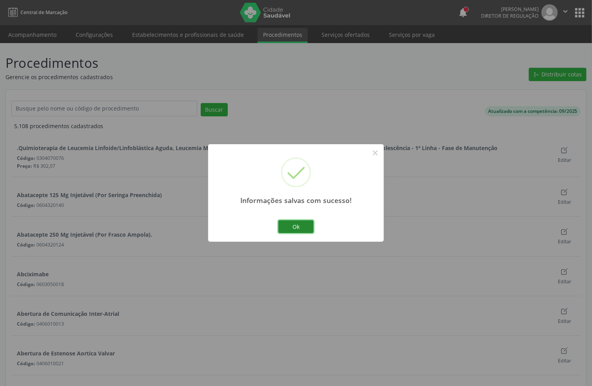
click at [307, 222] on button "Ok" at bounding box center [296, 226] width 35 height 13
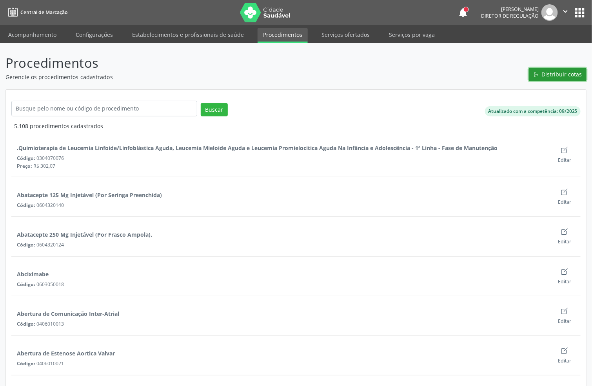
click at [545, 70] on span "Distribuir cotas" at bounding box center [562, 74] width 40 height 8
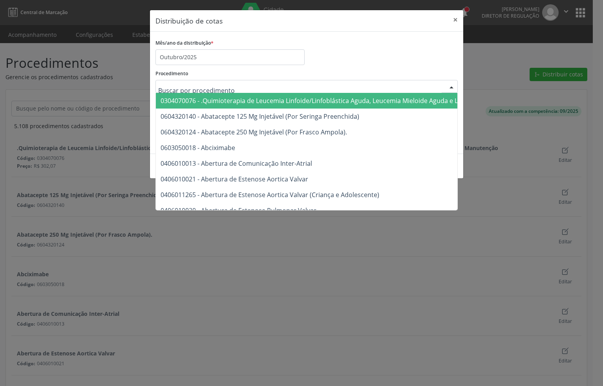
click at [186, 86] on input "text" at bounding box center [299, 91] width 283 height 16
type input "rad"
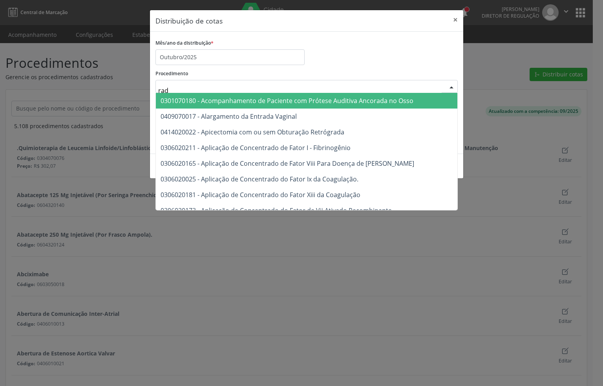
click at [202, 76] on div "Procedimento rad 0301070180 - Acompanhamento de Paciente com Prótese Auditiva A…" at bounding box center [306, 80] width 302 height 25
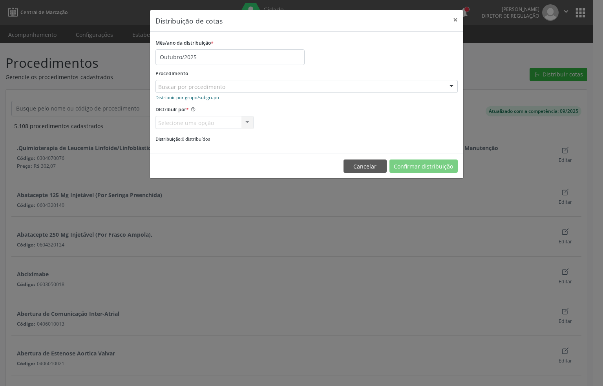
click at [191, 95] on small "Distribuir por grupo/subgrupo" at bounding box center [187, 98] width 64 height 6
type input "radio"
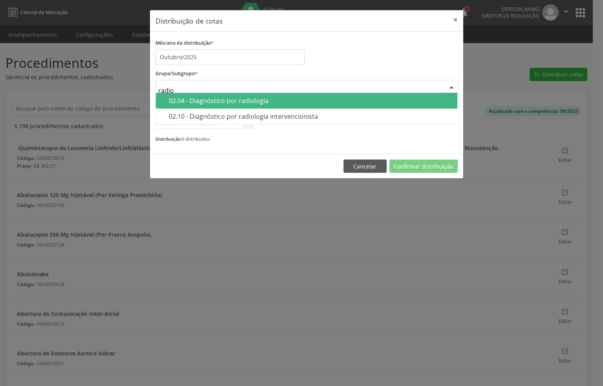
click at [205, 100] on div "02.04 - Diagnóstico por radiologia" at bounding box center [311, 101] width 284 height 6
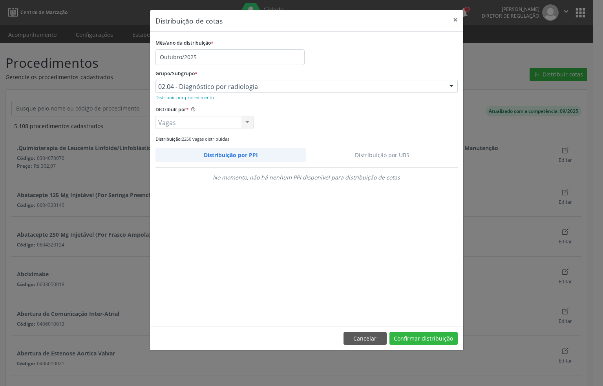
click at [386, 155] on link "Distribuição por UBS" at bounding box center [381, 155] width 151 height 14
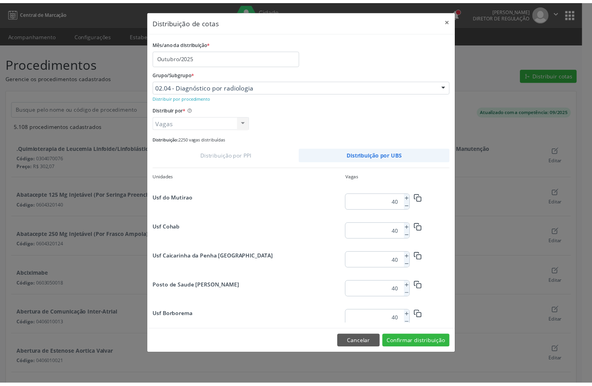
scroll to position [1001, 0]
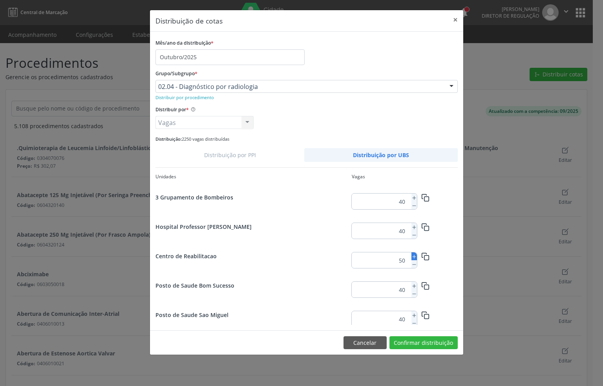
click at [415, 255] on icon at bounding box center [413, 256] width 5 height 5
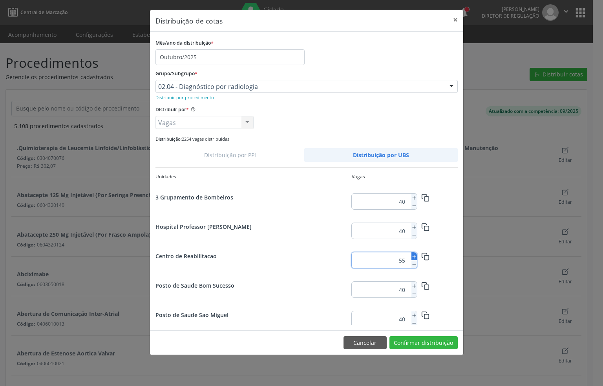
click at [415, 255] on icon at bounding box center [413, 256] width 5 height 5
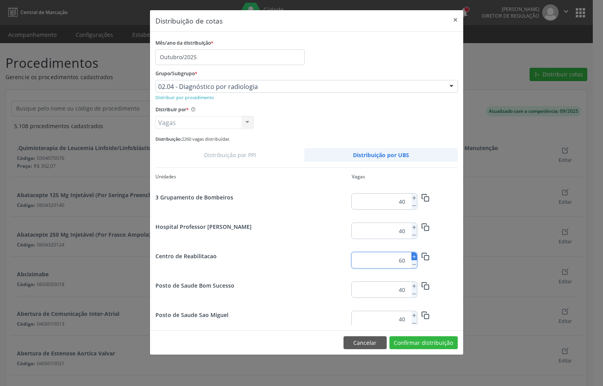
click at [415, 255] on icon at bounding box center [413, 256] width 5 height 5
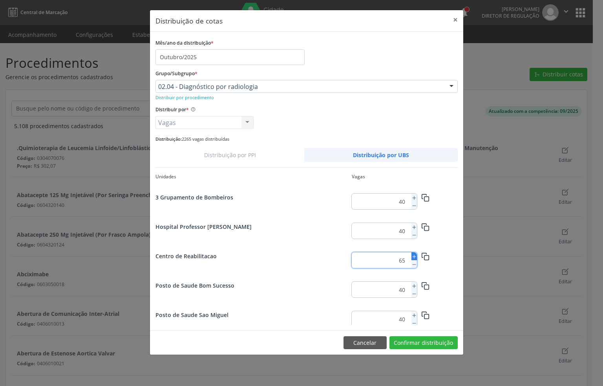
click at [415, 255] on icon at bounding box center [413, 256] width 5 height 5
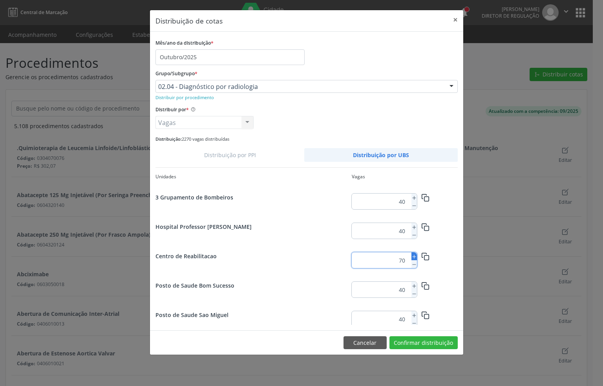
click at [415, 255] on icon at bounding box center [413, 256] width 5 height 5
click at [415, 256] on icon at bounding box center [413, 256] width 5 height 5
click at [413, 258] on icon at bounding box center [413, 256] width 5 height 5
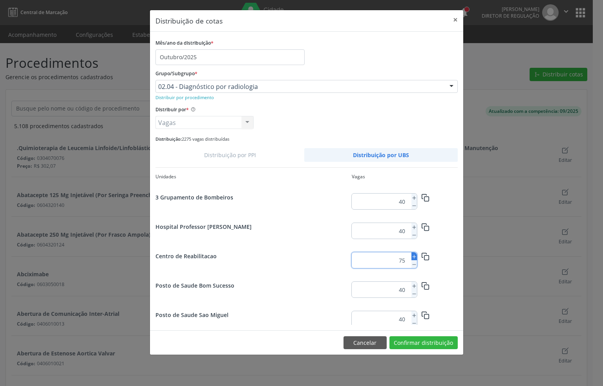
click at [413, 258] on icon at bounding box center [413, 256] width 5 height 5
type input "79"
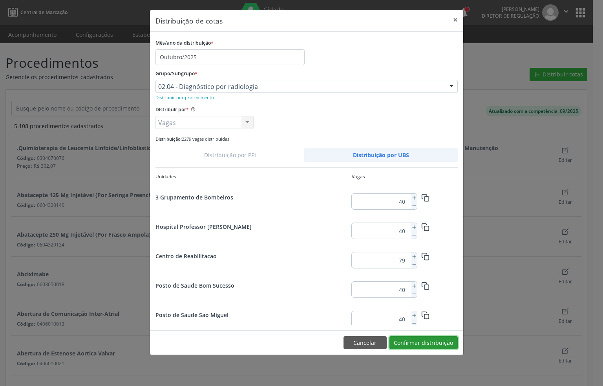
click at [412, 343] on button "Confirmar distribuição" at bounding box center [423, 343] width 68 height 13
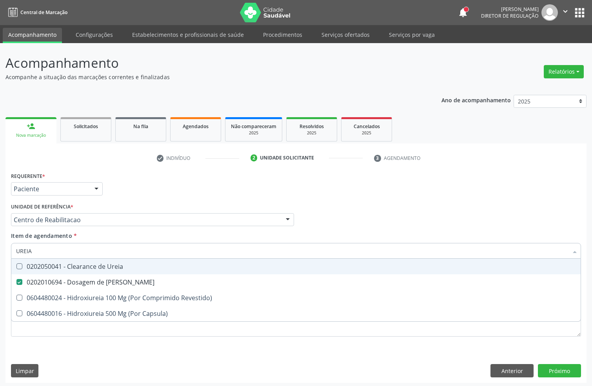
click at [68, 248] on input "UREIA" at bounding box center [292, 251] width 552 height 16
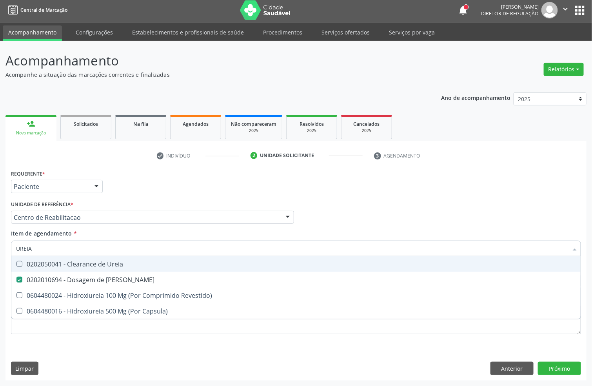
click at [68, 248] on input "UREIA" at bounding box center [292, 249] width 552 height 16
checkbox Ureia "false"
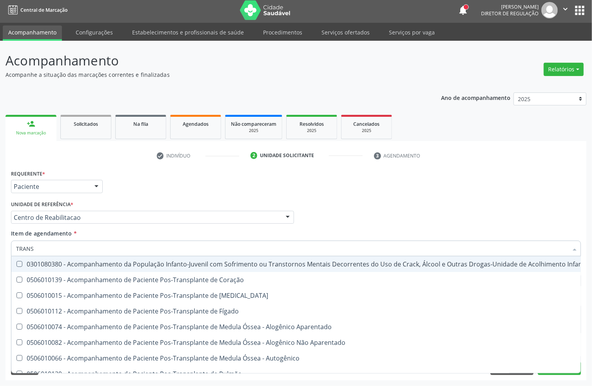
type input "TRANSA"
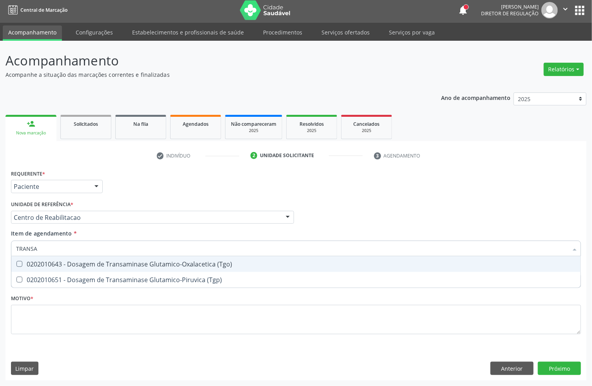
click at [72, 257] on span "0202010643 - Dosagem de Transaminase Glutamico-Oxalacetica (Tgo)" at bounding box center [296, 265] width 570 height 16
checkbox \(Tgo\) "true"
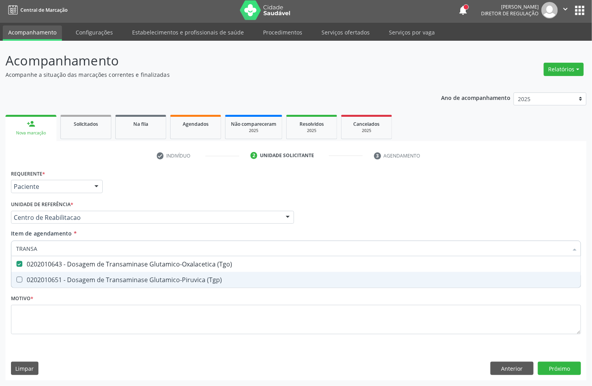
click at [68, 274] on span "0202010651 - Dosagem de Transaminase Glutamico-Piruvica (Tgp)" at bounding box center [296, 280] width 570 height 16
checkbox \(Tgp\) "true"
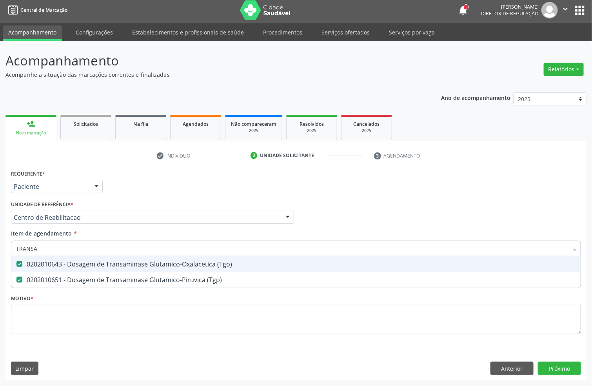
click at [58, 251] on input "TRANSA" at bounding box center [292, 249] width 552 height 16
checkbox \(Tgo\) "false"
checkbox \(Tgp\) "false"
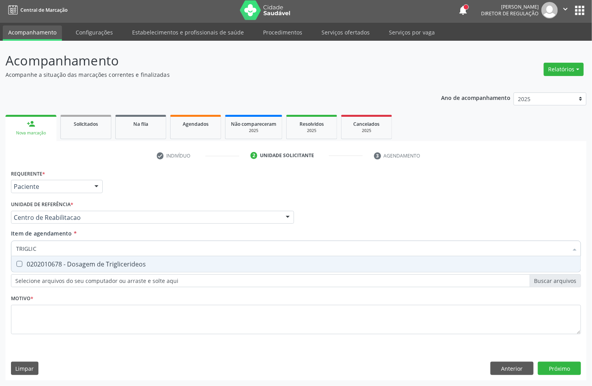
type input "TRIGLICE"
click at [87, 261] on div "0202010678 - Dosagem de Triglicerideos" at bounding box center [296, 264] width 560 height 6
checkbox Triglicerideos "true"
click at [83, 249] on input "TRIGLICE" at bounding box center [292, 249] width 552 height 16
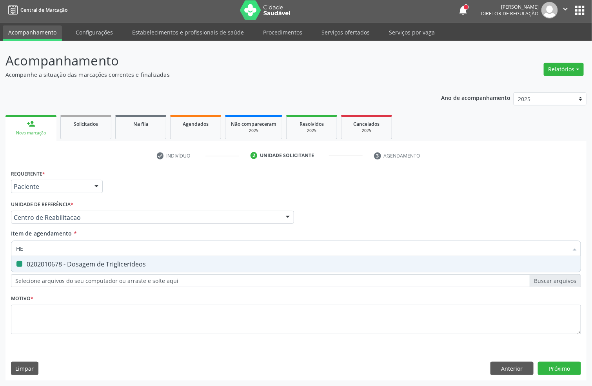
type input "HEM"
checkbox Triglicerideos "false"
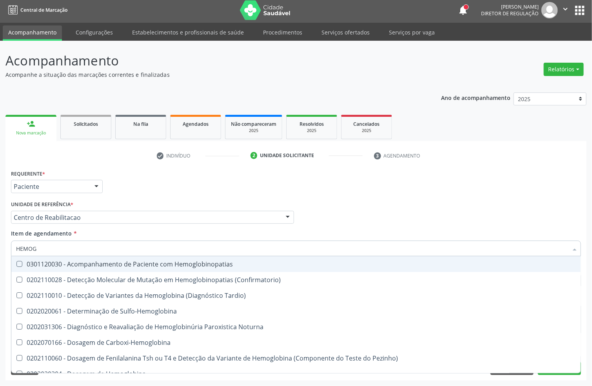
type input "HEMOGR"
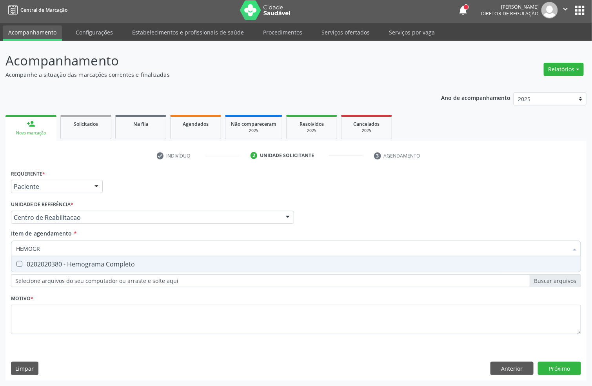
click at [85, 261] on div "0202020380 - Hemograma Completo" at bounding box center [296, 264] width 560 height 6
checkbox Completo "true"
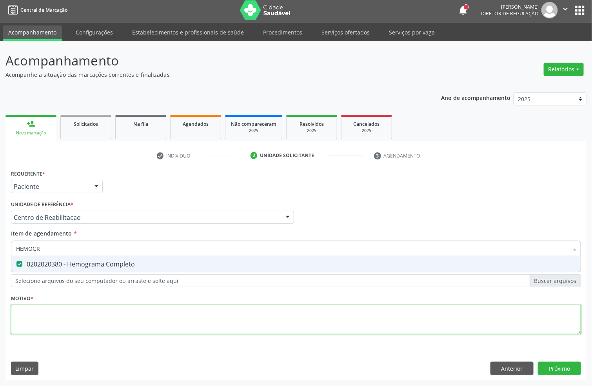
click at [68, 305] on div "Requerente * Paciente Profissional de Saúde Paciente Nenhum resultado encontrad…" at bounding box center [296, 257] width 570 height 178
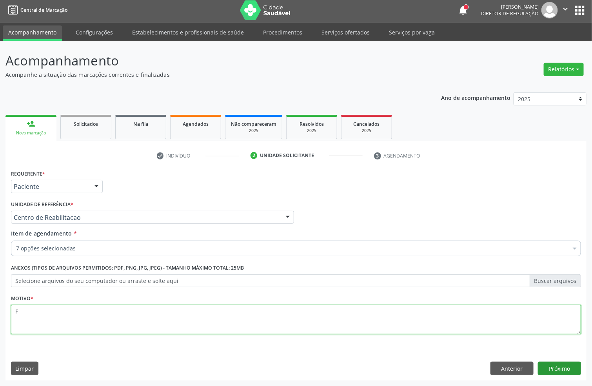
type textarea "F"
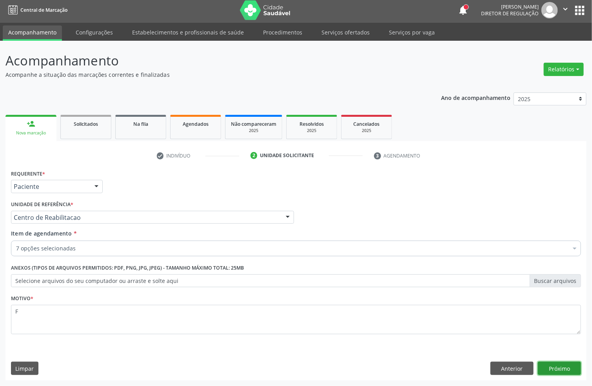
click at [555, 365] on button "Próximo" at bounding box center [559, 368] width 43 height 13
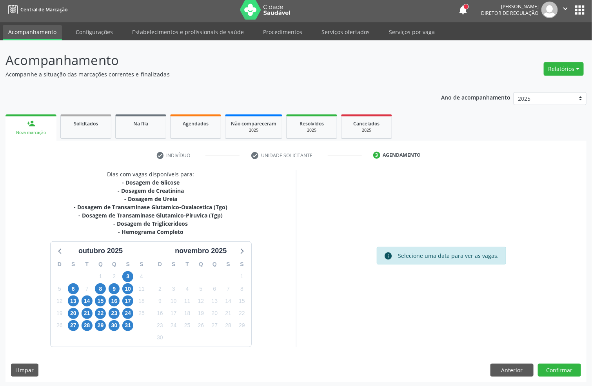
scroll to position [5, 0]
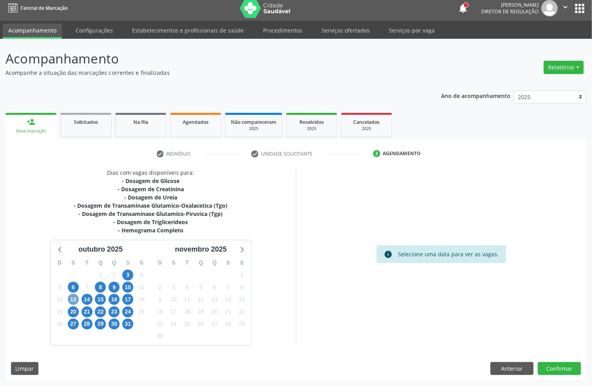
click at [74, 299] on span "13" at bounding box center [73, 299] width 11 height 11
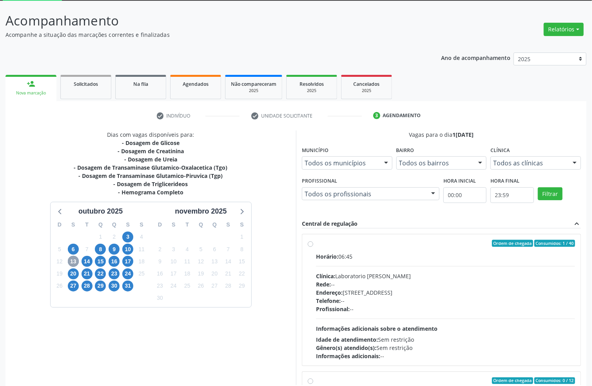
scroll to position [64, 0]
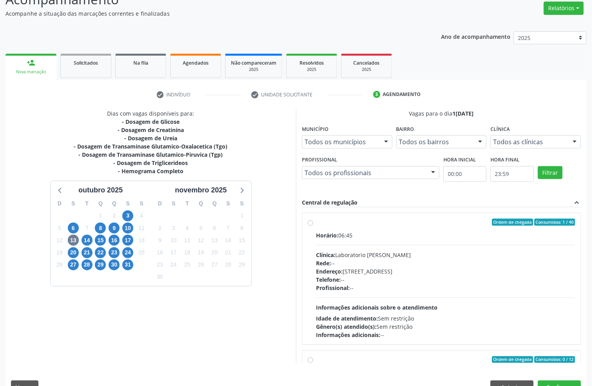
click at [351, 274] on div "Endereço: [STREET_ADDRESS]" at bounding box center [445, 272] width 259 height 8
click at [313, 226] on input "Ordem de chegada Consumidos: 1 / 40 Horário: 06:45 Clínica: Laboratorio [PERSON…" at bounding box center [310, 222] width 5 height 7
radio input "true"
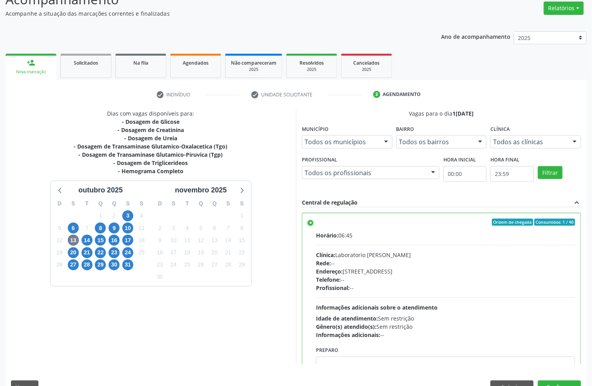
scroll to position [82, 0]
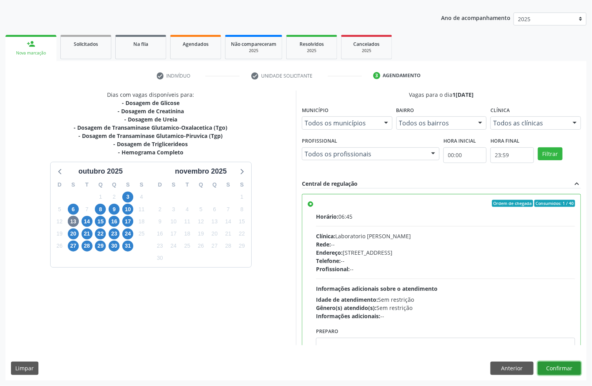
click at [573, 368] on button "Confirmar" at bounding box center [559, 368] width 43 height 13
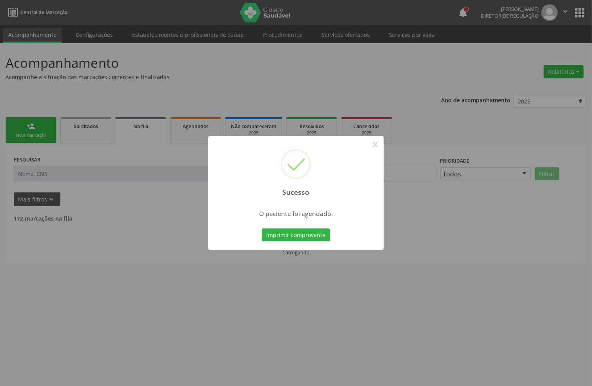
scroll to position [0, 0]
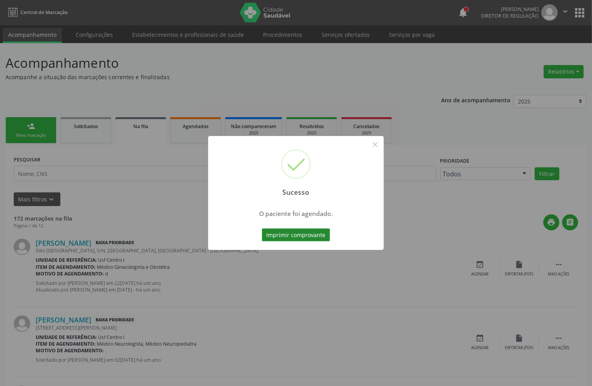
click at [304, 237] on button "Imprimir comprovante" at bounding box center [296, 235] width 68 height 13
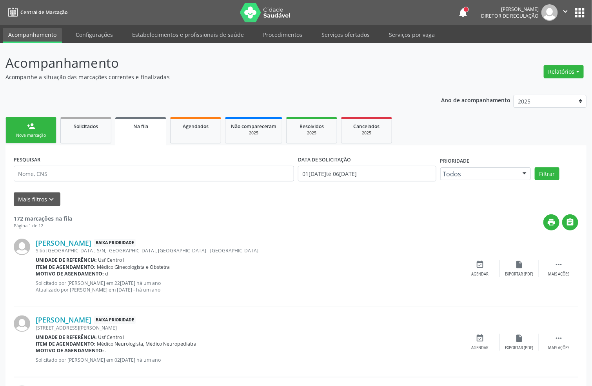
click at [47, 130] on link "person_add Nova marcação" at bounding box center [30, 130] width 51 height 26
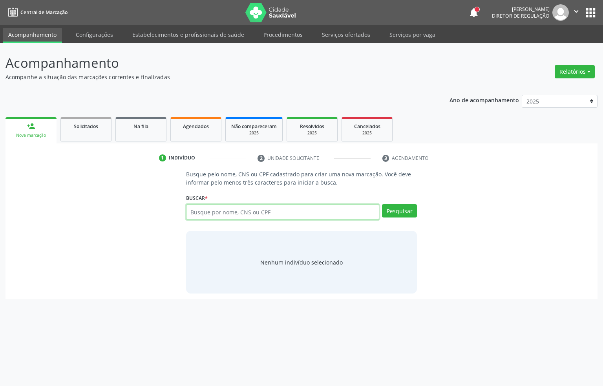
click at [208, 214] on input "text" at bounding box center [282, 212] width 193 height 16
type input "700904949997393"
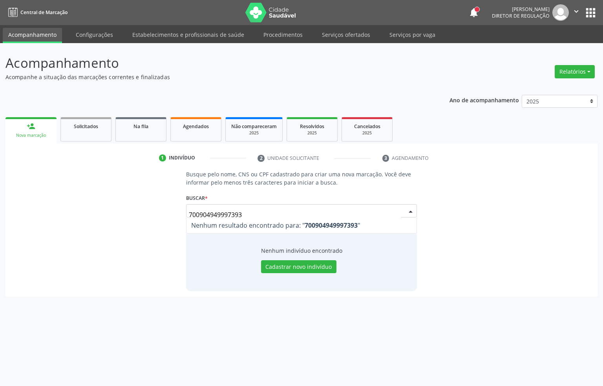
click at [240, 212] on input "700904949997393" at bounding box center [295, 215] width 212 height 16
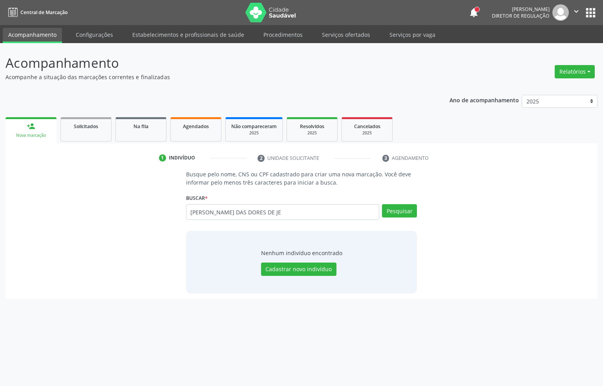
type input "[PERSON_NAME] DAS DORES DE JE"
click at [396, 215] on button "Pesquisar" at bounding box center [399, 210] width 35 height 13
click at [317, 265] on button "Cadastrar novo indivíduo" at bounding box center [298, 269] width 75 height 13
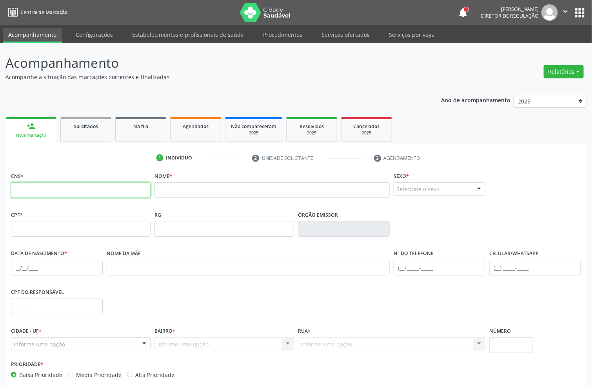
click at [86, 188] on input "text" at bounding box center [81, 190] width 140 height 16
type input "700 9049 4999 9393"
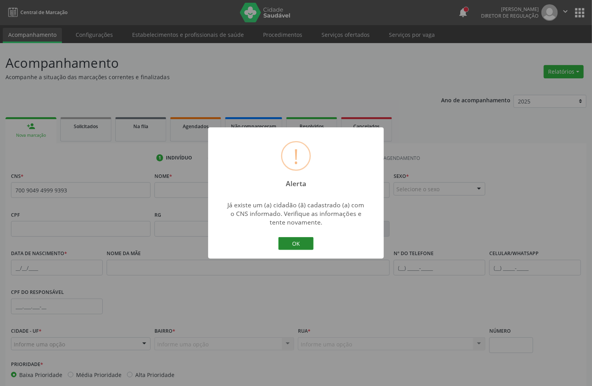
click at [305, 246] on button "OK" at bounding box center [296, 243] width 35 height 13
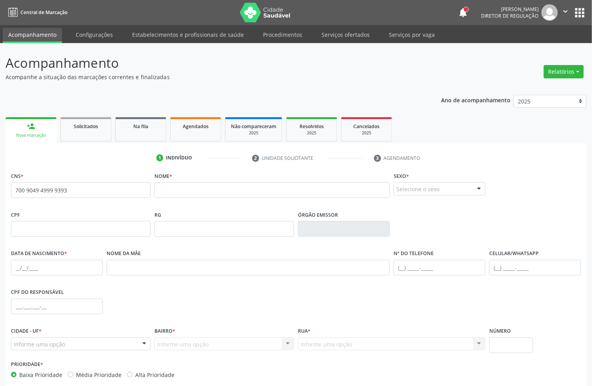
drag, startPoint x: 53, startPoint y: 198, endPoint x: 47, endPoint y: 191, distance: 9.5
click at [52, 198] on fieldset "CNS * 700 9049 4999 9393" at bounding box center [81, 186] width 140 height 33
click at [47, 191] on input "700 9049 4999 9393" at bounding box center [81, 190] width 140 height 16
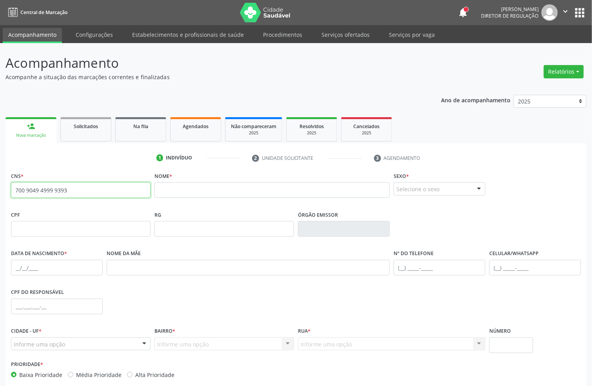
click at [47, 191] on input "700 9049 4999 9393" at bounding box center [81, 190] width 140 height 16
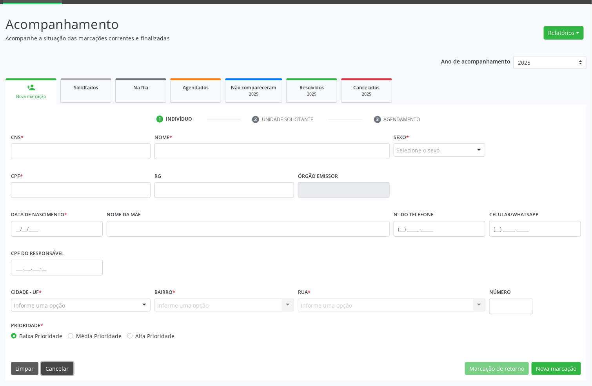
click at [57, 365] on button "Cancelar" at bounding box center [57, 368] width 32 height 13
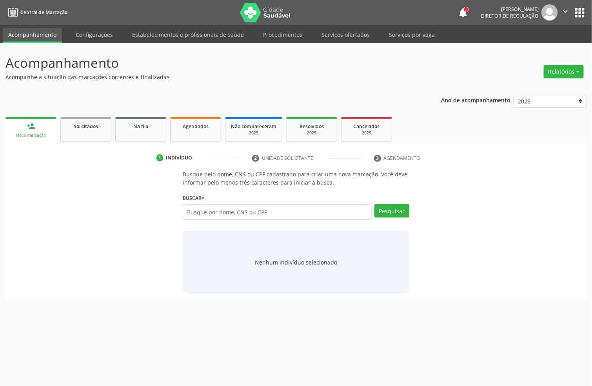
scroll to position [0, 0]
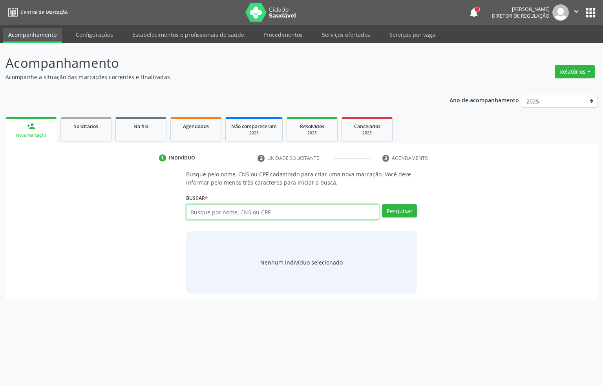
click at [213, 212] on input "text" at bounding box center [282, 212] width 193 height 16
paste input "700 9049 4999 9393"
type input "700 9049 4999 9393"
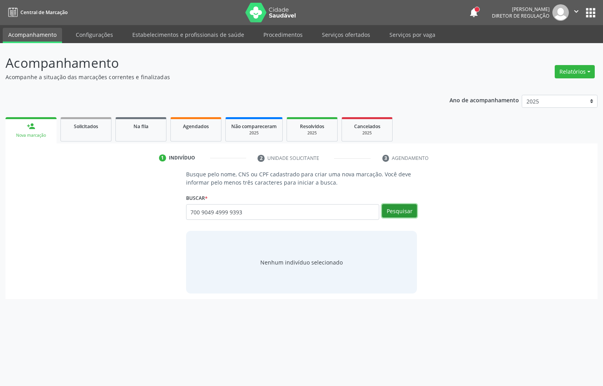
click at [400, 208] on button "Pesquisar" at bounding box center [399, 210] width 35 height 13
type input "700 9049 4999 9393"
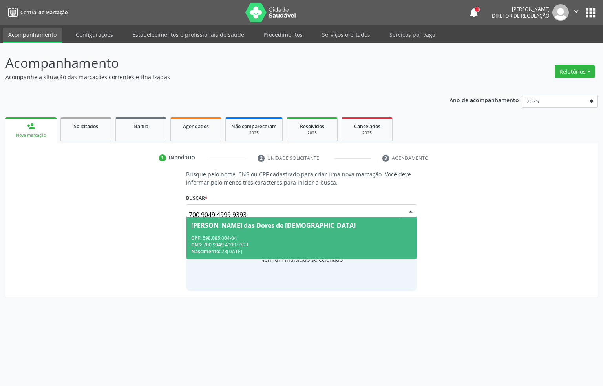
click at [267, 243] on div "CNS: 700 9049 4999 9393" at bounding box center [301, 245] width 221 height 7
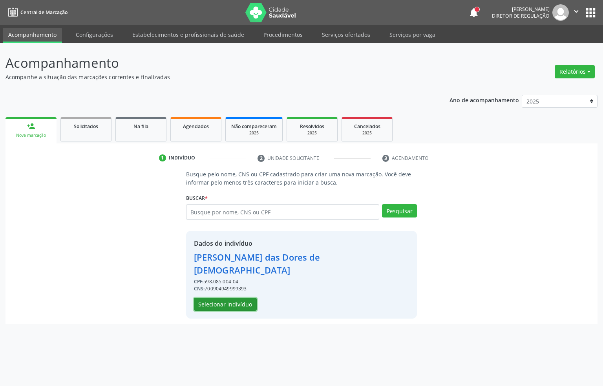
click at [236, 298] on button "Selecionar indivíduo" at bounding box center [225, 304] width 63 height 13
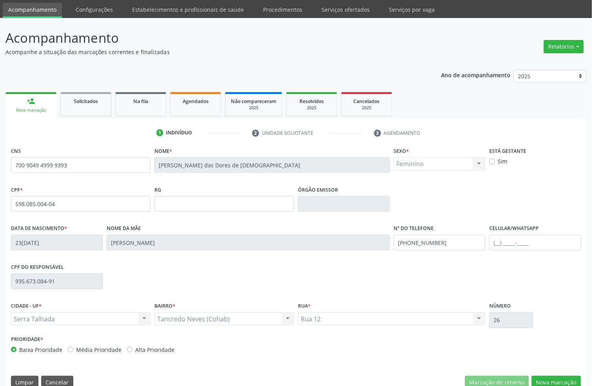
scroll to position [39, 0]
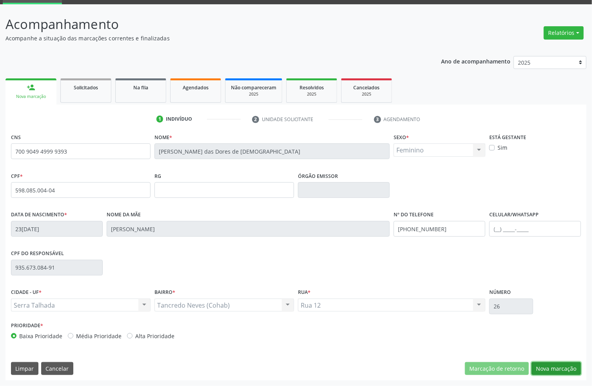
click at [555, 367] on button "Nova marcação" at bounding box center [556, 368] width 49 height 13
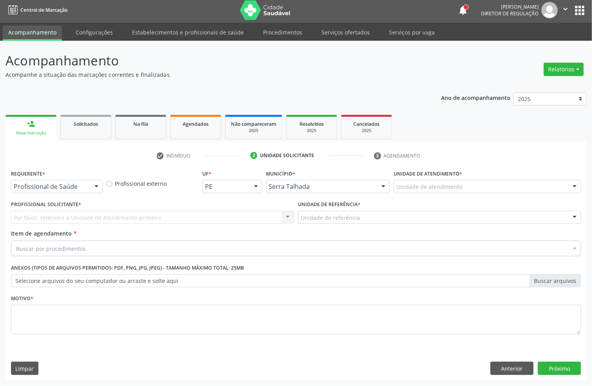
scroll to position [3, 0]
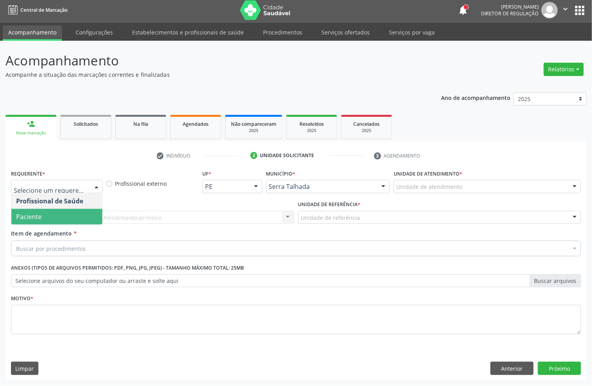
click at [46, 215] on span "Paciente" at bounding box center [56, 217] width 91 height 16
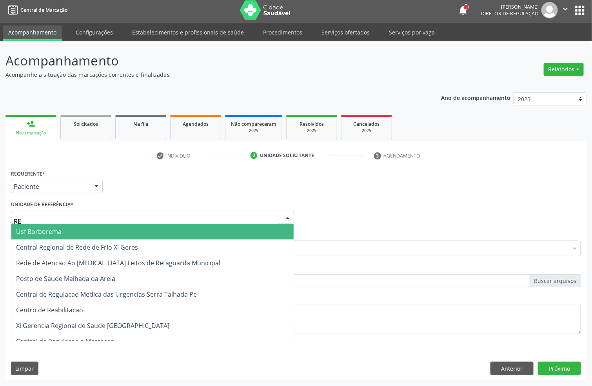
type input "REA"
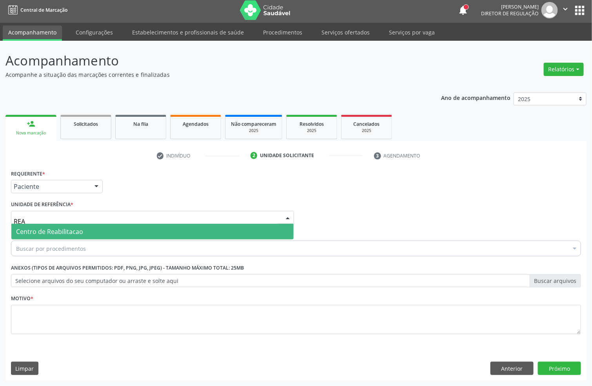
click at [49, 233] on span "Centro de Reabilitacao" at bounding box center [49, 232] width 67 height 9
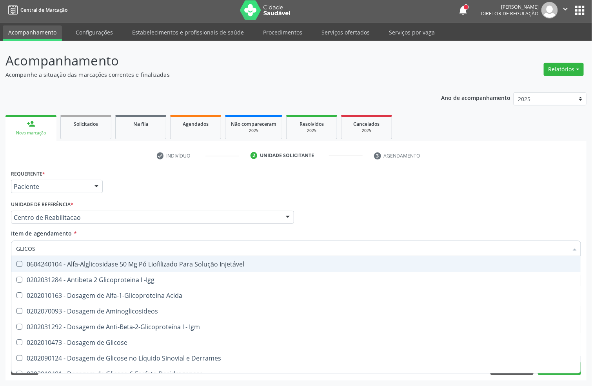
type input "GLICOSE"
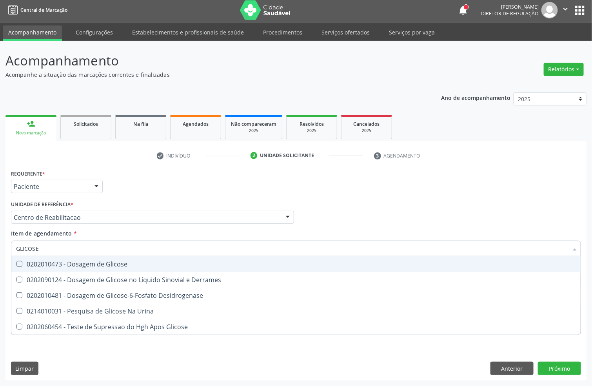
click at [78, 266] on div "0202010473 - Dosagem de Glicose" at bounding box center [296, 264] width 560 height 6
checkbox Glicose "true"
click at [71, 249] on input "GLICOSE" at bounding box center [292, 249] width 552 height 16
type input "GLI"
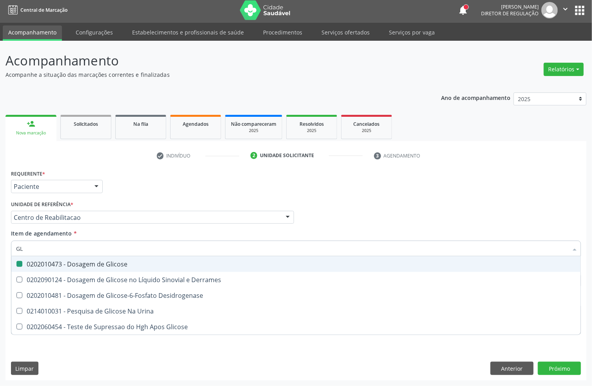
checkbox Glicose "false"
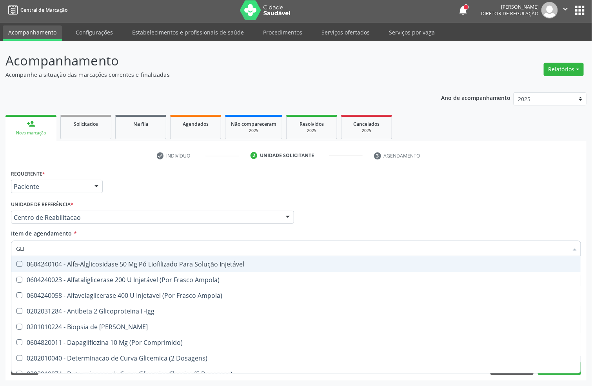
type input "GLIC"
checkbox Aminoglicosideos "true"
checkbox Glicose "false"
type input "GLICO"
checkbox Comprimido\) "true"
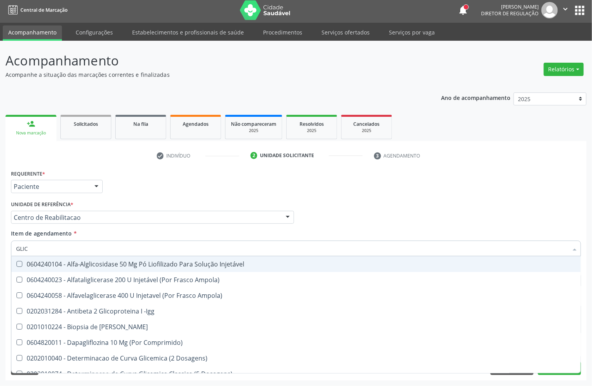
checkbox Aminoglicosideos "false"
type input "GLICOSI"
checkbox Acida "false"
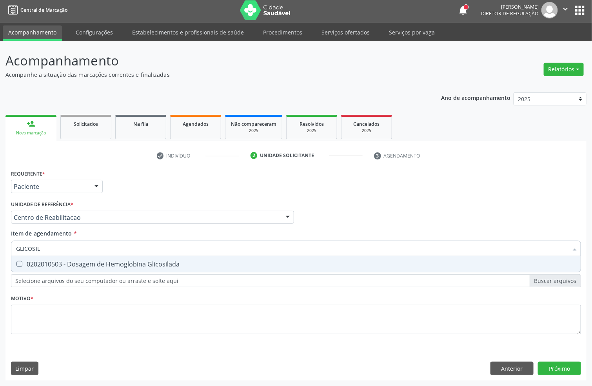
type input "GLICOSILA"
click at [60, 266] on div "0202010503 - Dosagem de Hemoglobina Glicosilada" at bounding box center [296, 264] width 560 height 6
checkbox Glicosilada "true"
type input "GLICOSI"
checkbox Glicosilada "false"
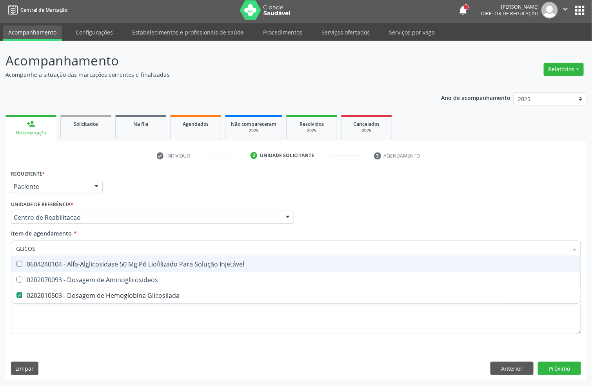
type input "GLICO"
checkbox Glicosilada "false"
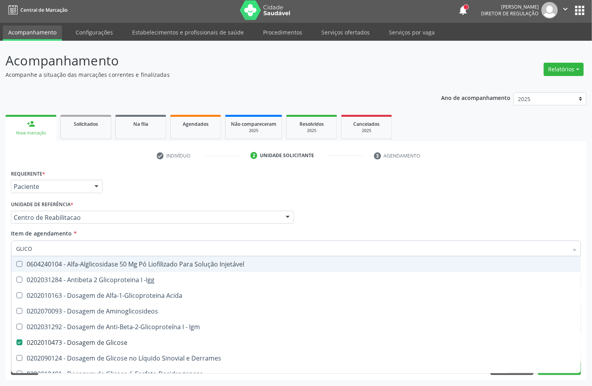
type input "GLIC"
checkbox Glicose "false"
checkbox Glicosilada "false"
checkbox Glicose "true"
type input "GLI"
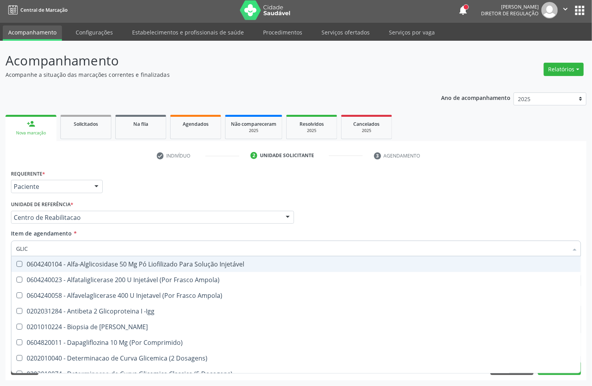
checkbox Aminoglicosideos "false"
type input "GL"
checkbox Glicose "false"
checkbox Glicosilada "false"
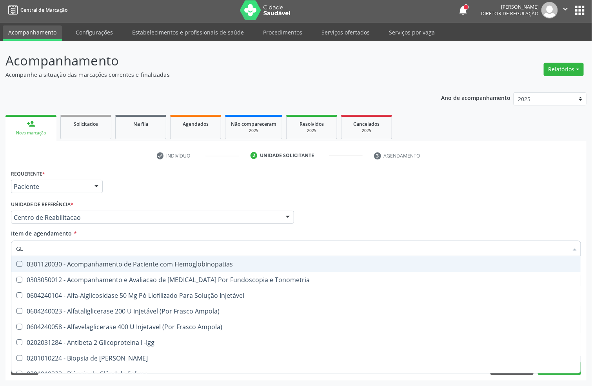
type input "G"
checkbox Glicose "false"
checkbox Glicosilada "false"
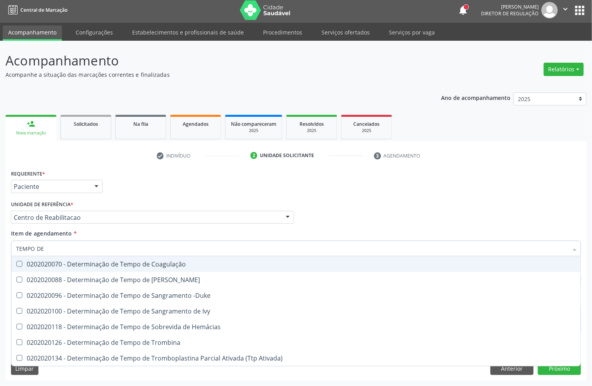
type input "TEMPO DE C"
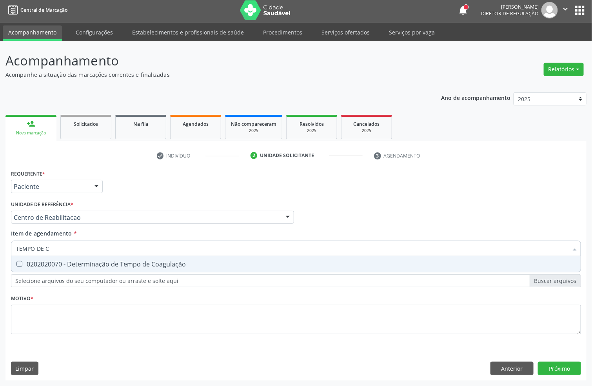
click at [81, 265] on div "0202020070 - Determinação de Tempo de Coagulação" at bounding box center [296, 264] width 560 height 6
checkbox Coagulação "true"
click at [79, 251] on input "TEMPO DE C" at bounding box center [292, 249] width 552 height 16
type input "TEMPO DE S"
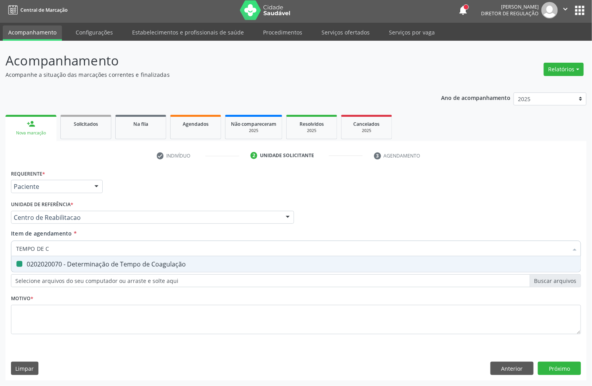
checkbox Coagulação "false"
type input "TEMPO DE SAN"
click at [78, 264] on div "0202020096 - Determinação de Tempo de Sangramento -Duke" at bounding box center [296, 264] width 560 height 6
checkbox -Duke "true"
click at [75, 247] on input "TEMPO DE SAN" at bounding box center [292, 249] width 552 height 16
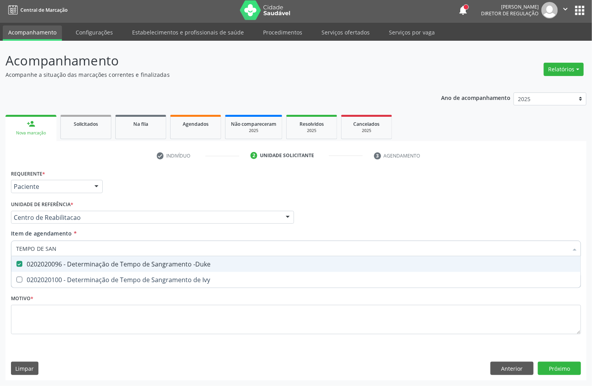
click at [75, 247] on input "TEMPO DE SAN" at bounding box center [292, 249] width 552 height 16
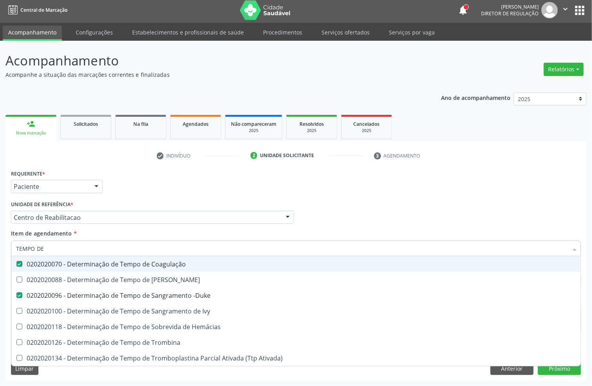
type input "TEMPO DE S"
checkbox -Duke "false"
type input "TEMPO"
checkbox Coagulação "false"
checkbox -Duke "false"
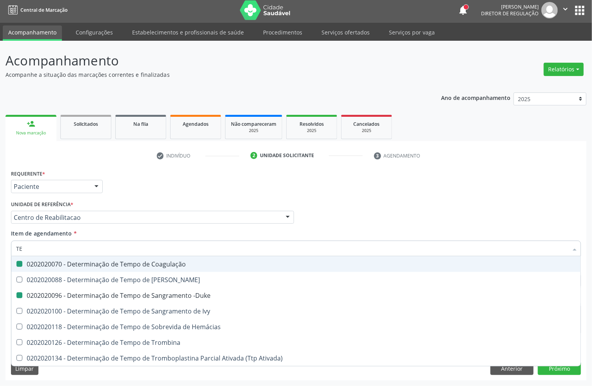
type input "T"
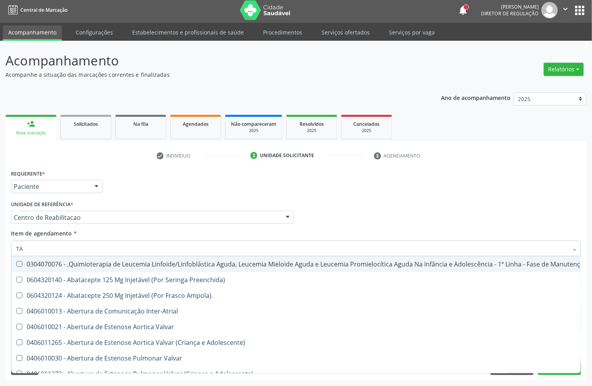
type input "TAP"
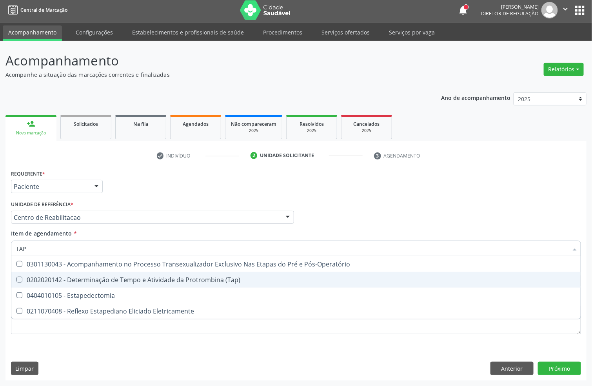
click at [174, 279] on div "0202020142 - Determinação de Tempo e Atividade da Protrombina (Tap)" at bounding box center [296, 280] width 560 height 6
checkbox \(Tap\) "true"
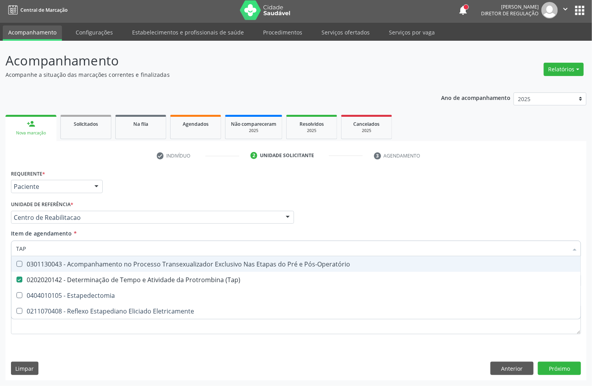
click at [77, 246] on input "TAP" at bounding box center [292, 249] width 552 height 16
type input "GLICOSILA"
checkbox Pós-Operatório "true"
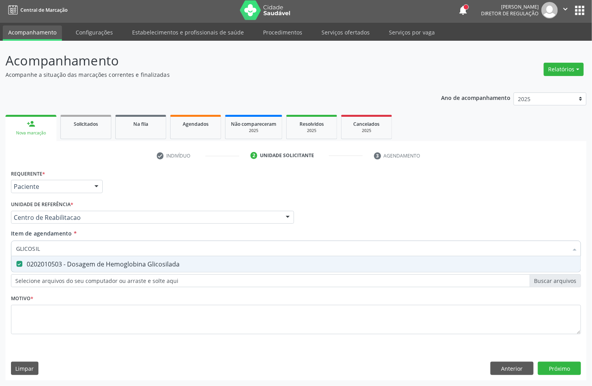
type input "GLICOSI"
checkbox Glicosilada "false"
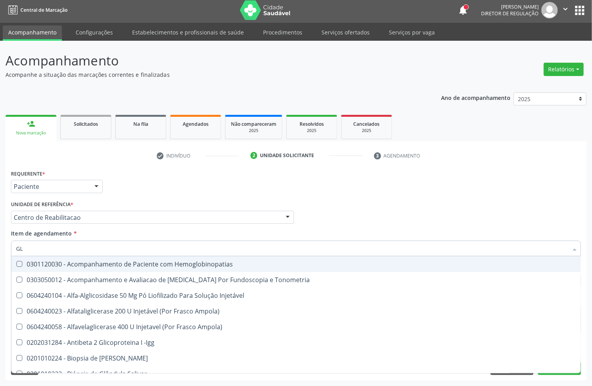
type input "G"
checkbox Glicose "false"
checkbox Glicosilada "false"
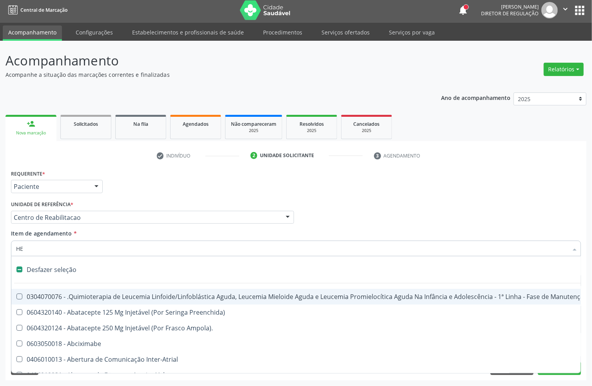
type input "HEM"
checkbox Trabalho "true"
checkbox Cística "false"
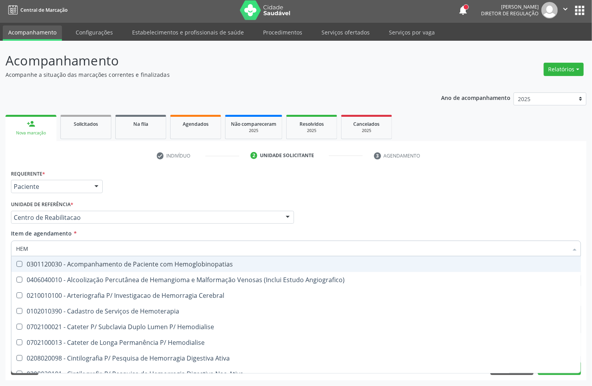
type input "HEMO"
checkbox Hemacias "true"
checkbox Glicosilada "false"
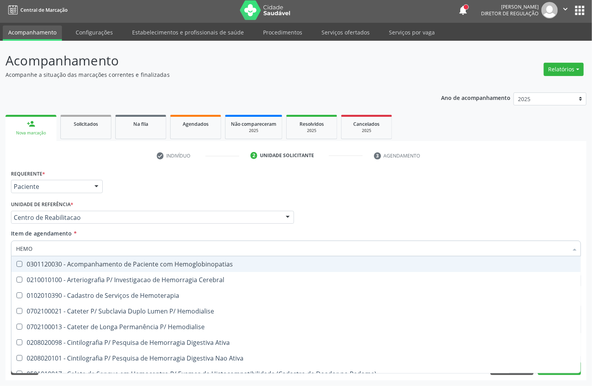
type input "HEMOG"
checkbox Tardio\) "true"
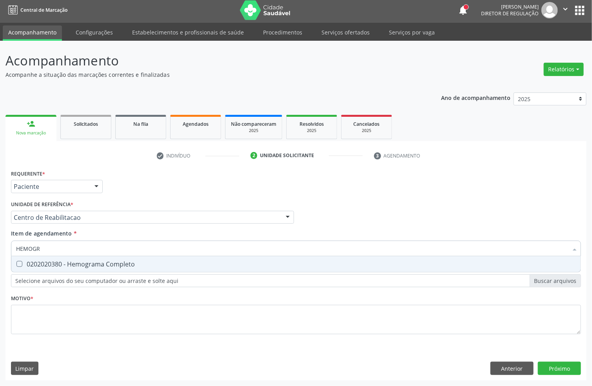
type input "HEMOGRA"
click at [62, 266] on div "0202020380 - Hemograma Completo" at bounding box center [296, 264] width 560 height 6
checkbox Completo "true"
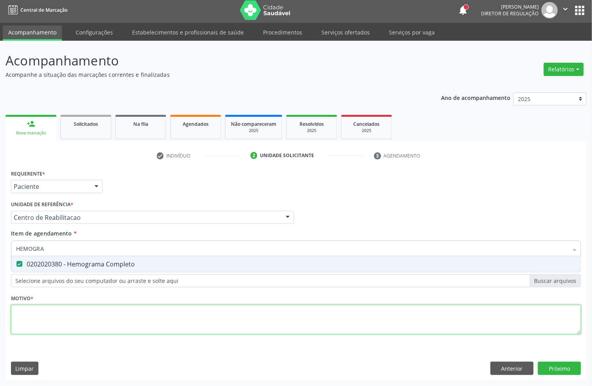
click at [46, 322] on div "Requerente * Paciente Profissional de Saúde Paciente Nenhum resultado encontrad…" at bounding box center [296, 257] width 570 height 178
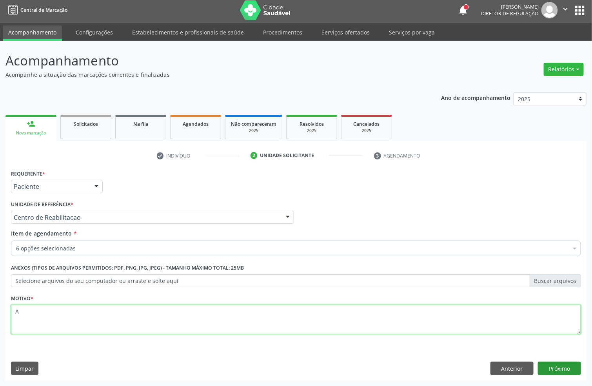
type textarea "A"
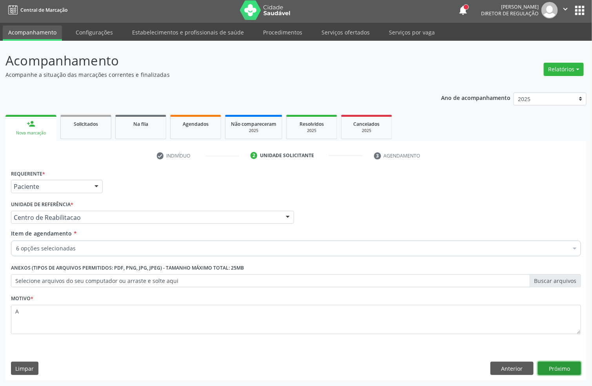
click at [545, 366] on button "Próximo" at bounding box center [559, 368] width 43 height 13
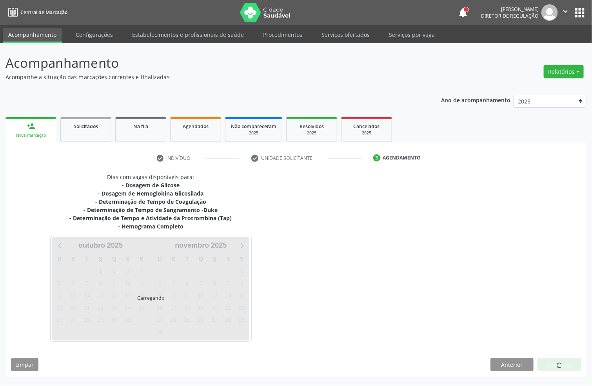
scroll to position [0, 0]
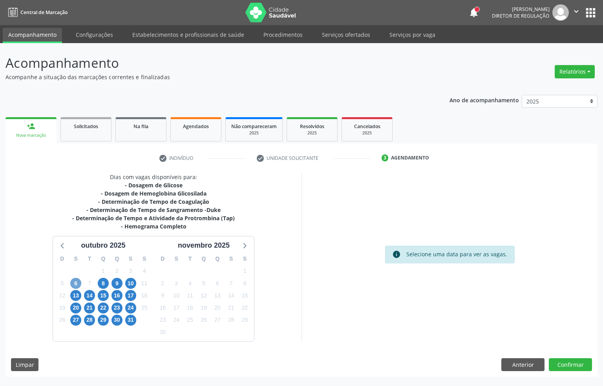
click at [75, 284] on span "6" at bounding box center [75, 283] width 11 height 11
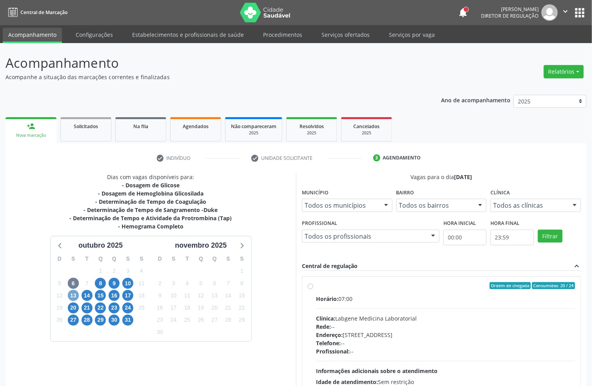
click at [71, 298] on span "13" at bounding box center [73, 295] width 11 height 11
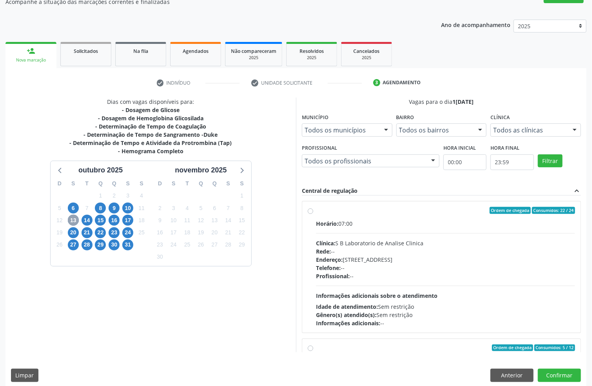
scroll to position [82, 0]
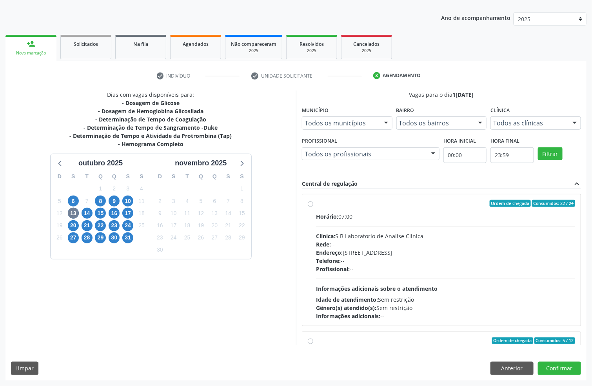
click at [391, 220] on div "Horário: 07:00" at bounding box center [445, 217] width 259 height 8
click at [313, 207] on input "Ordem de chegada Consumidos: 22 / 24 Horário: 07:00 Clínica: S B Laboratorio de…" at bounding box center [310, 203] width 5 height 7
radio input "true"
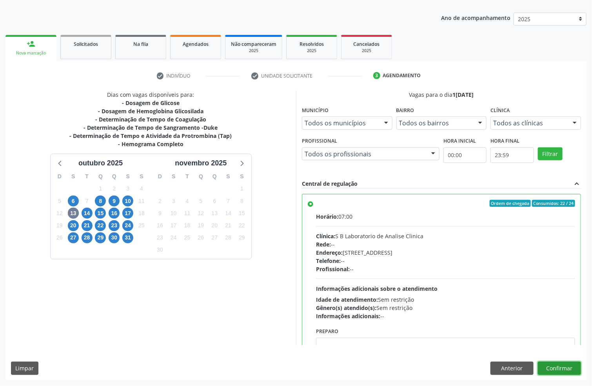
click at [565, 369] on button "Confirmar" at bounding box center [559, 368] width 43 height 13
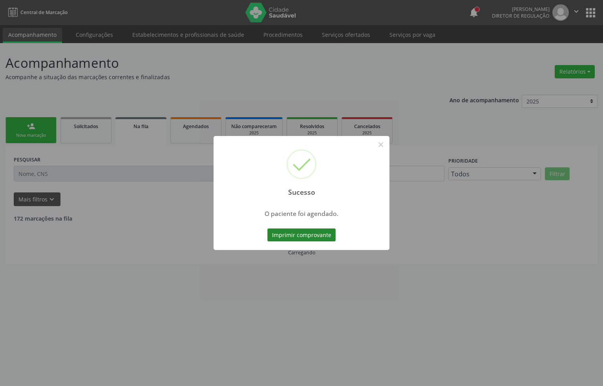
click at [315, 232] on button "Imprimir comprovante" at bounding box center [301, 235] width 68 height 13
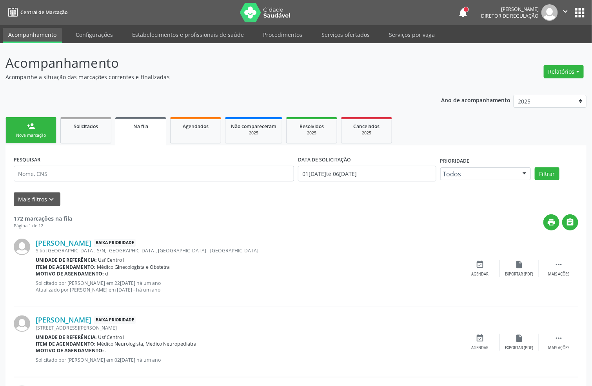
click at [40, 138] on div "Nova marcação" at bounding box center [30, 136] width 39 height 6
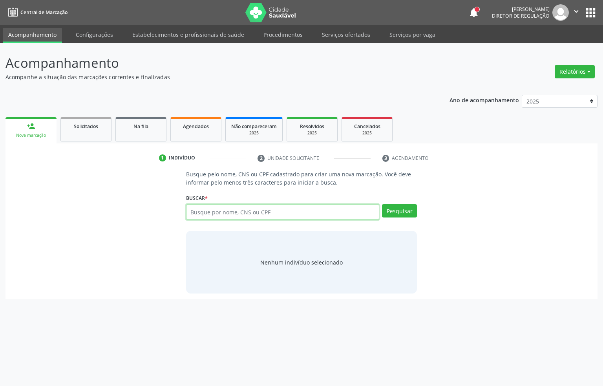
click at [253, 215] on input "text" at bounding box center [282, 212] width 193 height 16
type input "700904949999393"
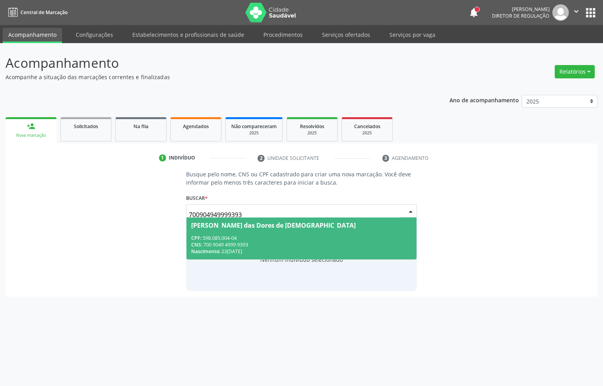
click at [283, 238] on div "CPF: 598.085.004-04" at bounding box center [301, 238] width 221 height 7
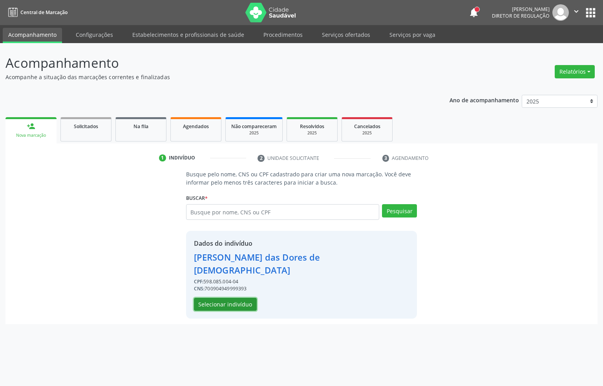
click at [249, 298] on button "Selecionar indivíduo" at bounding box center [225, 304] width 63 height 13
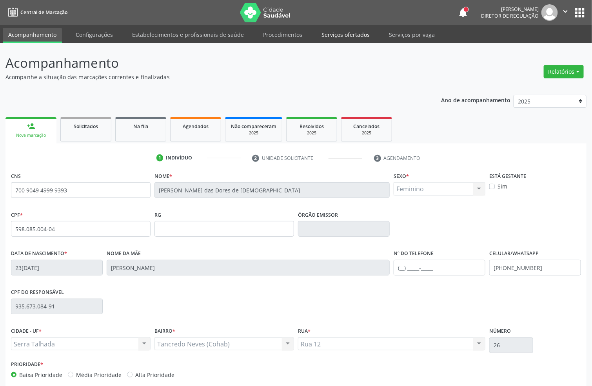
click at [334, 35] on link "Serviços ofertados" at bounding box center [345, 35] width 59 height 14
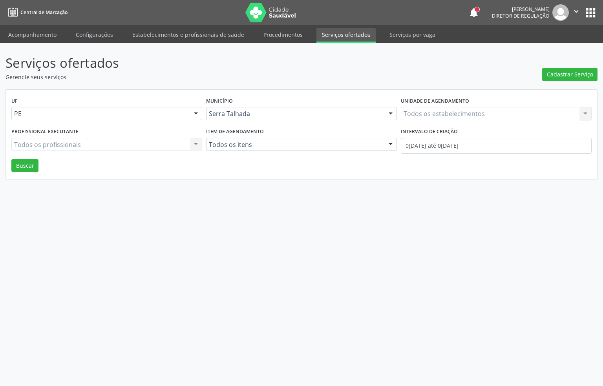
click at [422, 113] on div "Todos os estabelecimentos Todos os estabelecimentos Nenhum resultado encontrado…" at bounding box center [495, 113] width 191 height 13
click at [433, 117] on div "Todos os estabelecimentos Todos os estabelecimentos Nenhum resultado encontrado…" at bounding box center [495, 113] width 191 height 13
click at [426, 109] on div "Todos os estabelecimentos Todos os estabelecimentos Nenhum resultado encontrado…" at bounding box center [495, 113] width 191 height 13
click at [441, 112] on div "Todos os estabelecimentos Todos os estabelecimentos Nenhum resultado encontrado…" at bounding box center [495, 113] width 191 height 13
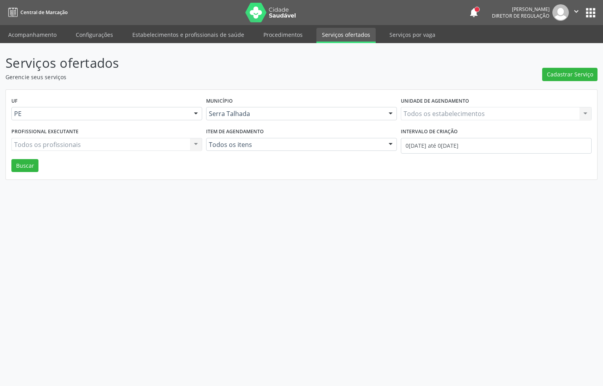
click at [432, 114] on div "Todos os estabelecimentos Todos os estabelecimentos Nenhum resultado encontrado…" at bounding box center [495, 113] width 191 height 13
click at [445, 106] on label "Unidade de agendamento" at bounding box center [434, 101] width 68 height 12
click at [491, 115] on div "Todos os estabelecimentos Todos os estabelecimentos Nenhum resultado encontrado…" at bounding box center [495, 113] width 191 height 13
click at [434, 111] on div "Todos os estabelecimentos Todos os estabelecimentos Nenhum resultado encontrado…" at bounding box center [495, 113] width 191 height 13
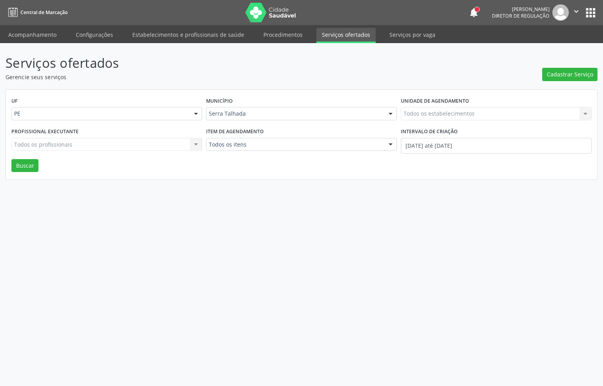
click at [429, 111] on div "Todos os estabelecimentos Todos os estabelecimentos Nenhum resultado encontrado…" at bounding box center [495, 113] width 191 height 13
click at [459, 112] on div "Todos os estabelecimentos Todos os estabelecimentos Nenhum resultado encontrado…" at bounding box center [495, 113] width 191 height 13
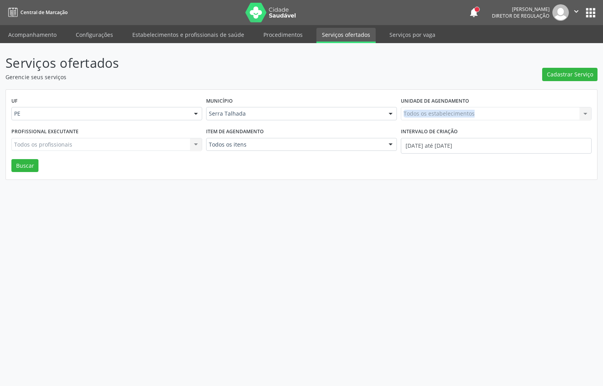
click at [459, 112] on div "Todos os estabelecimentos Todos os estabelecimentos Nenhum resultado encontrado…" at bounding box center [495, 113] width 191 height 13
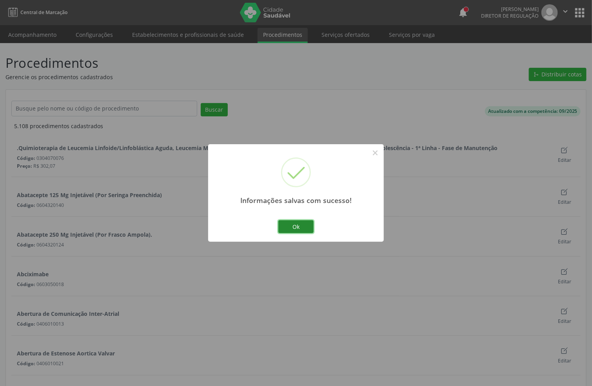
click at [279, 228] on button "Ok" at bounding box center [296, 226] width 35 height 13
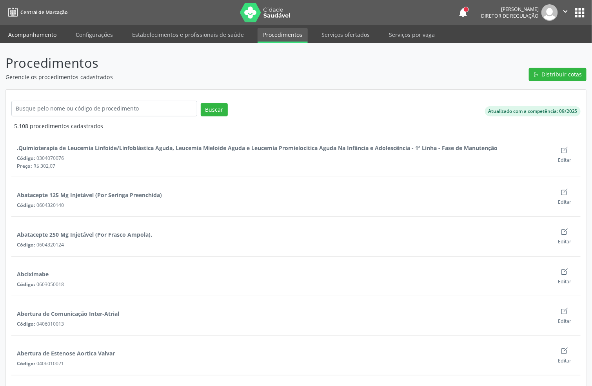
click at [38, 37] on link "Acompanhamento" at bounding box center [32, 35] width 59 height 14
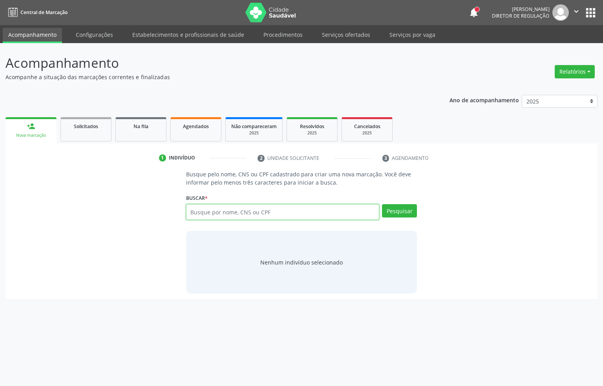
click at [232, 209] on input "text" at bounding box center [282, 212] width 193 height 16
type input "166020475080008"
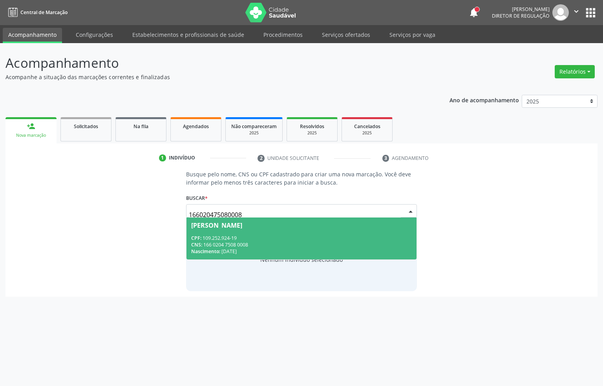
click at [317, 235] on div "CPF: 109.252.924-19" at bounding box center [301, 238] width 221 height 7
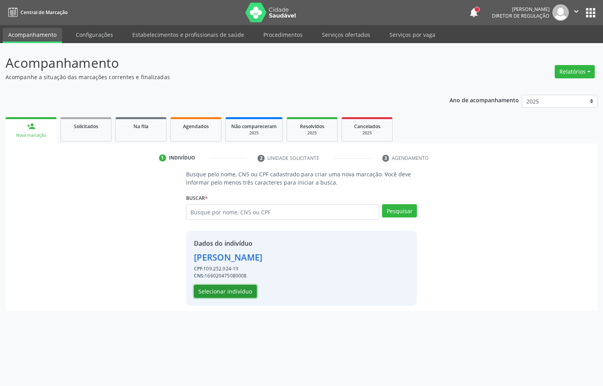
click at [232, 295] on button "Selecionar indivíduo" at bounding box center [225, 291] width 63 height 13
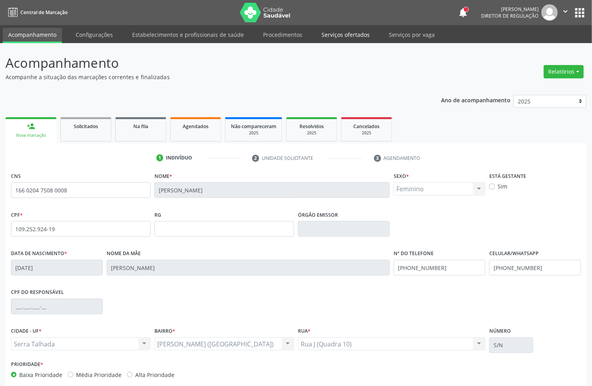
click at [324, 34] on link "Serviços ofertados" at bounding box center [345, 35] width 59 height 14
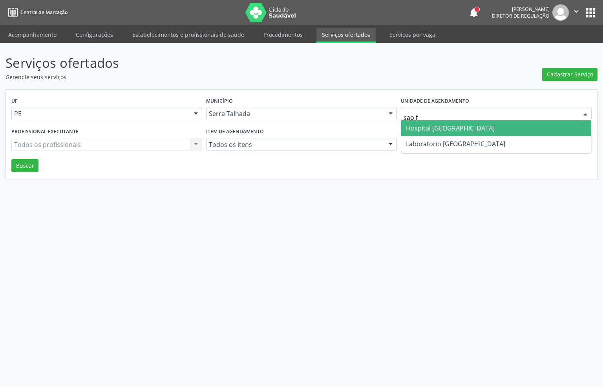
type input "sao fr"
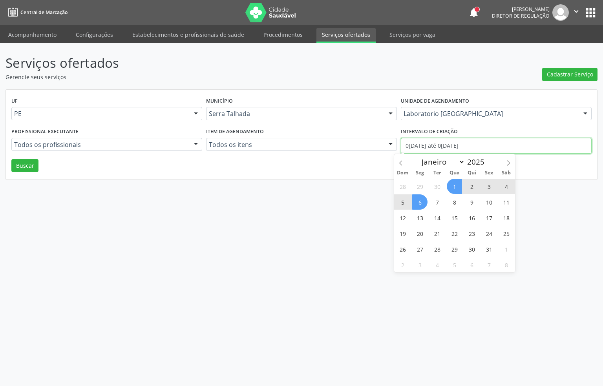
click at [473, 146] on input "0[DATE] até 0[DATE]" at bounding box center [495, 146] width 191 height 16
click at [504, 160] on span at bounding box center [507, 160] width 13 height 13
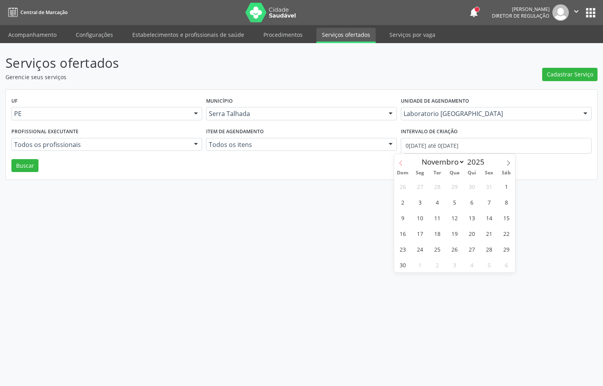
click at [397, 164] on span at bounding box center [400, 160] width 13 height 13
select select "9"
click at [388, 160] on div "UF PE PE Nenhum resultado encontrado para: " " Não há nenhuma opção para ser ex…" at bounding box center [301, 135] width 591 height 90
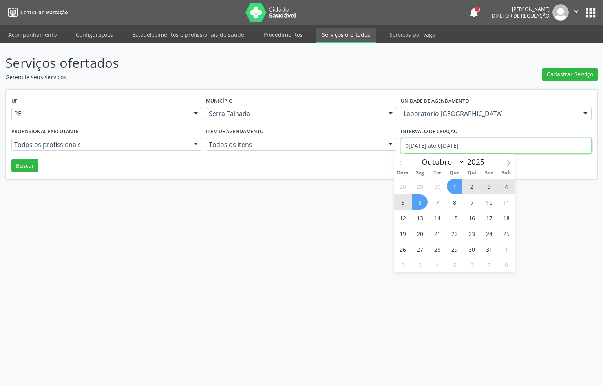
click at [406, 146] on input "0[DATE] até 0[DATE]" at bounding box center [495, 146] width 191 height 16
click at [400, 165] on icon at bounding box center [400, 162] width 5 height 5
select select "8"
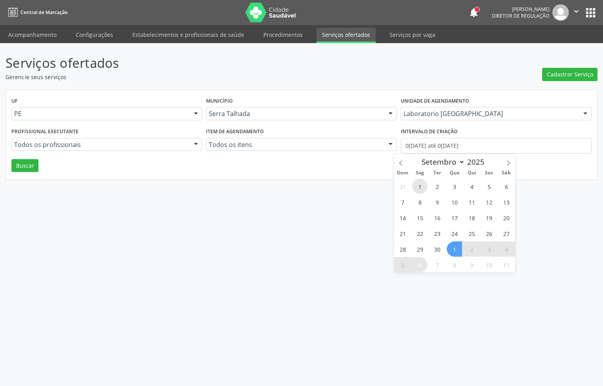
click at [420, 186] on span "1" at bounding box center [419, 186] width 15 height 15
type input "[DATE]"
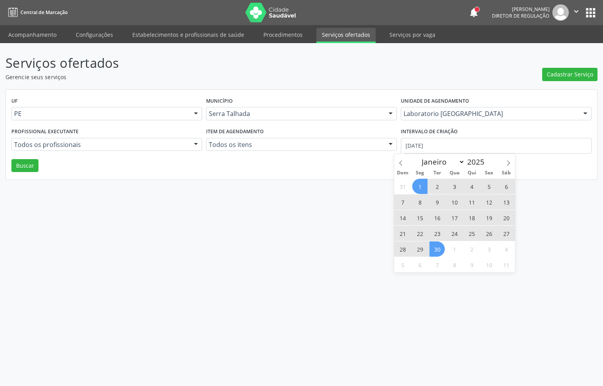
click at [438, 251] on span "30" at bounding box center [436, 249] width 15 height 15
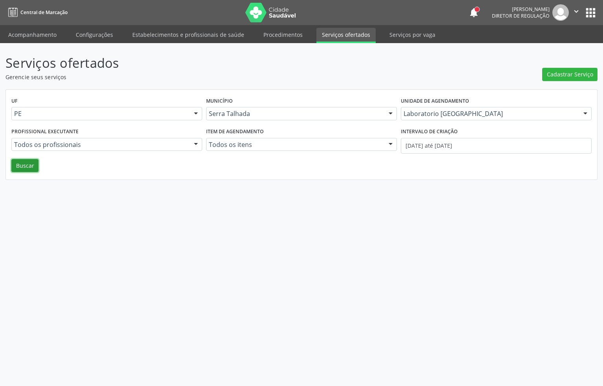
click at [25, 165] on button "Buscar" at bounding box center [24, 165] width 27 height 13
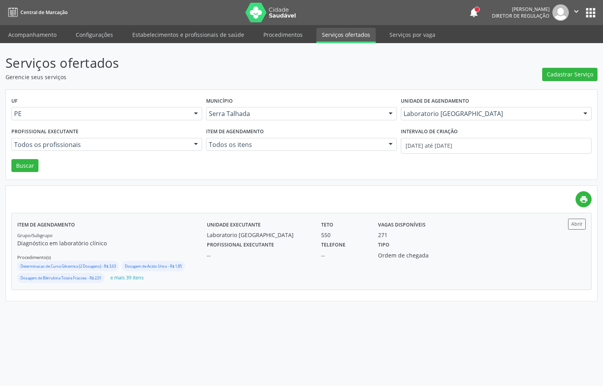
click at [324, 227] on label "Teto" at bounding box center [327, 225] width 12 height 12
click at [436, 242] on div "Tipo Ordem de chegada" at bounding box center [415, 249] width 86 height 20
click at [33, 38] on link "Acompanhamento" at bounding box center [32, 35] width 59 height 14
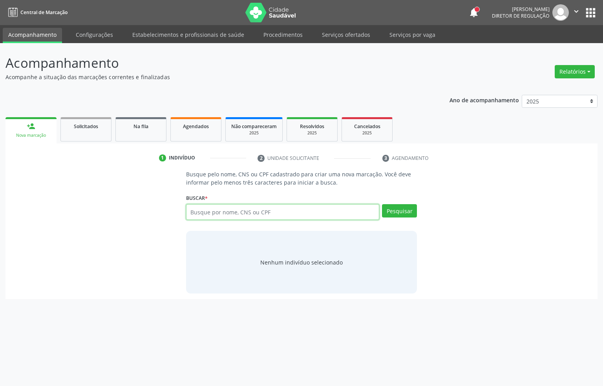
click at [229, 205] on input "text" at bounding box center [282, 212] width 193 height 16
type input "700206458613124"
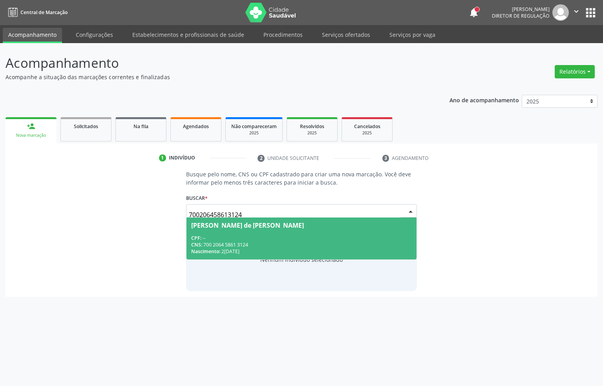
click at [260, 239] on div "CPF: --" at bounding box center [301, 238] width 221 height 7
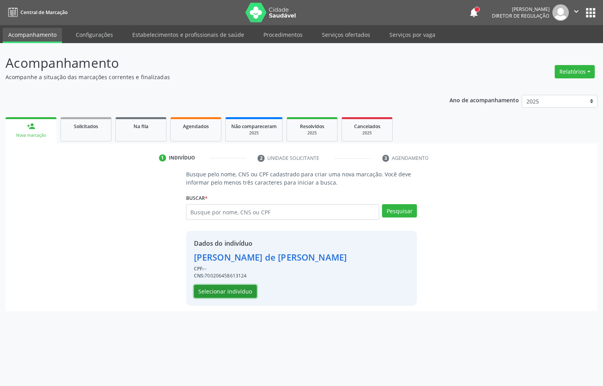
click at [205, 291] on button "Selecionar indivíduo" at bounding box center [225, 291] width 63 height 13
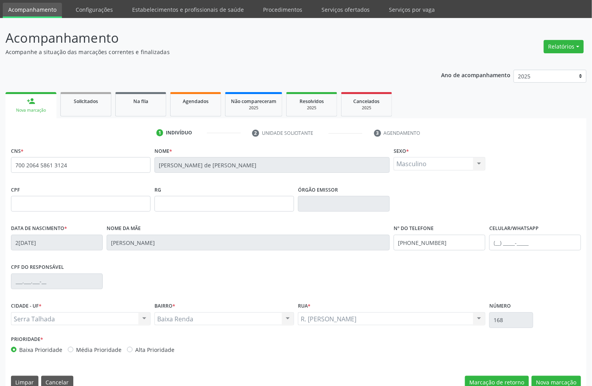
scroll to position [39, 0]
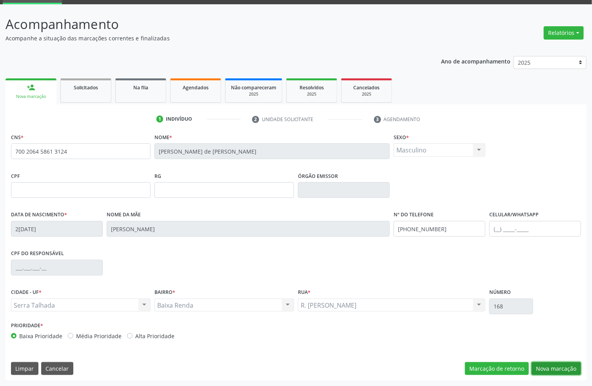
drag, startPoint x: 570, startPoint y: 367, endPoint x: 355, endPoint y: 288, distance: 228.9
click at [570, 367] on button "Nova marcação" at bounding box center [556, 368] width 49 height 13
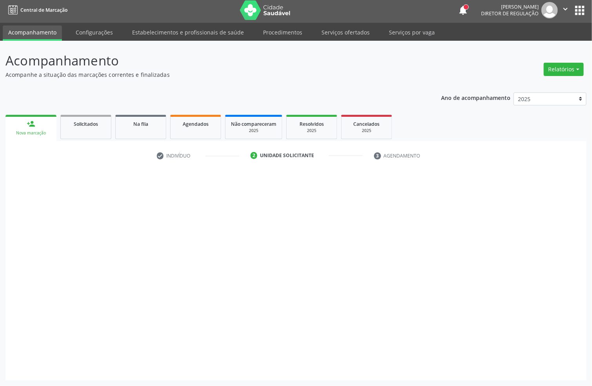
scroll to position [3, 0]
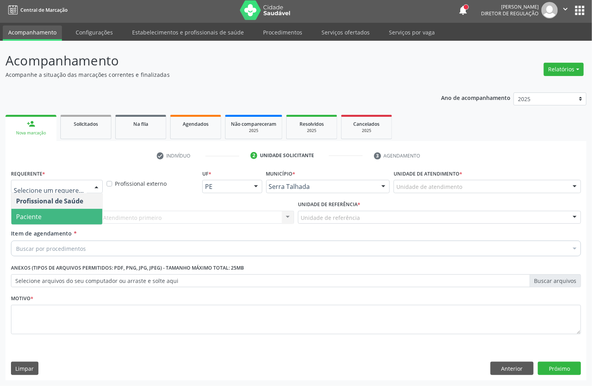
click at [56, 214] on span "Paciente" at bounding box center [56, 217] width 91 height 16
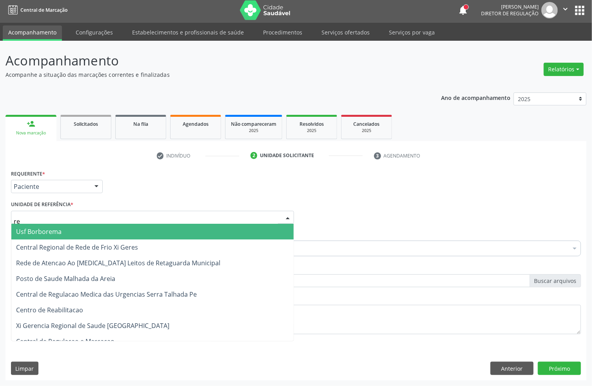
type input "rea"
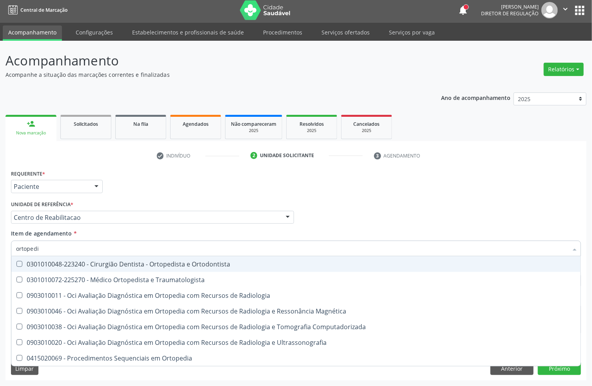
type input "ortopedis"
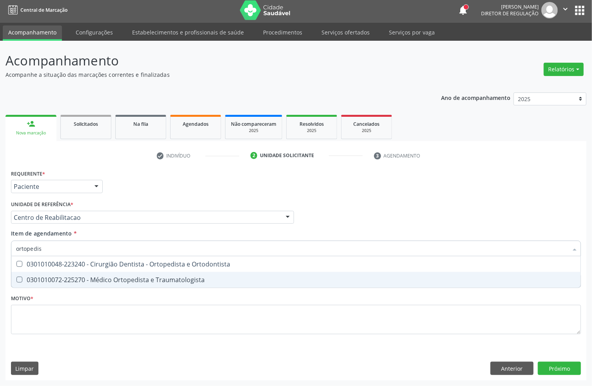
click at [66, 281] on div "0301010072-225270 - Médico Ortopedista e Traumatologista" at bounding box center [296, 280] width 560 height 6
checkbox Traumatologista "true"
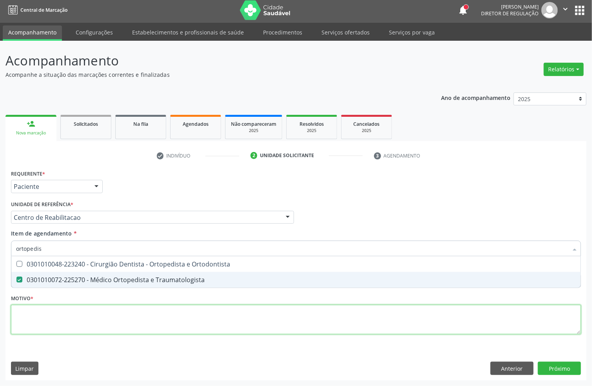
click at [69, 320] on div "Requerente * Paciente Profissional de Saúde Paciente Nenhum resultado encontrad…" at bounding box center [296, 257] width 570 height 178
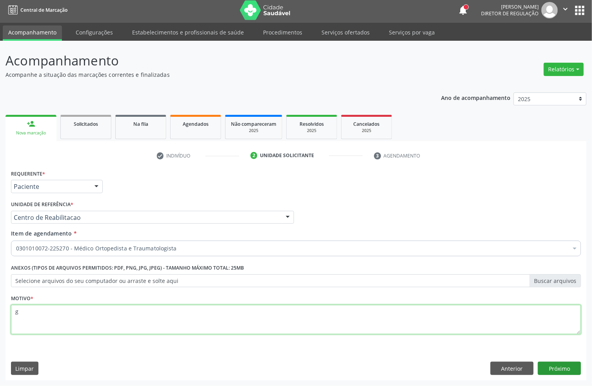
type textarea "g"
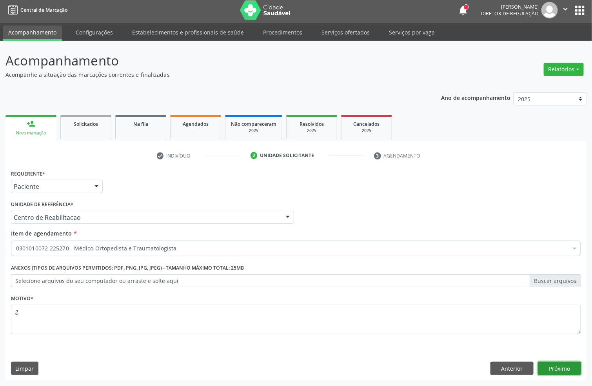
click at [555, 372] on button "Próximo" at bounding box center [559, 368] width 43 height 13
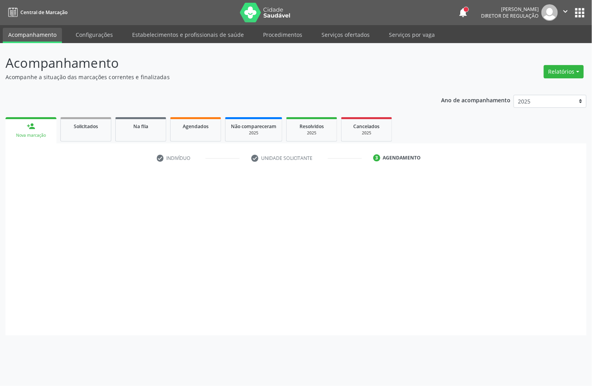
scroll to position [0, 0]
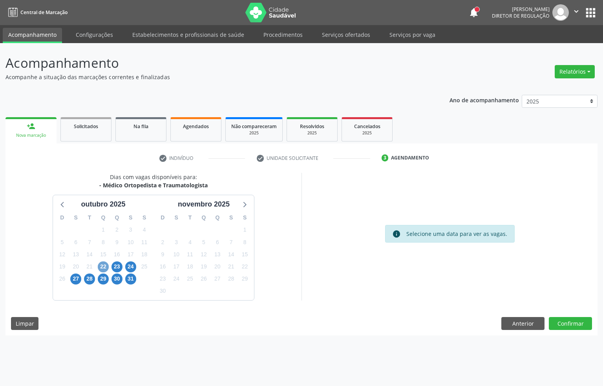
click at [105, 265] on span "22" at bounding box center [103, 267] width 11 height 11
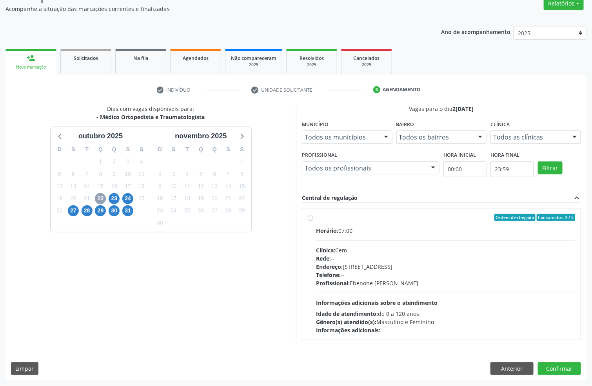
scroll to position [69, 0]
click at [78, 209] on span "27" at bounding box center [73, 211] width 11 height 11
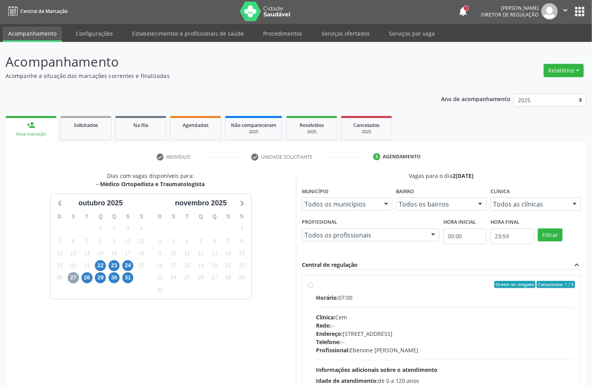
scroll to position [82, 0]
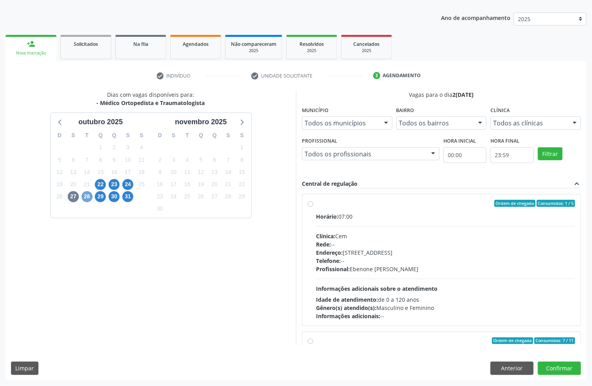
click at [87, 195] on span "28" at bounding box center [87, 196] width 11 height 11
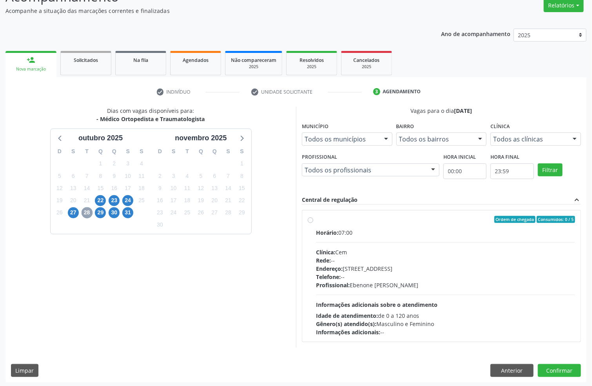
scroll to position [69, 0]
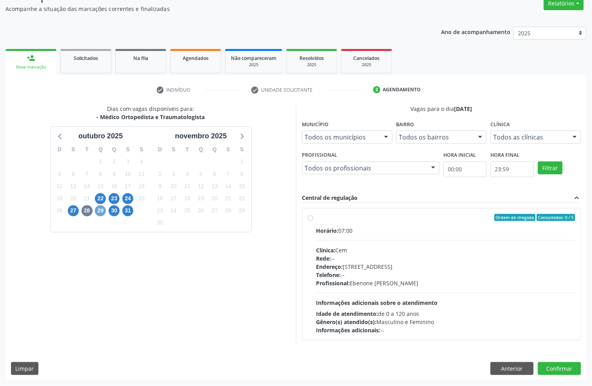
click at [100, 211] on span "29" at bounding box center [100, 211] width 11 height 11
click at [115, 197] on span "23" at bounding box center [114, 198] width 11 height 11
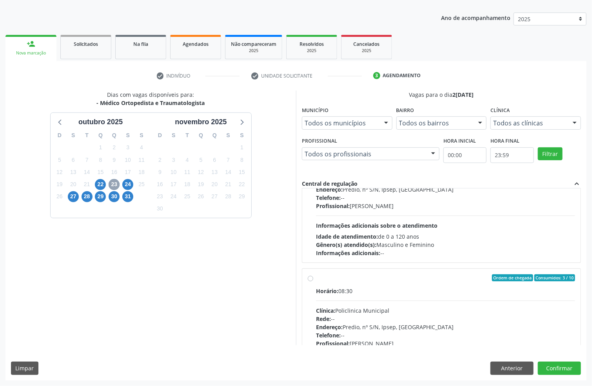
scroll to position [235, 0]
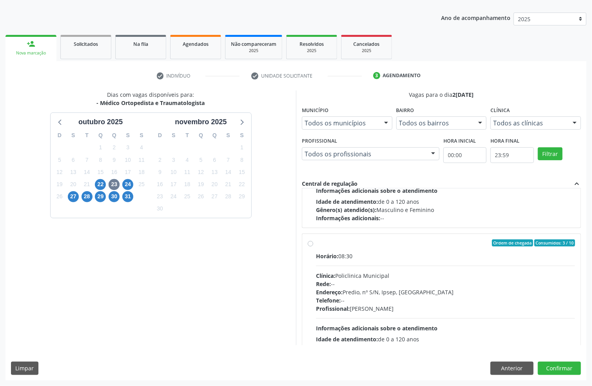
click at [415, 291] on div "Endereço: Predio, nº S/N, Ipsep, Serra Talhada - PE" at bounding box center [445, 292] width 259 height 8
click at [313, 247] on input "Ordem de chegada Consumidos: 3 / 10 Horário: 08:30 Clínica: Policlinica Municip…" at bounding box center [310, 243] width 5 height 7
radio input "true"
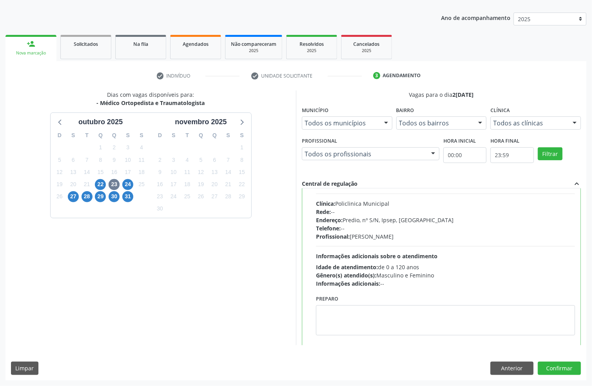
scroll to position [316, 0]
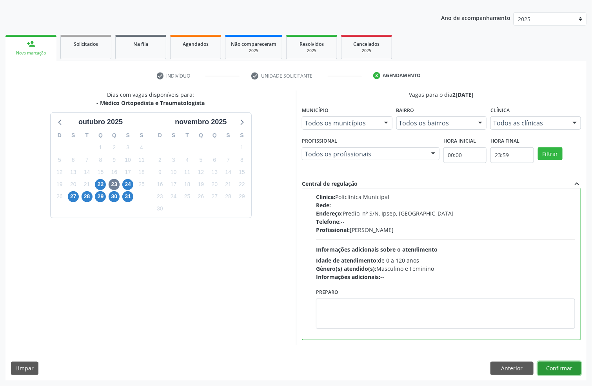
click at [559, 367] on button "Confirmar" at bounding box center [559, 368] width 43 height 13
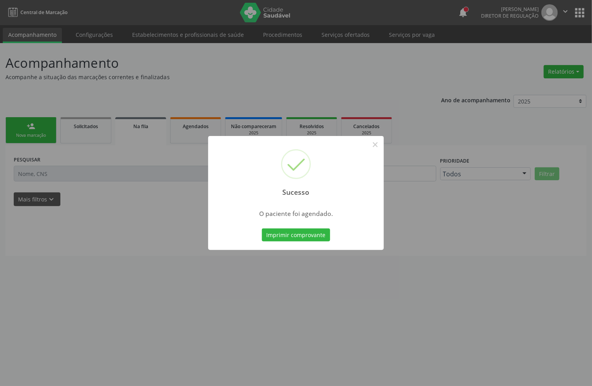
scroll to position [0, 0]
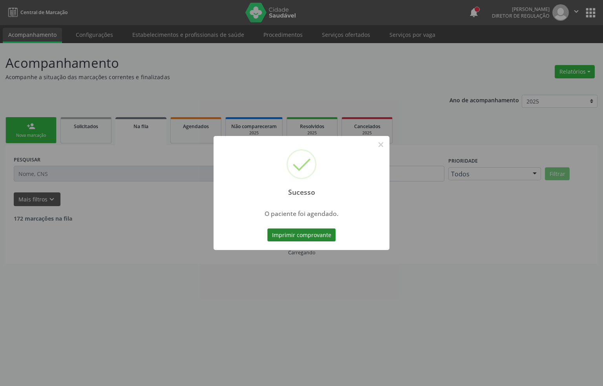
click at [297, 232] on button "Imprimir comprovante" at bounding box center [301, 235] width 68 height 13
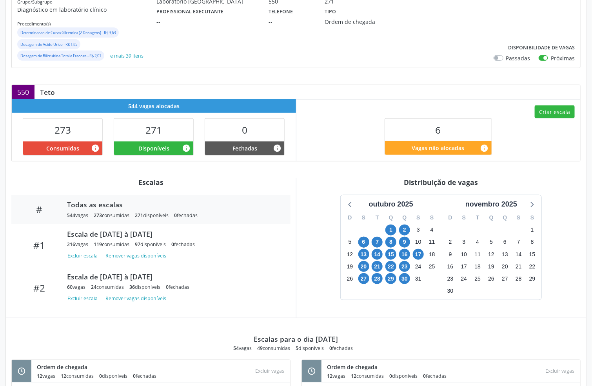
scroll to position [115, 0]
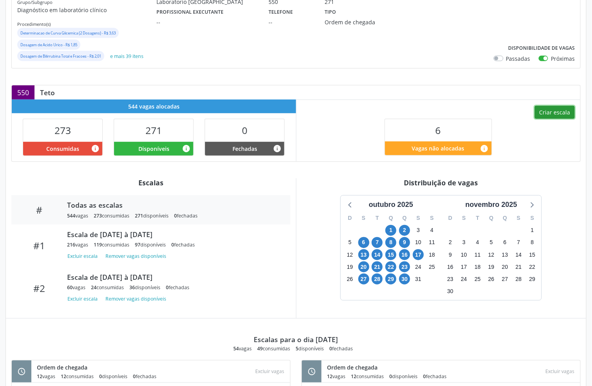
click at [549, 116] on button "Criar escala" at bounding box center [555, 112] width 40 height 13
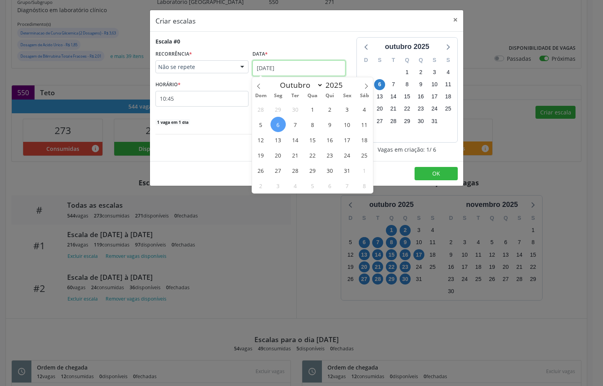
click at [268, 67] on input "[DATE]" at bounding box center [298, 68] width 93 height 16
click at [291, 138] on span "14" at bounding box center [295, 139] width 15 height 15
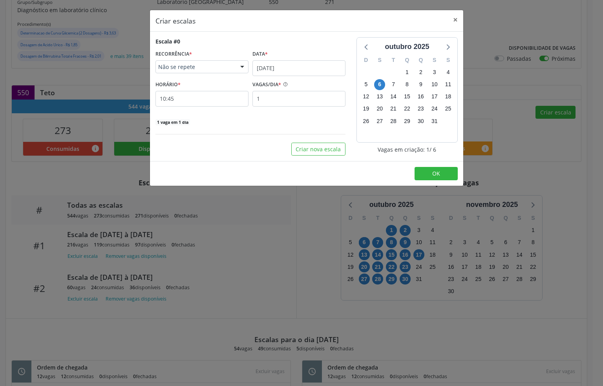
click at [291, 138] on div "Escala #0 RECORRÊNCIA * Não se repete Não se repete Diário/Semanal Mensal Nenhu…" at bounding box center [250, 96] width 201 height 118
click at [257, 102] on input "1" at bounding box center [298, 99] width 93 height 16
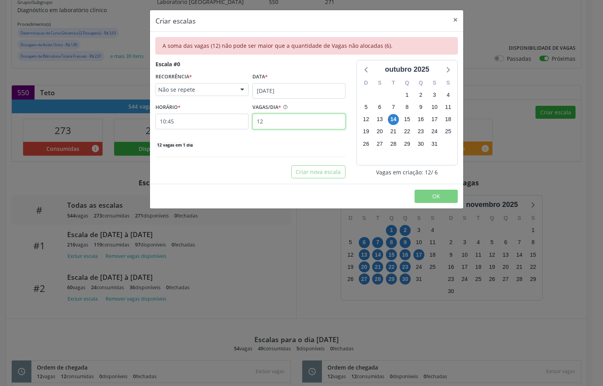
type input "12"
click at [202, 126] on input "10:45" at bounding box center [201, 122] width 93 height 16
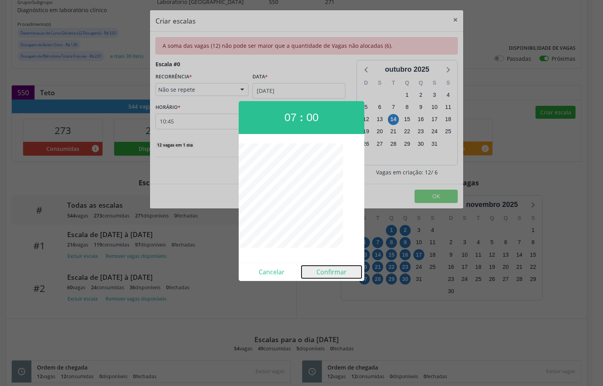
click at [329, 270] on button "Confirmar" at bounding box center [331, 272] width 60 height 13
type input "07:00"
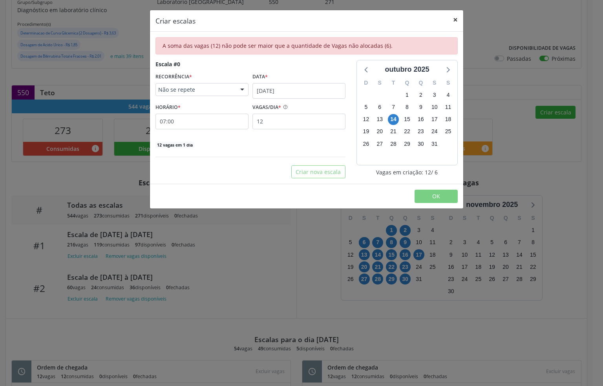
click at [455, 21] on button "×" at bounding box center [455, 19] width 16 height 19
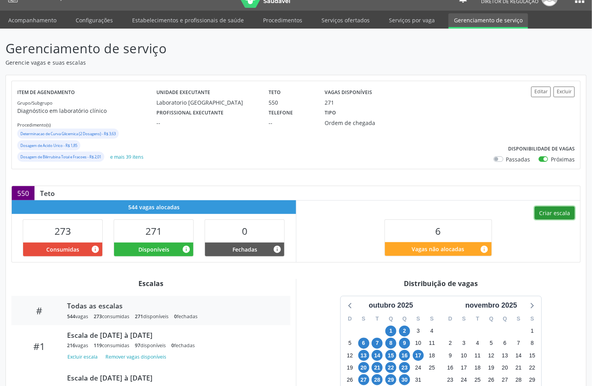
scroll to position [0, 0]
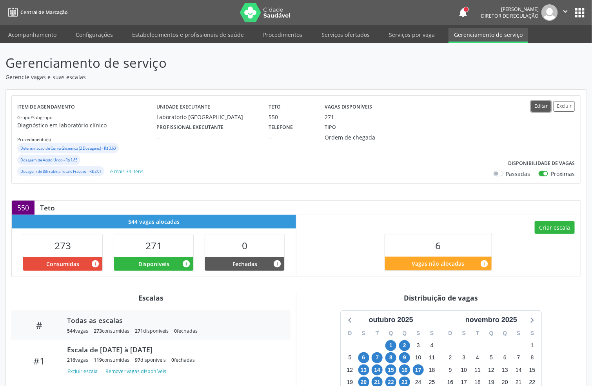
click at [538, 106] on button "Editar" at bounding box center [542, 106] width 20 height 11
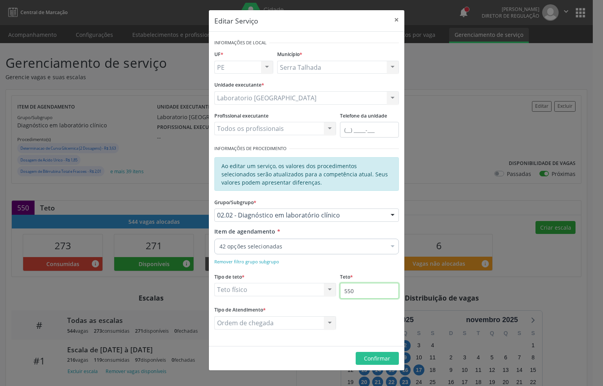
click at [361, 294] on input "550" at bounding box center [369, 291] width 59 height 16
type input "1000"
click at [384, 358] on span "Confirmar" at bounding box center [377, 358] width 26 height 7
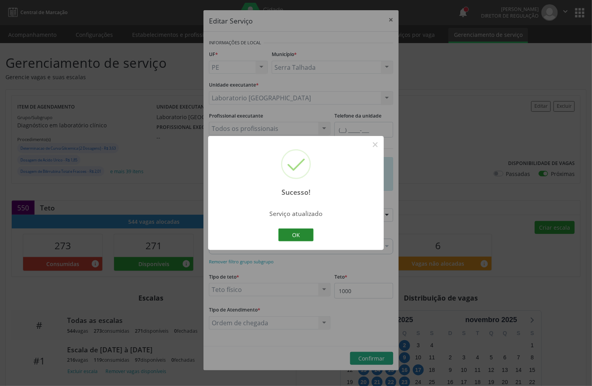
click at [288, 233] on button "OK" at bounding box center [296, 235] width 35 height 13
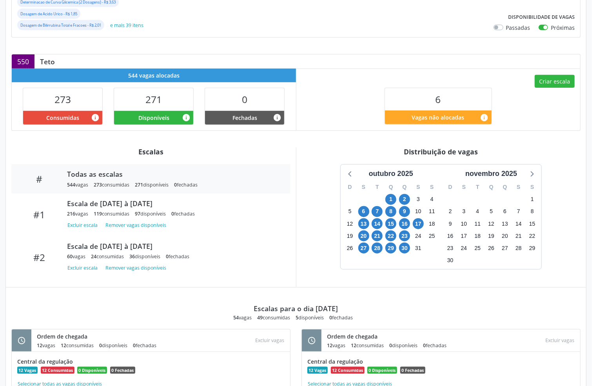
scroll to position [115, 0]
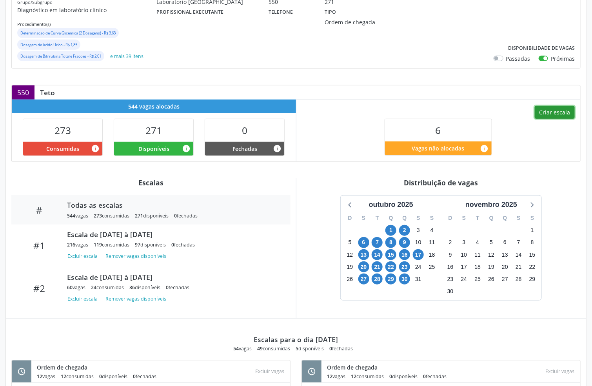
click at [564, 115] on button "Criar escala" at bounding box center [555, 112] width 40 height 13
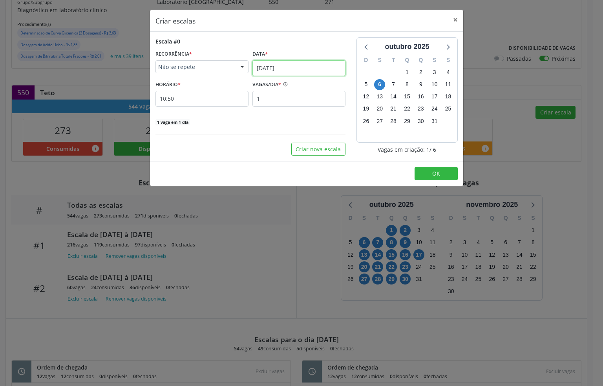
click at [268, 65] on input "[DATE]" at bounding box center [298, 68] width 93 height 16
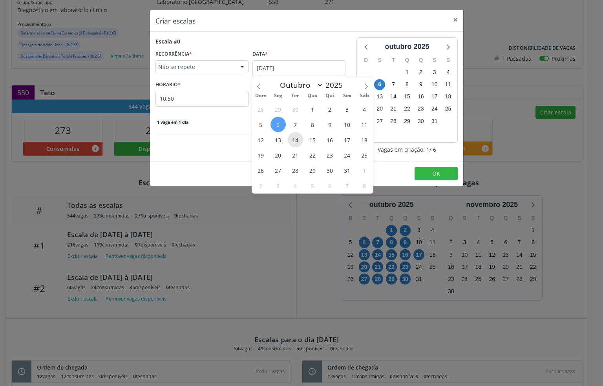
click at [295, 141] on span "14" at bounding box center [295, 139] width 15 height 15
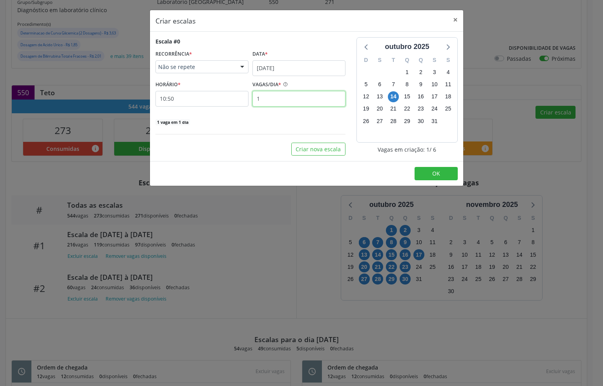
click at [259, 100] on input "1" at bounding box center [298, 99] width 93 height 16
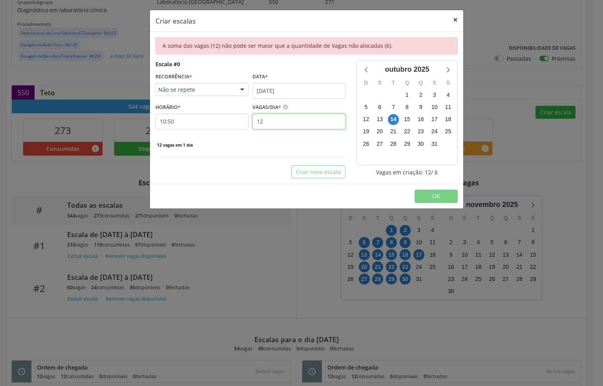
type input "12"
click at [457, 17] on button "×" at bounding box center [455, 19] width 16 height 19
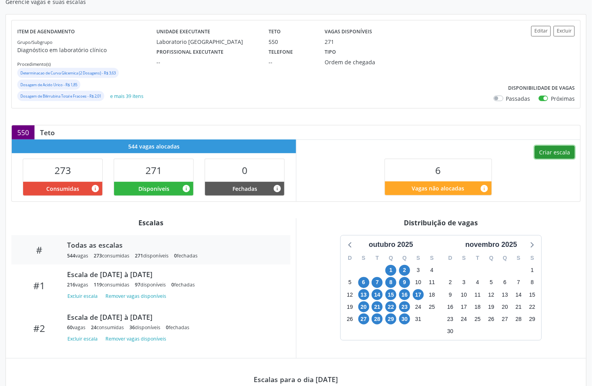
scroll to position [0, 0]
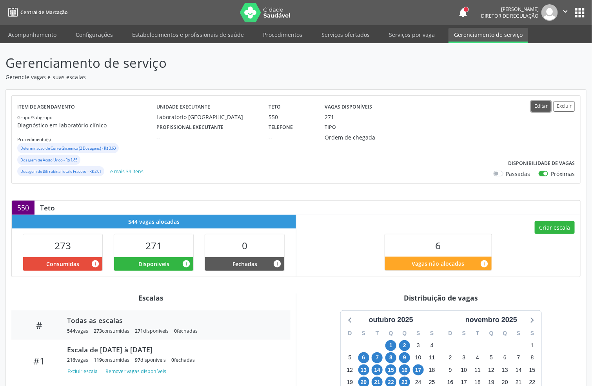
click at [533, 105] on button "Editar" at bounding box center [542, 106] width 20 height 11
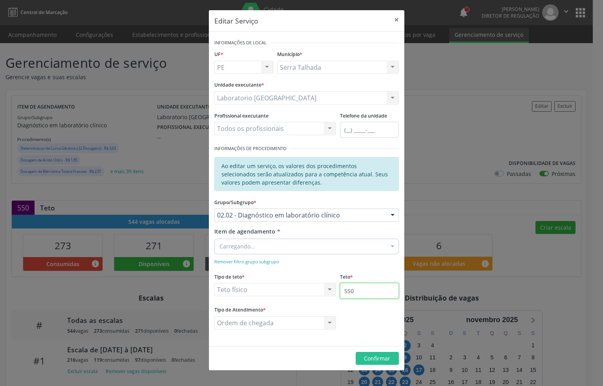
click at [357, 293] on input "550" at bounding box center [369, 291] width 59 height 16
type input "1000"
click at [372, 353] on button "Confirmar" at bounding box center [376, 358] width 43 height 13
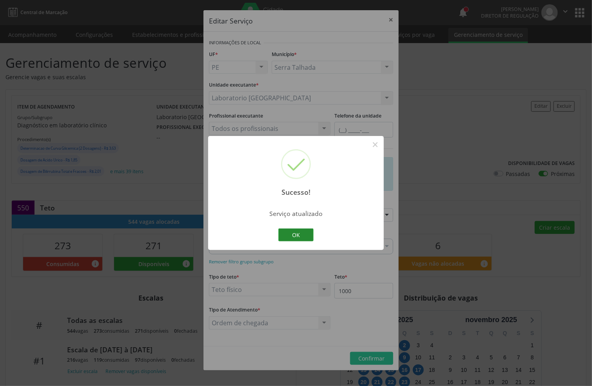
click at [299, 237] on button "OK" at bounding box center [296, 235] width 35 height 13
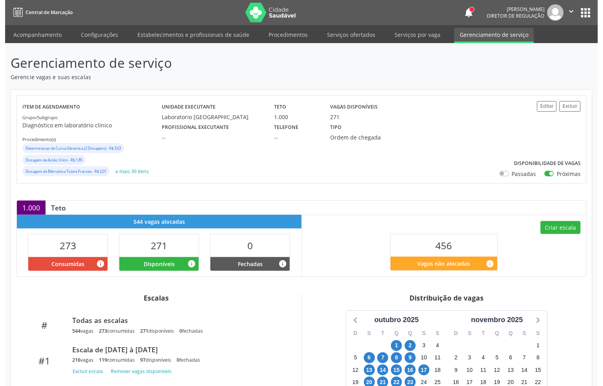
scroll to position [59, 0]
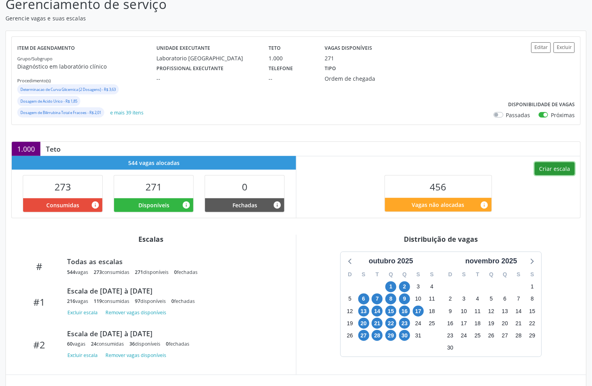
click at [556, 168] on button "Criar escala" at bounding box center [555, 168] width 40 height 13
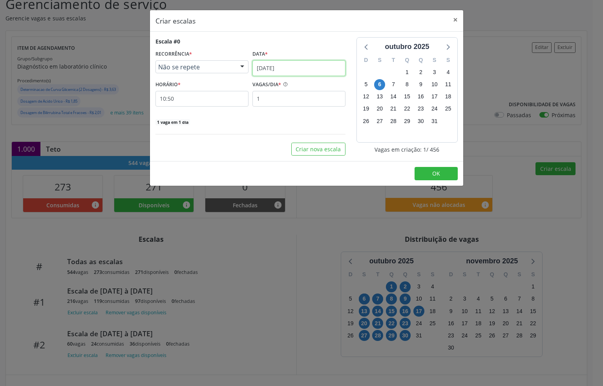
click at [259, 65] on input "[DATE]" at bounding box center [298, 68] width 93 height 16
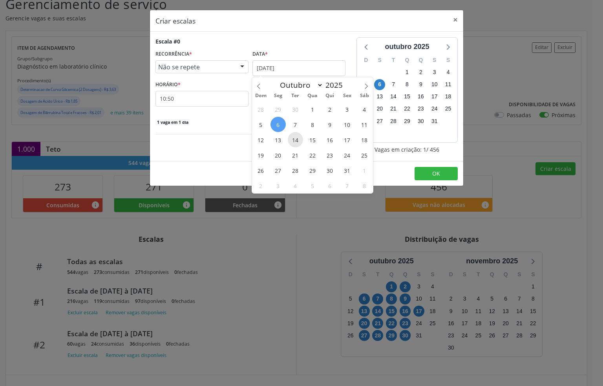
click at [293, 140] on span "14" at bounding box center [295, 139] width 15 height 15
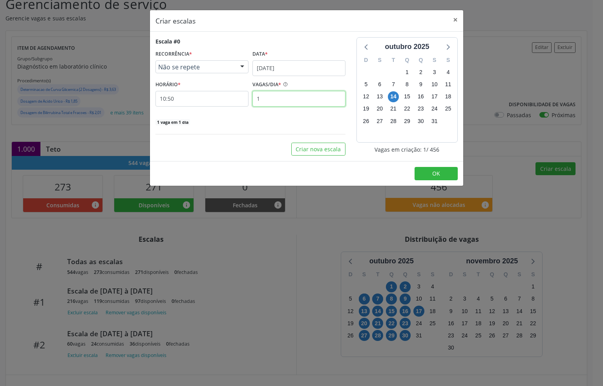
click at [266, 101] on input "1" at bounding box center [298, 99] width 93 height 16
type input "12"
click at [191, 100] on input "10:50" at bounding box center [201, 99] width 93 height 16
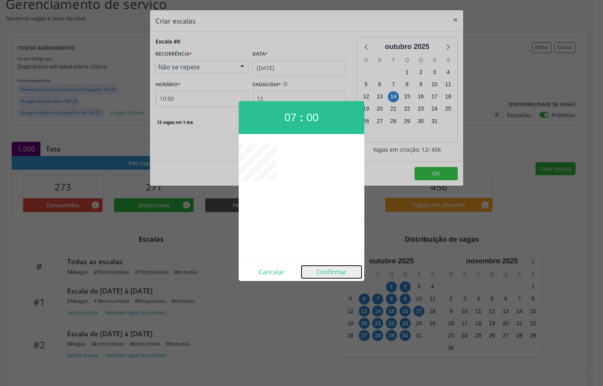
click at [343, 269] on button "Confirmar" at bounding box center [331, 272] width 60 height 13
type input "07:00"
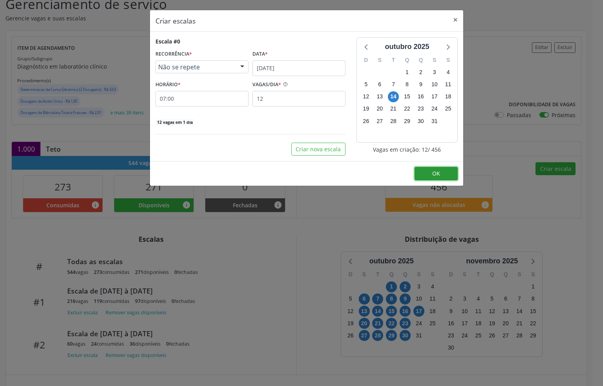
click at [422, 173] on button "OK" at bounding box center [435, 173] width 43 height 13
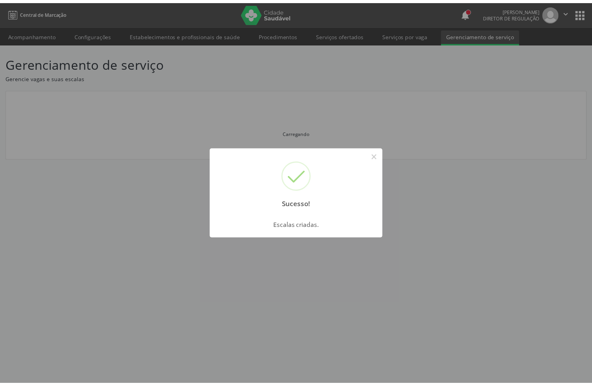
scroll to position [0, 0]
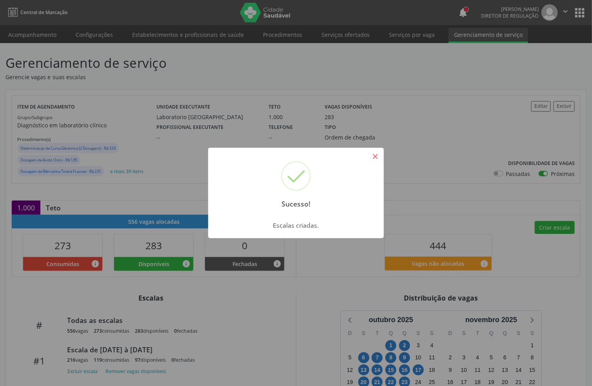
click at [374, 156] on button "×" at bounding box center [375, 156] width 13 height 13
